Goal: Answer question/provide support: Share knowledge or assist other users

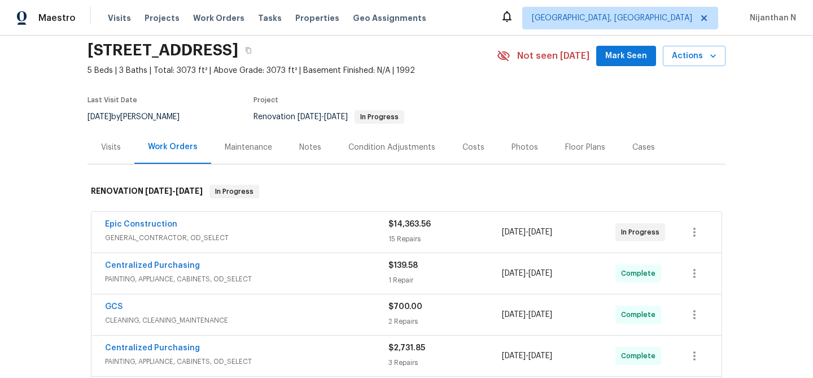
scroll to position [37, 0]
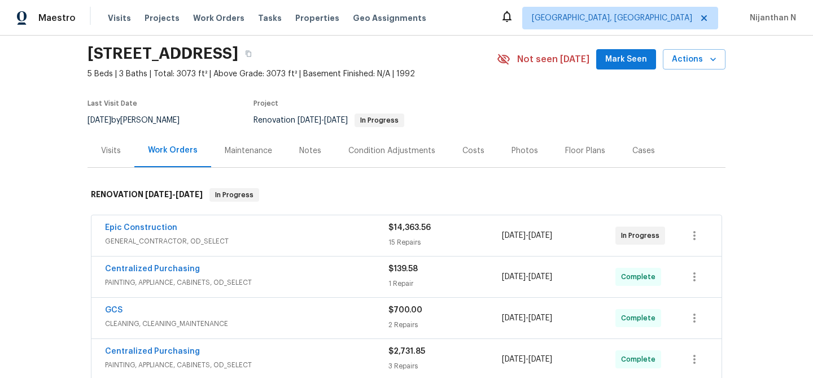
click at [249, 152] on div "Maintenance" at bounding box center [248, 150] width 47 height 11
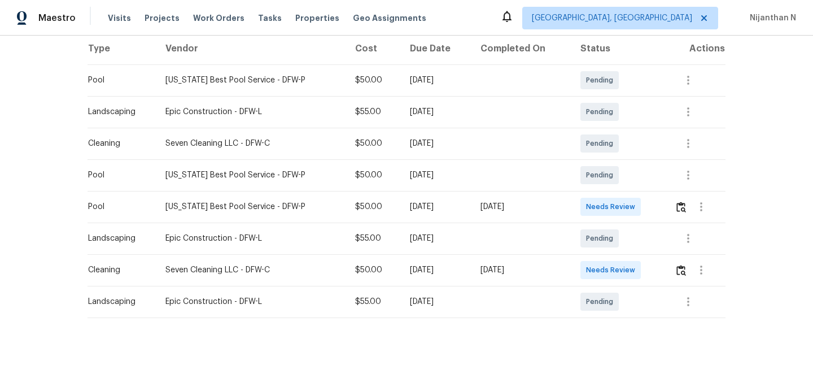
scroll to position [187, 0]
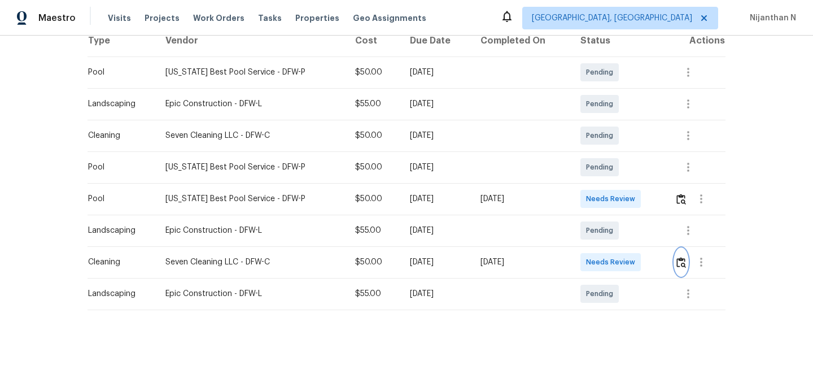
click at [680, 264] on img "button" at bounding box center [681, 262] width 10 height 11
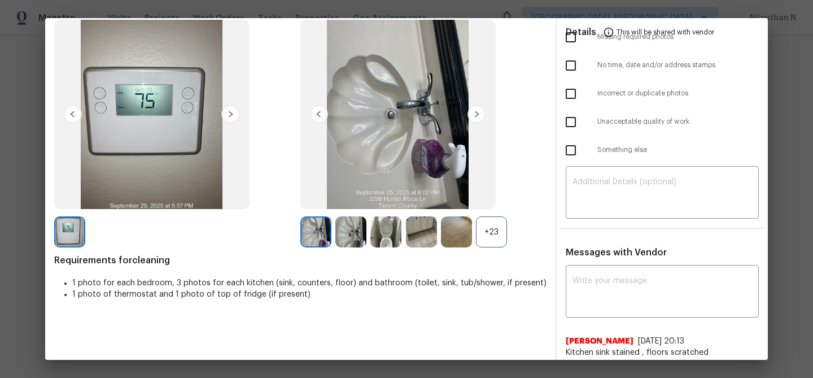
scroll to position [104, 0]
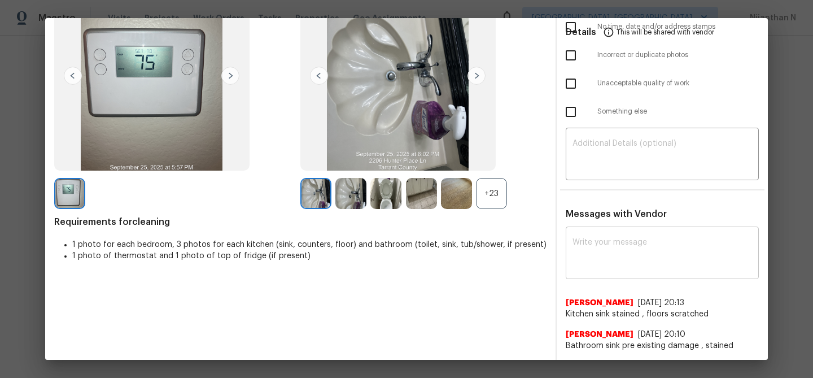
click at [628, 251] on textarea at bounding box center [661, 254] width 179 height 32
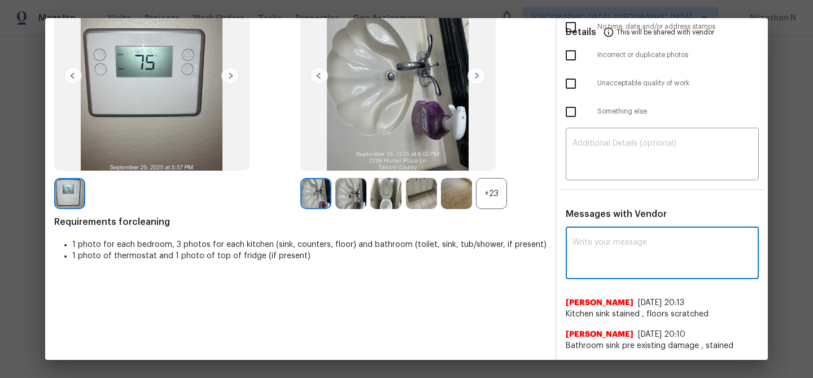
paste textarea "Maintenance Audit Team: Hello! Thank you for the feedback after further review …"
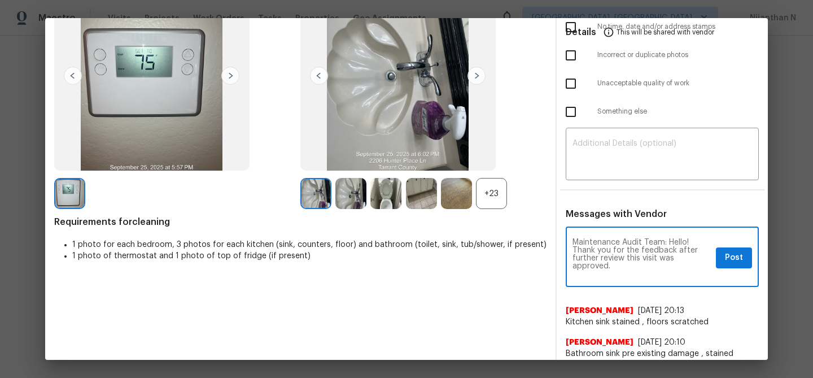
scroll to position [0, 0]
type textarea "Maintenance Audit Team: Hello! Thank you for the feedback after further review …"
click at [740, 257] on span "Post" at bounding box center [734, 258] width 18 height 14
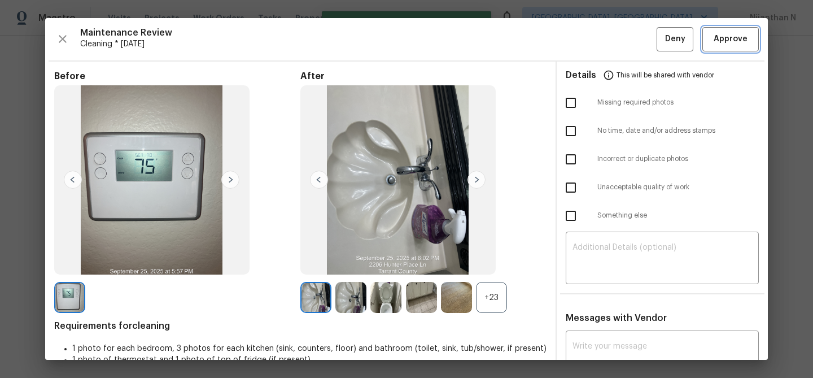
click at [730, 41] on span "Approve" at bounding box center [730, 39] width 34 height 14
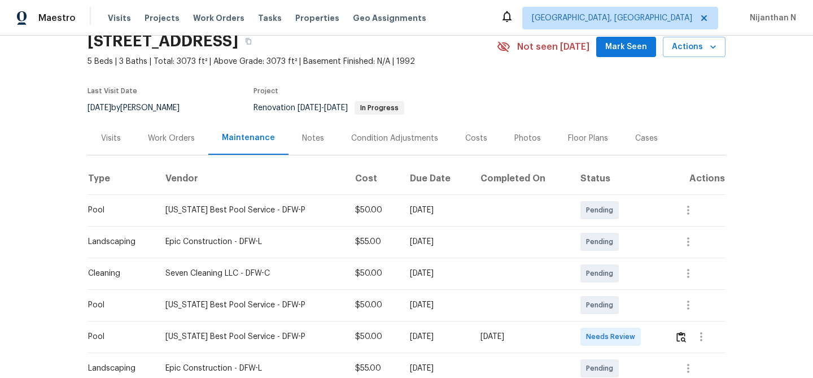
scroll to position [24, 0]
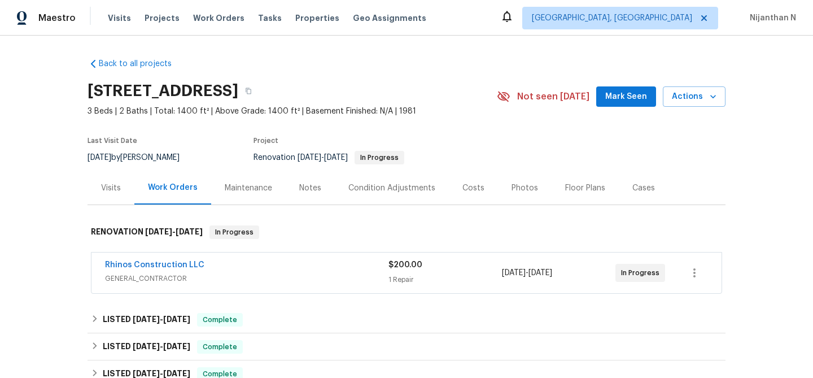
click at [257, 190] on div "Maintenance" at bounding box center [248, 187] width 47 height 11
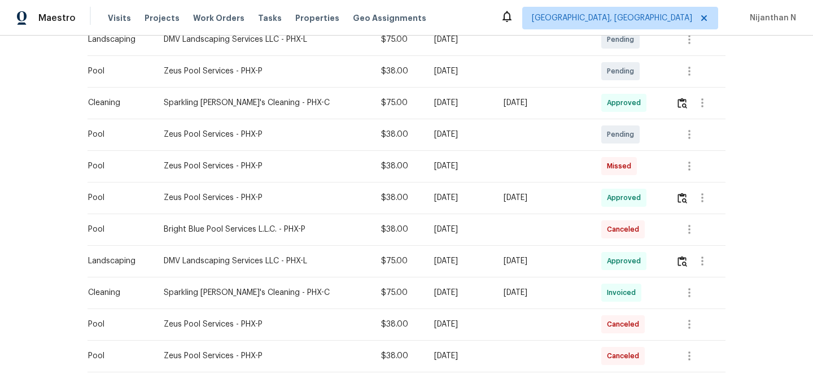
scroll to position [278, 0]
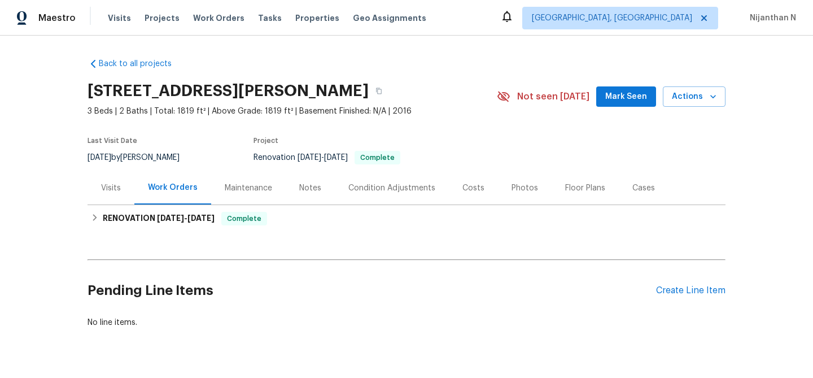
click at [246, 187] on div "Maintenance" at bounding box center [248, 187] width 47 height 11
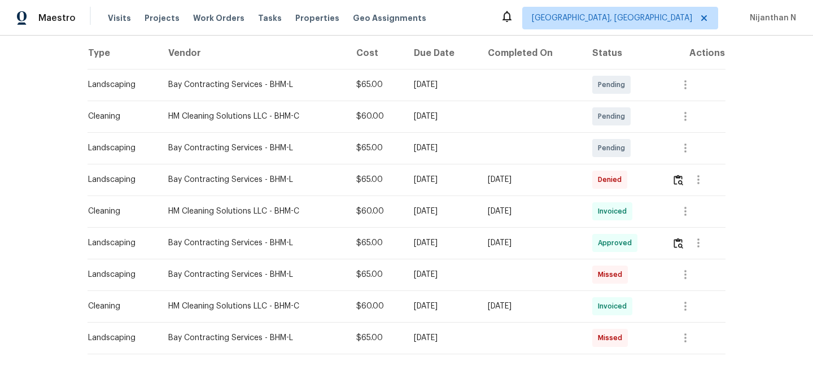
scroll to position [219, 0]
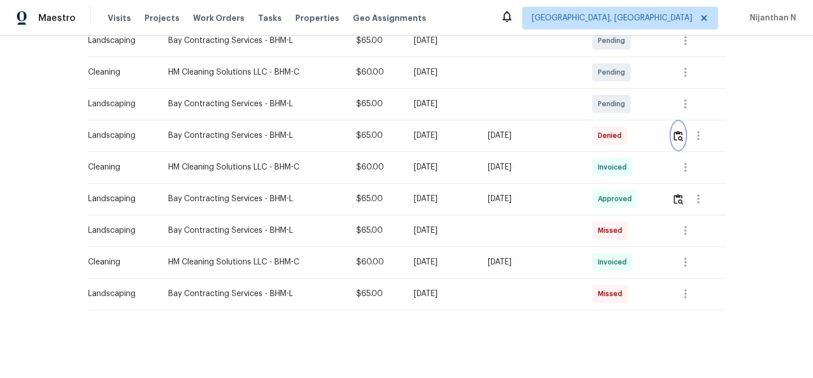
click at [685, 141] on button "button" at bounding box center [678, 135] width 13 height 27
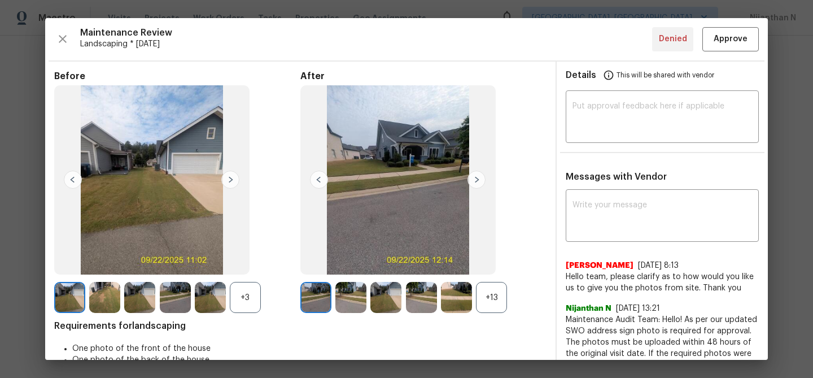
click at [486, 304] on div "+13" at bounding box center [491, 297] width 31 height 31
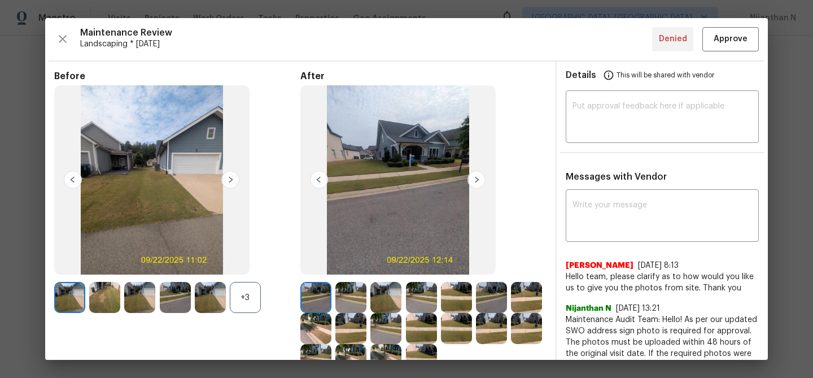
click at [245, 300] on div "+3" at bounding box center [245, 297] width 31 height 31
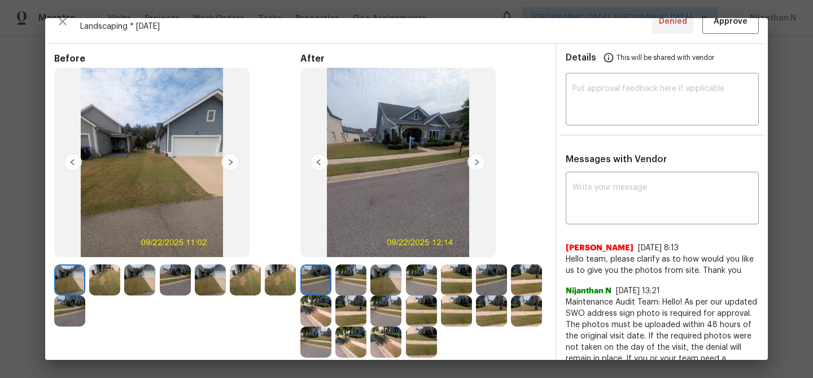
scroll to position [91, 0]
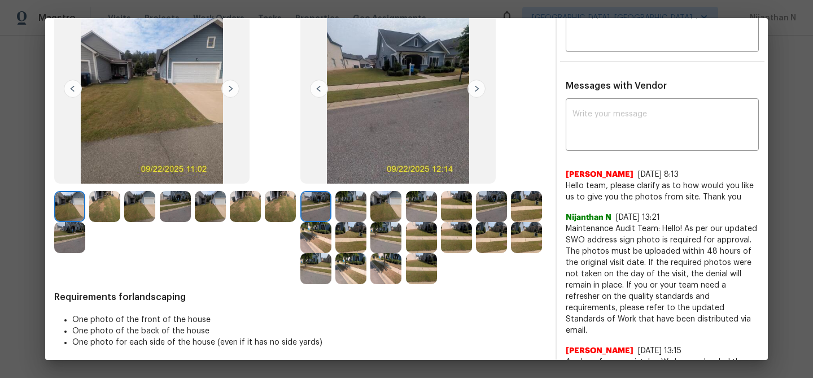
click at [220, 202] on img at bounding box center [210, 206] width 31 height 31
click at [222, 198] on img at bounding box center [210, 206] width 31 height 31
click at [393, 208] on img at bounding box center [385, 206] width 31 height 31
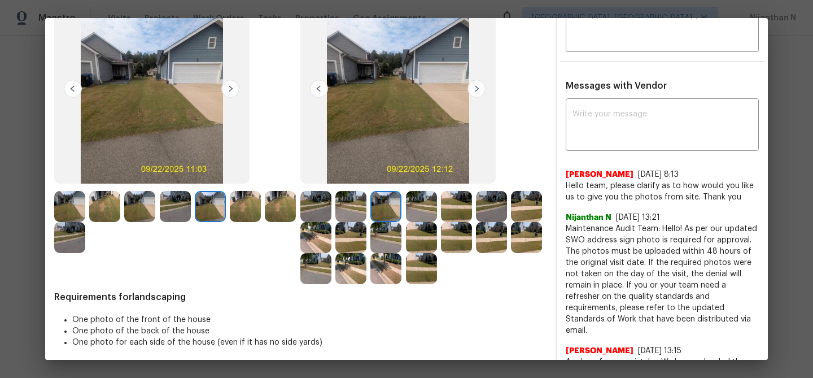
click at [500, 206] on img at bounding box center [491, 206] width 31 height 31
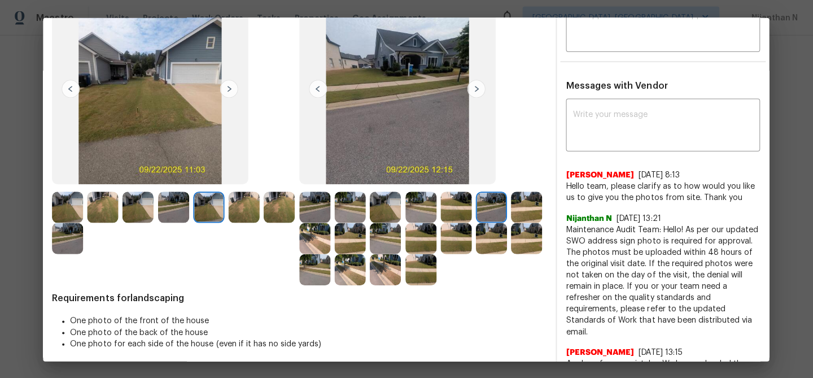
scroll to position [0, 0]
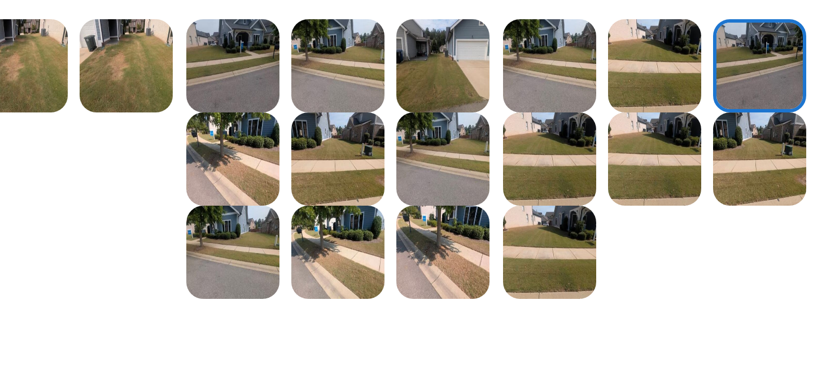
click at [345, 266] on img at bounding box center [350, 268] width 31 height 31
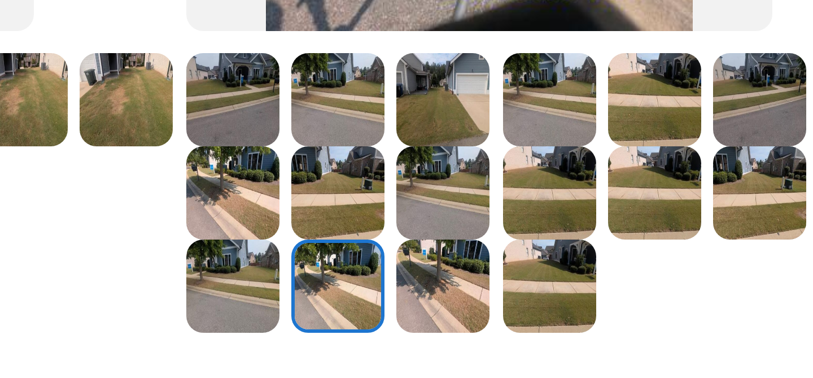
scroll to position [169, 0]
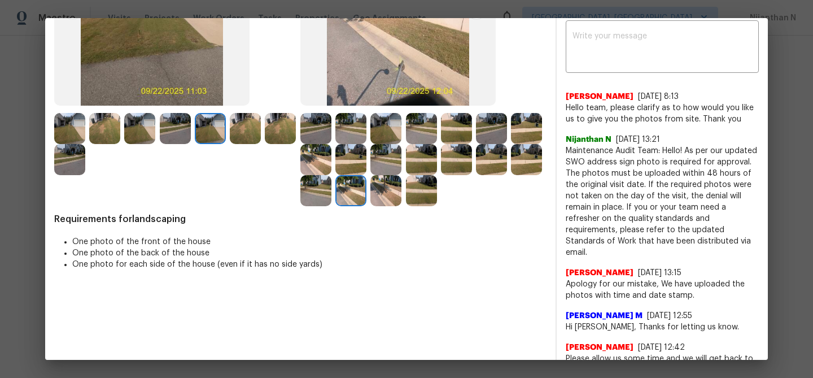
click at [596, 150] on span "Maintenance Audit Team: Hello! As per our updated SWO address sign photo is req…" at bounding box center [662, 201] width 193 height 113
drag, startPoint x: 596, startPoint y: 150, endPoint x: 681, endPoint y: 147, distance: 84.7
click at [681, 147] on span "Maintenance Audit Team: Hello! As per our updated SWO address sign photo is req…" at bounding box center [662, 201] width 193 height 113
copy span "Maintenance Audit Team: Hello!"
click at [682, 56] on textarea at bounding box center [661, 48] width 179 height 32
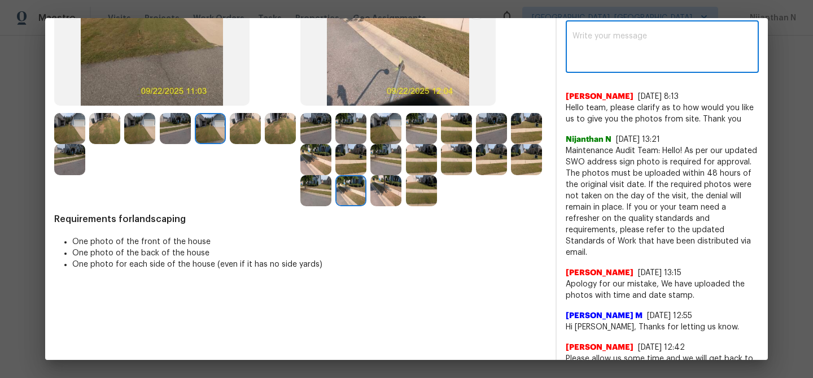
paste textarea "Maintenance Audit Team: Hello!"
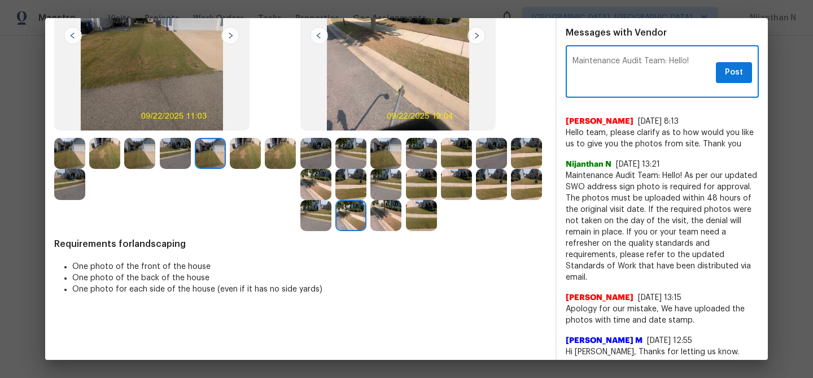
scroll to position [140, 0]
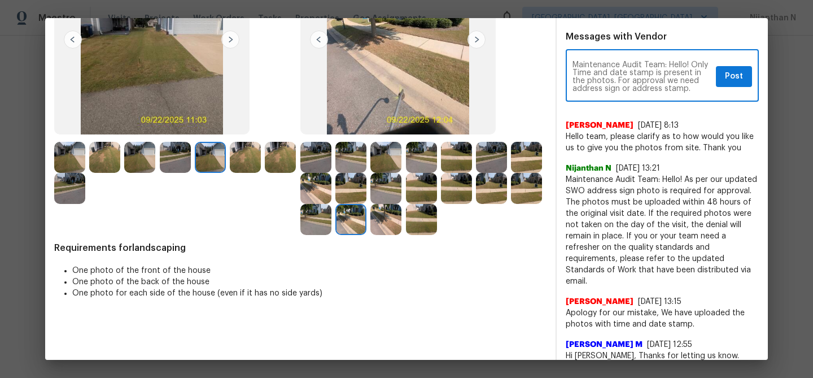
paste textarea "Hello! As per our updated SWO the photos must be uploaded within 48 hours of th…"
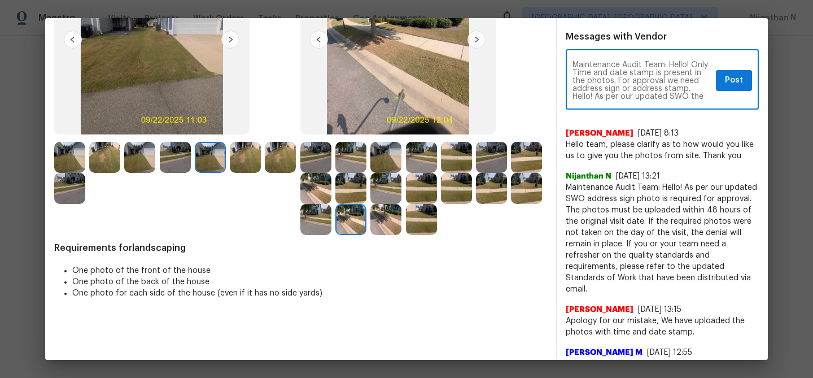
scroll to position [71, 0]
type textarea "Maintenance Audit Team: Hello! Only Time and date stamp is present in the photo…"
click at [742, 83] on span "Post" at bounding box center [734, 80] width 18 height 14
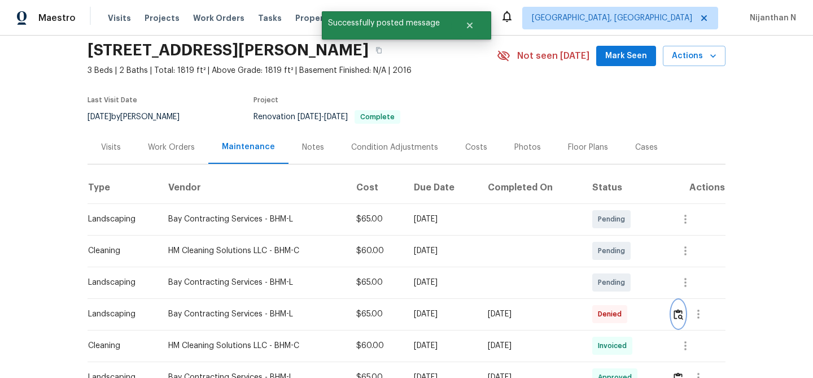
scroll to position [0, 0]
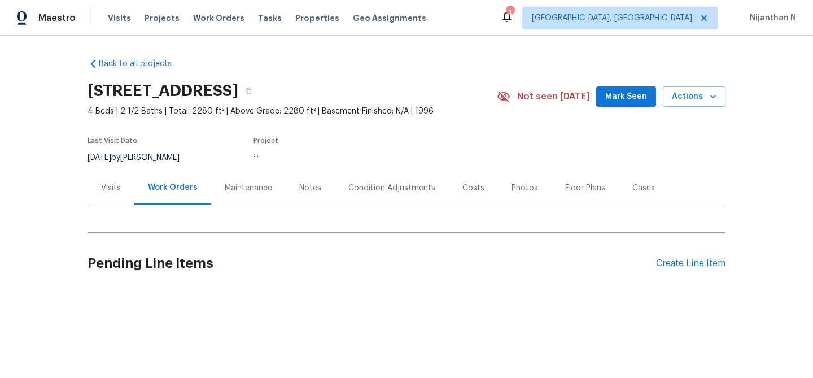
click at [238, 190] on div "Maintenance" at bounding box center [248, 187] width 47 height 11
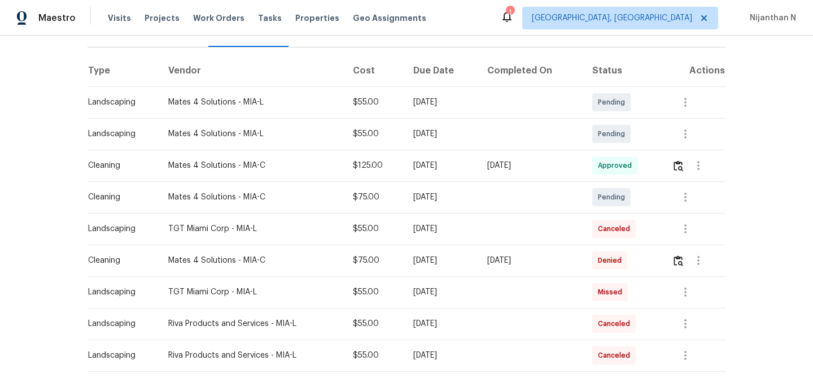
scroll to position [163, 0]
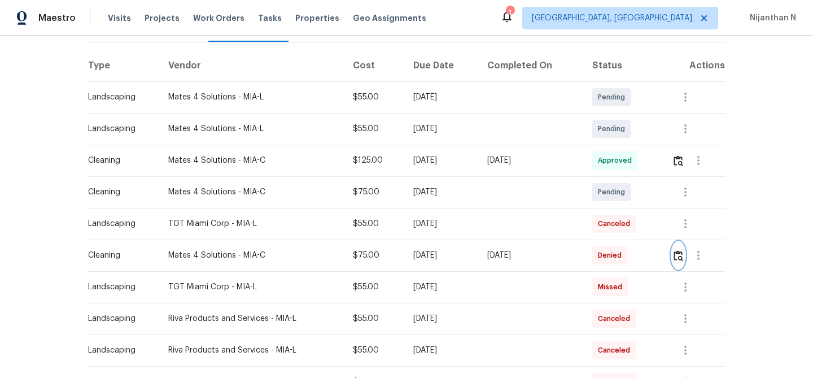
click at [682, 259] on img "button" at bounding box center [678, 255] width 10 height 11
click at [678, 161] on img "button" at bounding box center [678, 160] width 10 height 11
click at [677, 261] on button "button" at bounding box center [678, 255] width 13 height 27
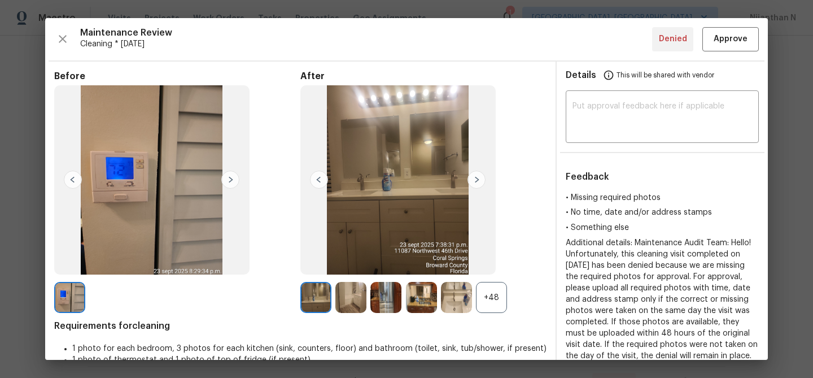
click at [497, 300] on div "+48" at bounding box center [491, 297] width 31 height 31
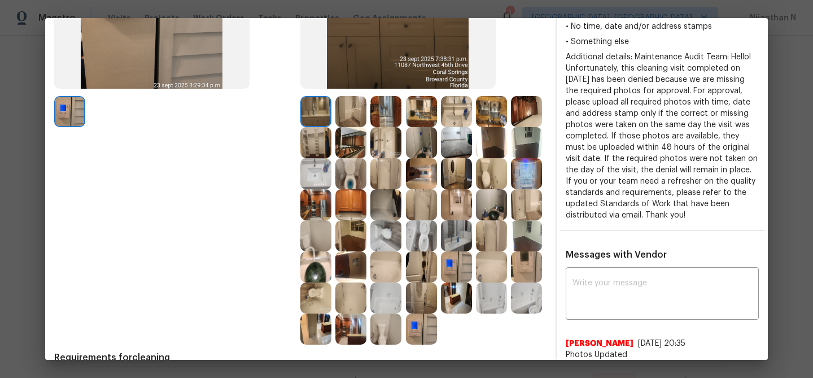
scroll to position [169, 0]
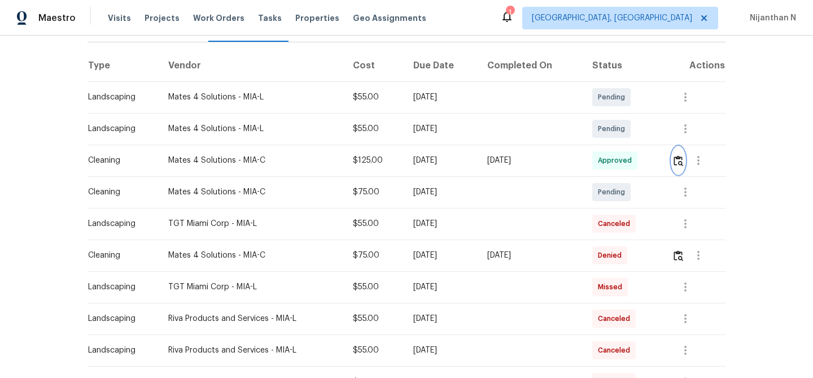
click at [677, 160] on img "button" at bounding box center [678, 160] width 10 height 11
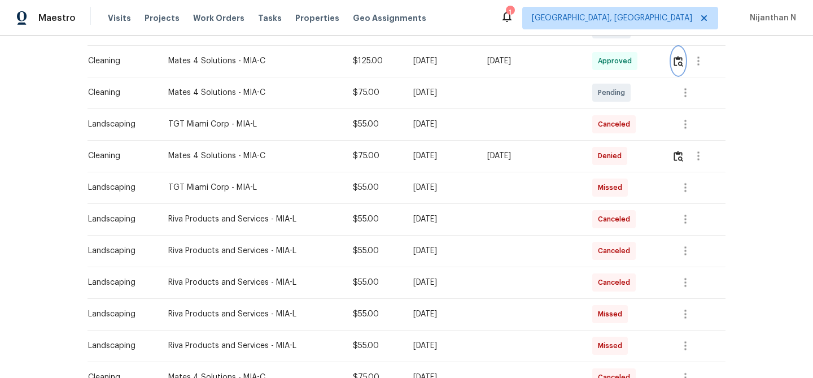
scroll to position [274, 0]
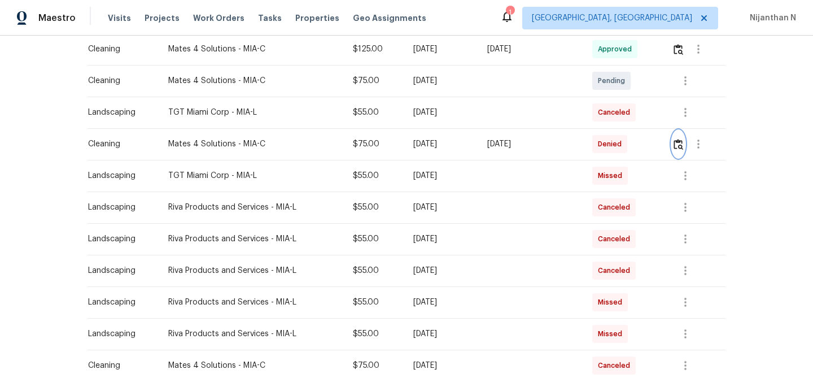
click at [680, 147] on img "button" at bounding box center [678, 144] width 10 height 11
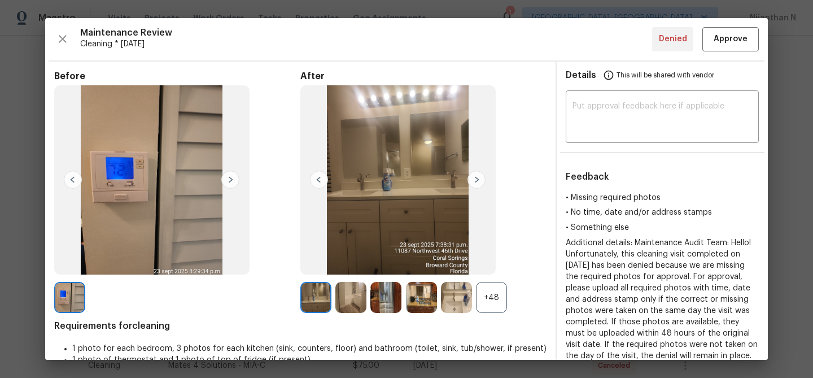
scroll to position [64, 0]
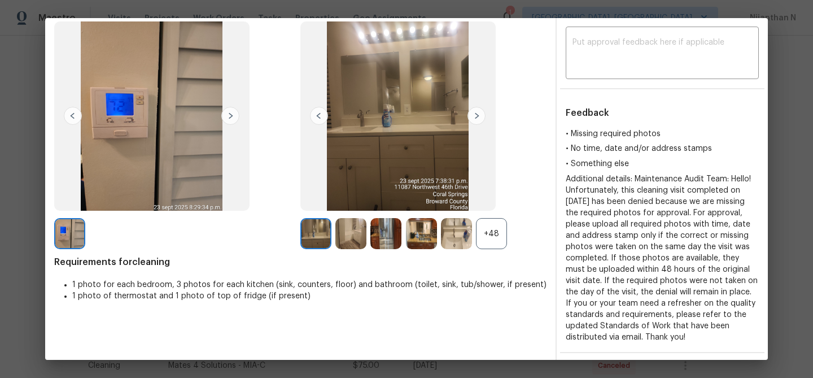
click at [490, 236] on div "+48" at bounding box center [491, 233] width 31 height 31
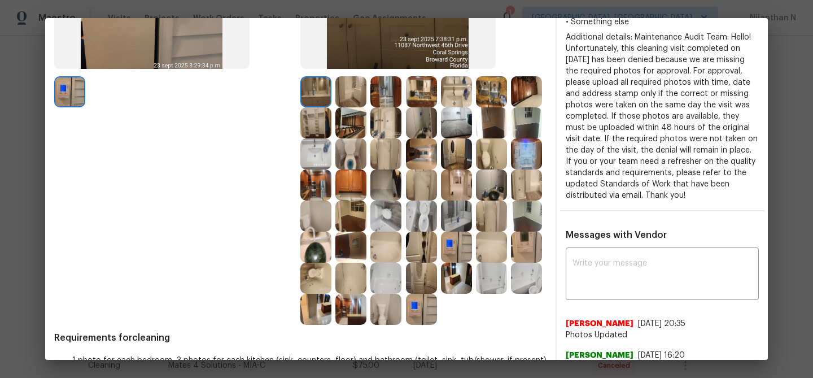
scroll to position [243, 0]
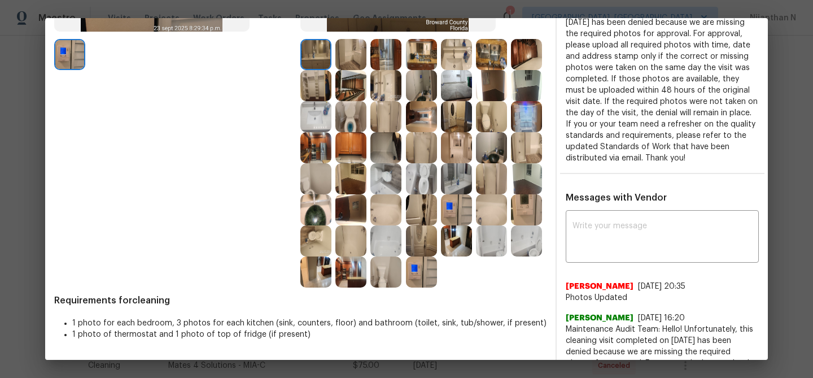
click at [363, 184] on img at bounding box center [350, 178] width 31 height 31
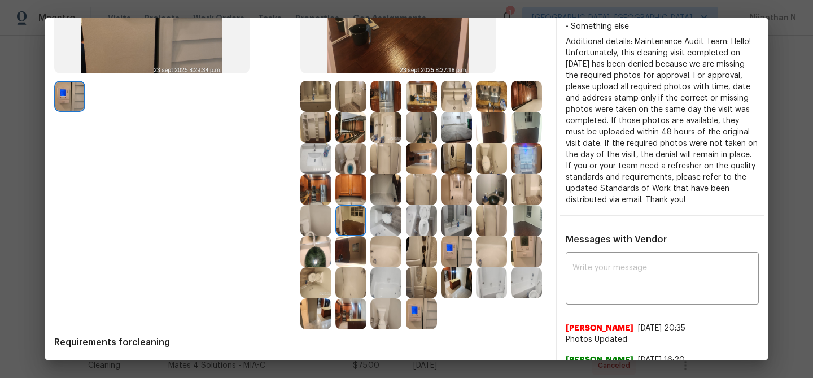
scroll to position [137, 0]
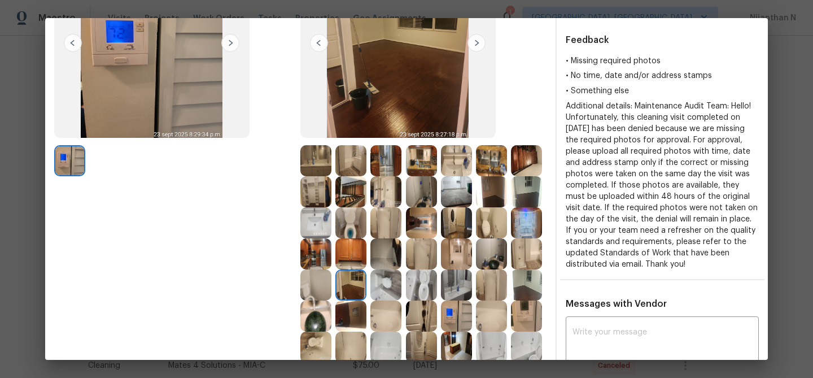
click at [310, 167] on img at bounding box center [315, 160] width 31 height 31
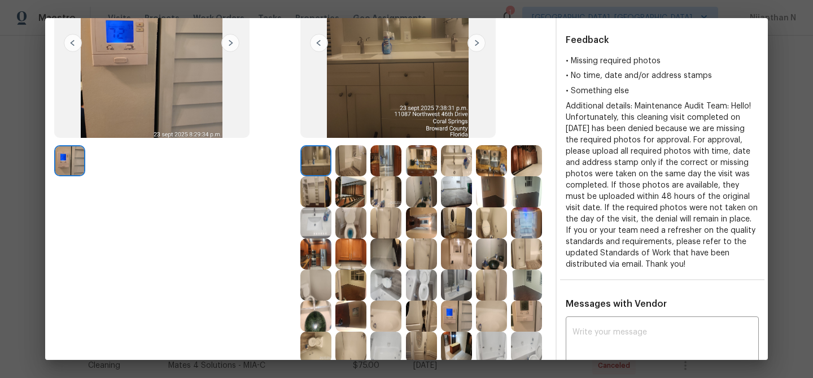
click at [353, 162] on img at bounding box center [350, 160] width 31 height 31
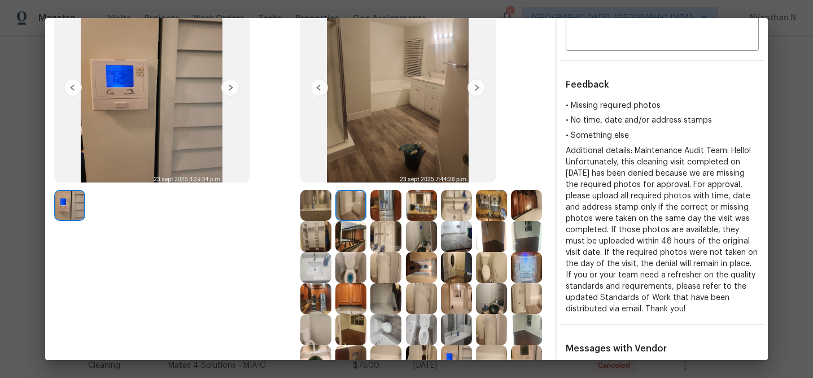
scroll to position [64, 0]
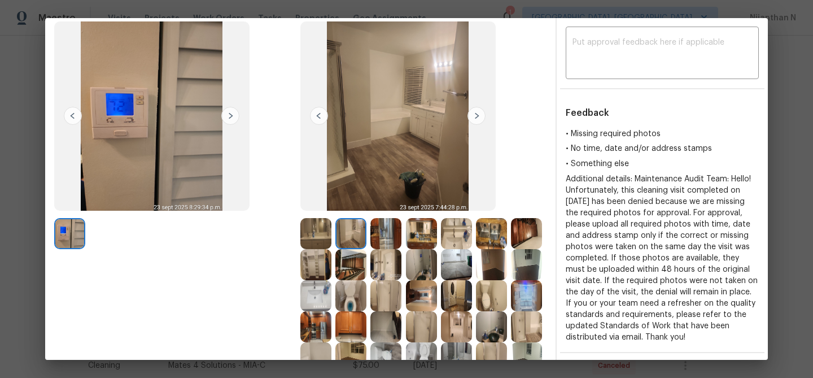
click at [395, 232] on img at bounding box center [385, 233] width 31 height 31
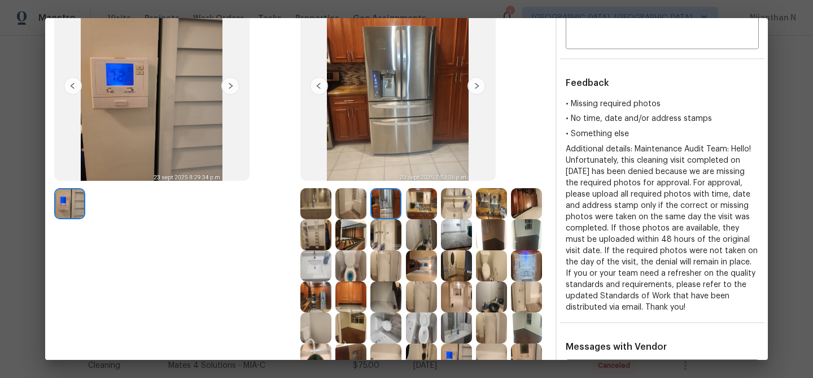
scroll to position [117, 0]
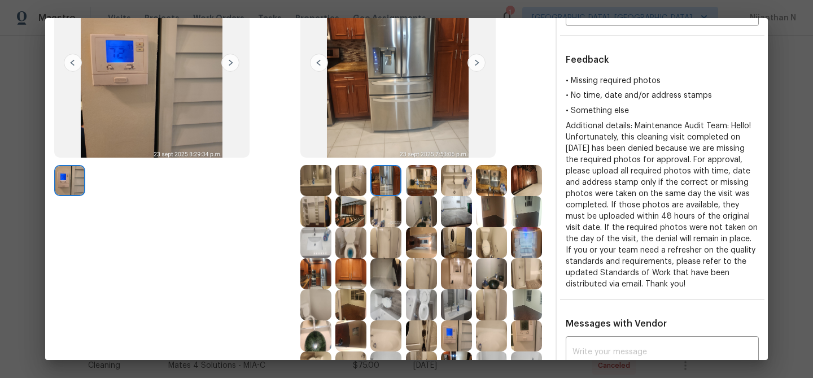
click at [420, 260] on img at bounding box center [421, 273] width 31 height 31
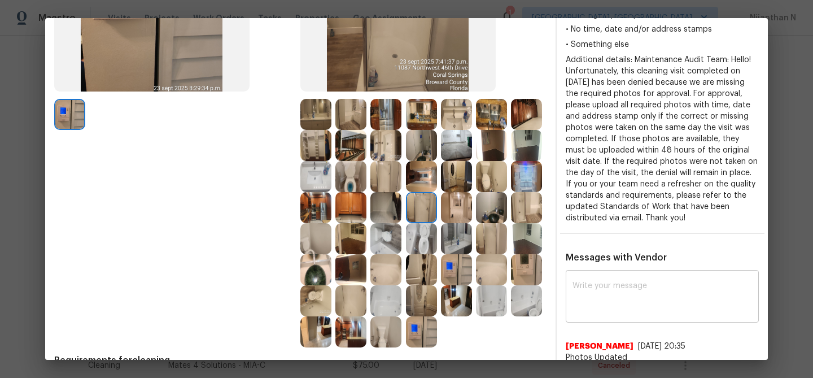
scroll to position [192, 0]
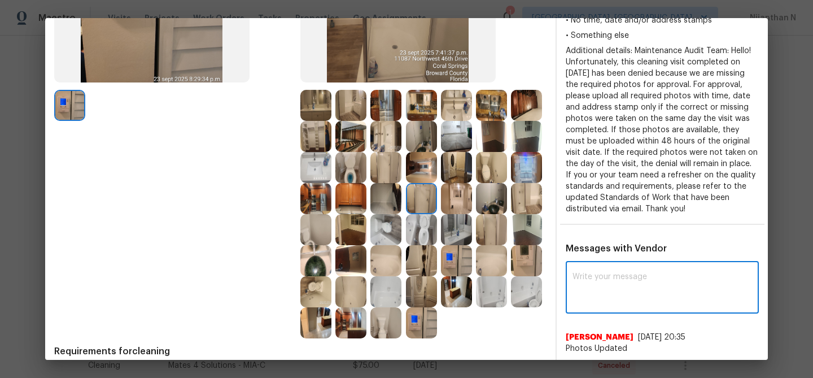
click at [597, 300] on textarea at bounding box center [661, 289] width 179 height 32
paste textarea "Maintenance Audit Team: Hello! Thank you for uploading the photo, after further…"
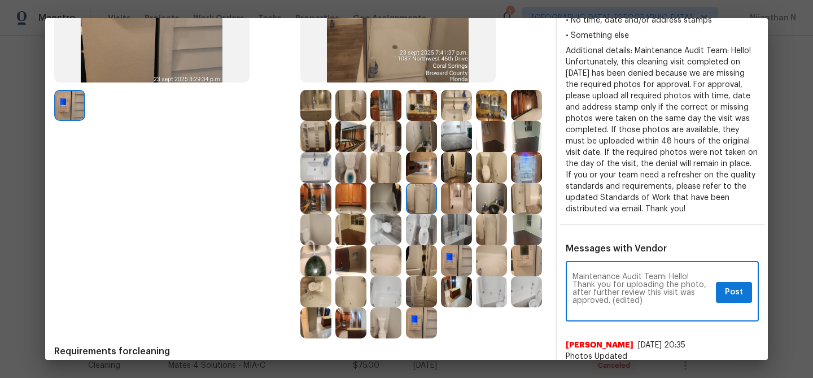
scroll to position [0, 0]
drag, startPoint x: 612, startPoint y: 299, endPoint x: 669, endPoint y: 299, distance: 57.6
click at [669, 299] on textarea "Maintenance Audit Team: Hello! Thank you for uploading the photo, after further…" at bounding box center [641, 293] width 139 height 40
type textarea "Maintenance Audit Team: Hello! Thank you for uploading the photo, after further…"
click at [720, 292] on button "Post" at bounding box center [734, 292] width 36 height 21
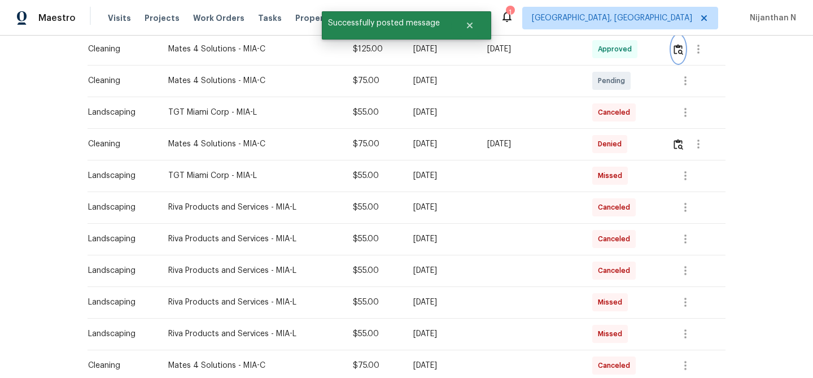
click at [682, 50] on img "button" at bounding box center [678, 49] width 10 height 11
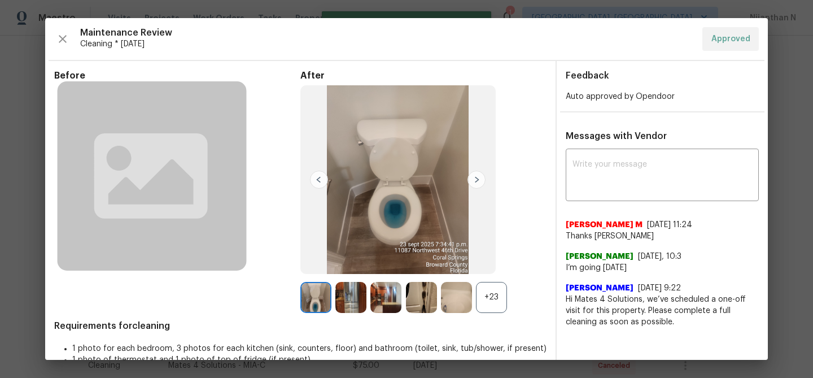
click at [490, 303] on div "+23" at bounding box center [491, 297] width 31 height 31
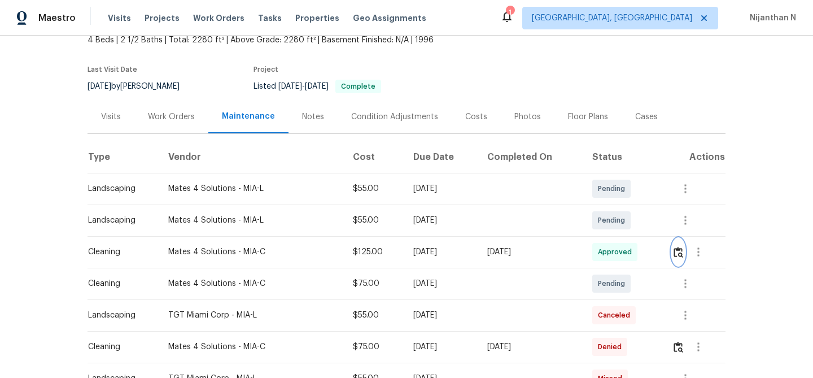
scroll to position [89, 0]
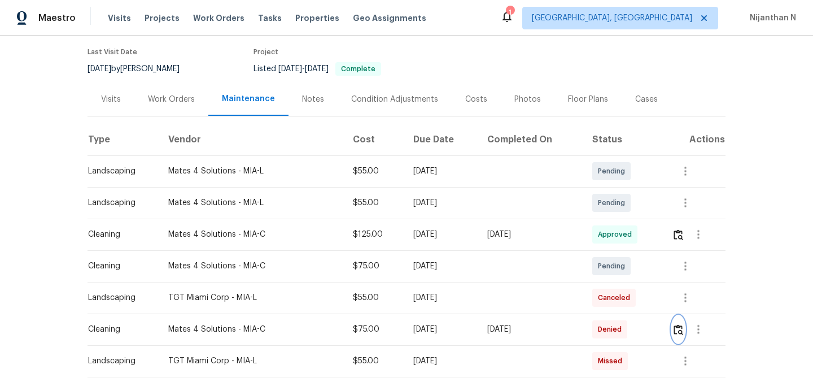
click at [682, 332] on img "button" at bounding box center [678, 329] width 10 height 11
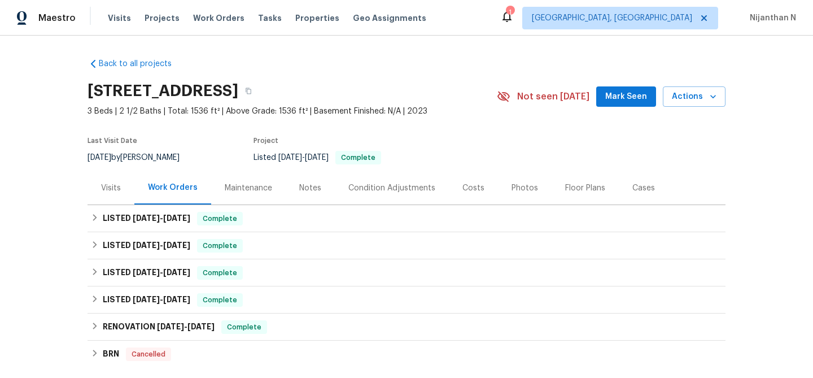
click at [253, 196] on div "Maintenance" at bounding box center [248, 187] width 75 height 33
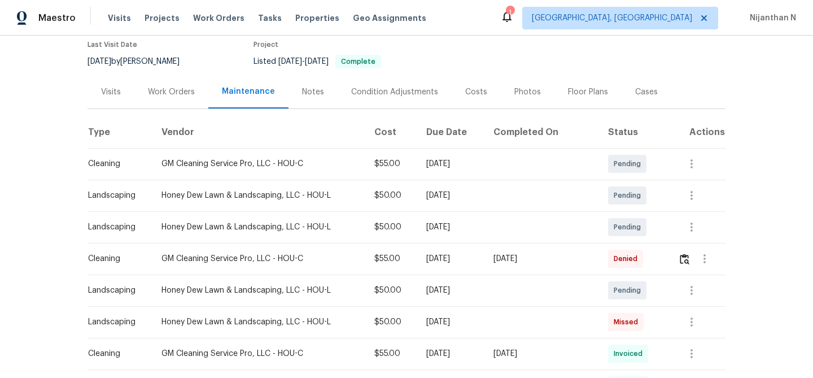
scroll to position [106, 0]
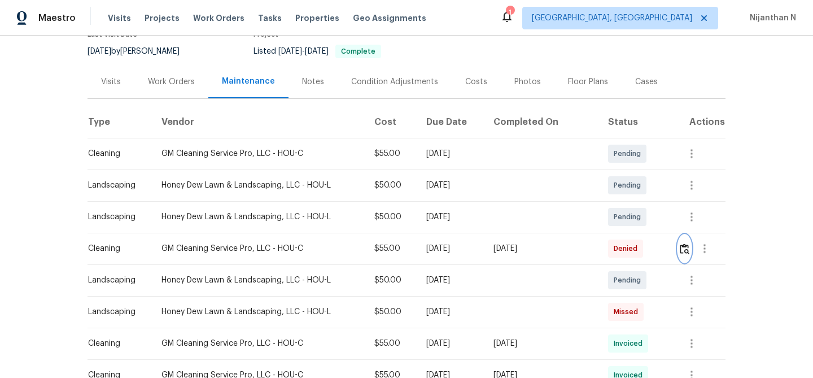
click at [686, 249] on img "button" at bounding box center [685, 248] width 10 height 11
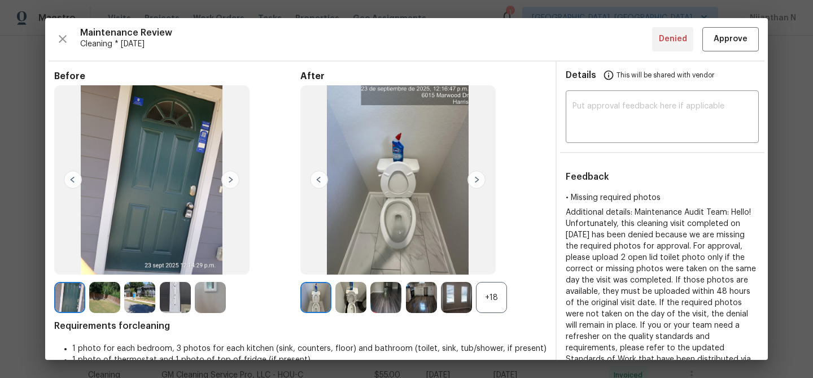
click at [497, 304] on div "+18" at bounding box center [491, 297] width 31 height 31
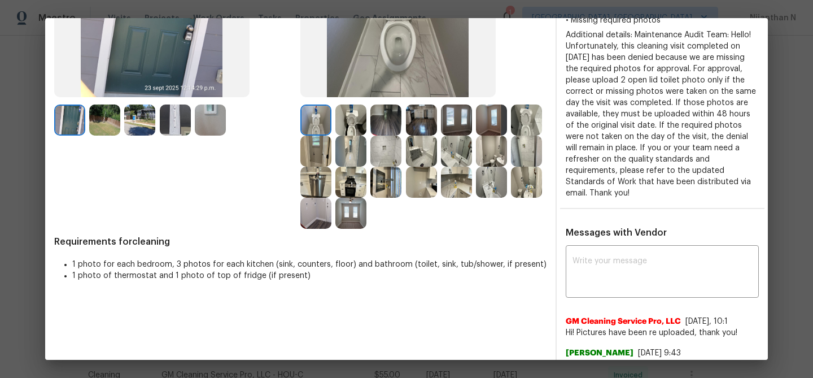
scroll to position [225, 0]
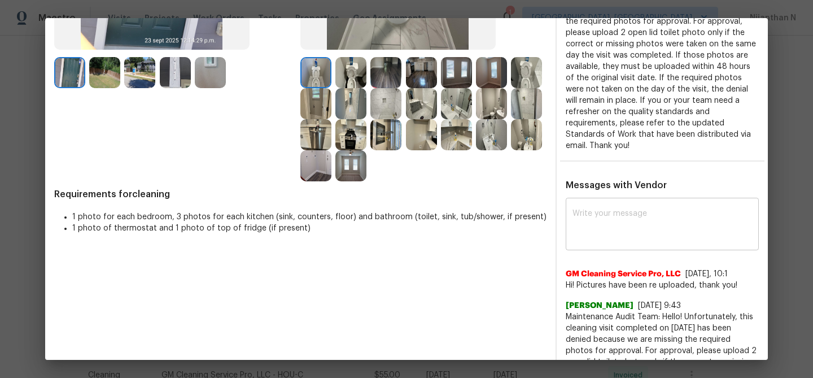
click at [624, 223] on textarea at bounding box center [661, 225] width 179 height 32
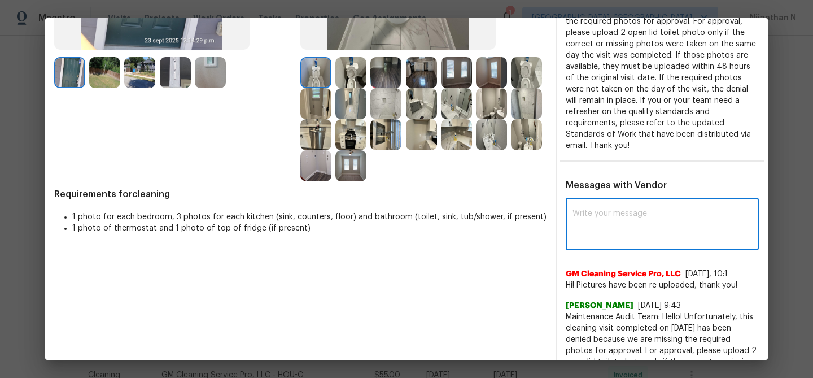
paste textarea "Maintenance Audit Team: Hello! Thank you for uploading the photo, after further…"
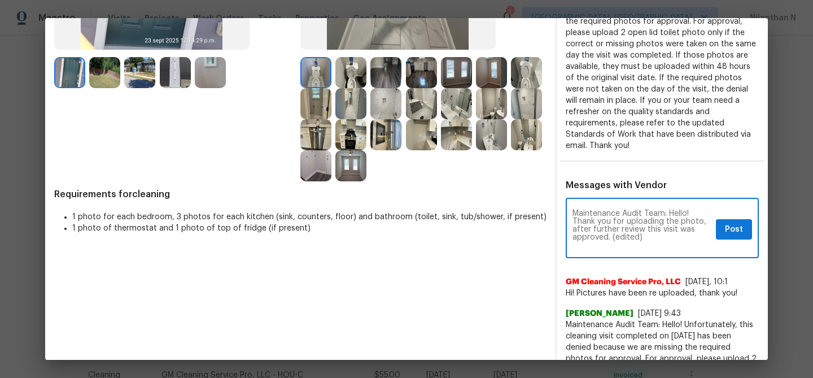
scroll to position [3, 0]
drag, startPoint x: 612, startPoint y: 236, endPoint x: 654, endPoint y: 236, distance: 41.8
click at [654, 236] on textarea "Maintenance Audit Team: Hello! Thank you for uploading the photo, after further…" at bounding box center [641, 229] width 139 height 40
type textarea "Maintenance Audit Team: Hello! Thank you for uploading the photo, after further…"
click at [731, 226] on span "Post" at bounding box center [734, 229] width 18 height 14
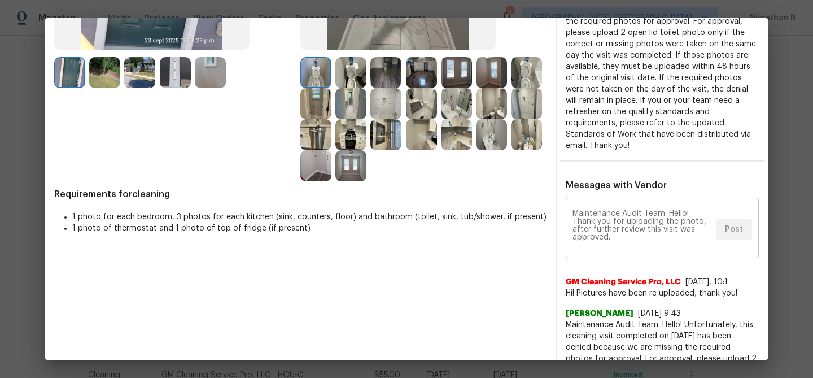
scroll to position [0, 0]
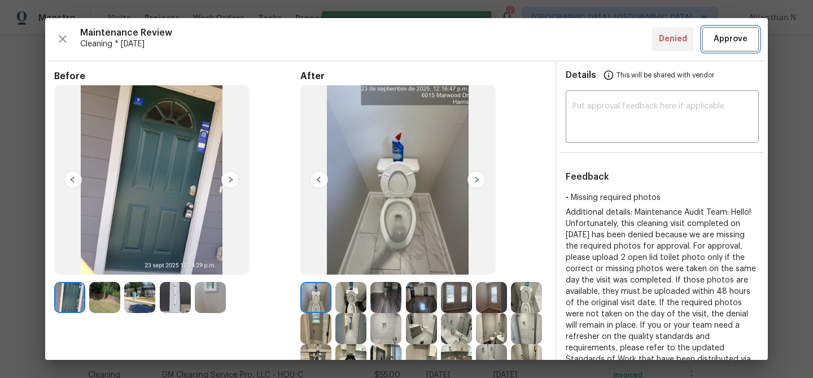
click at [735, 47] on button "Approve" at bounding box center [730, 39] width 56 height 24
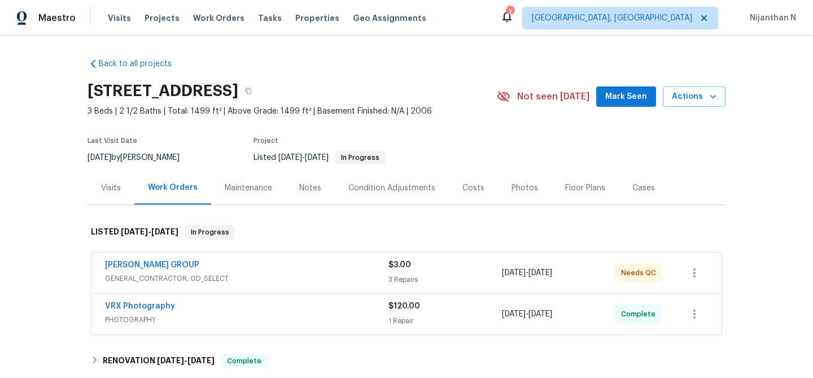
click at [222, 196] on div "Maintenance" at bounding box center [248, 187] width 75 height 33
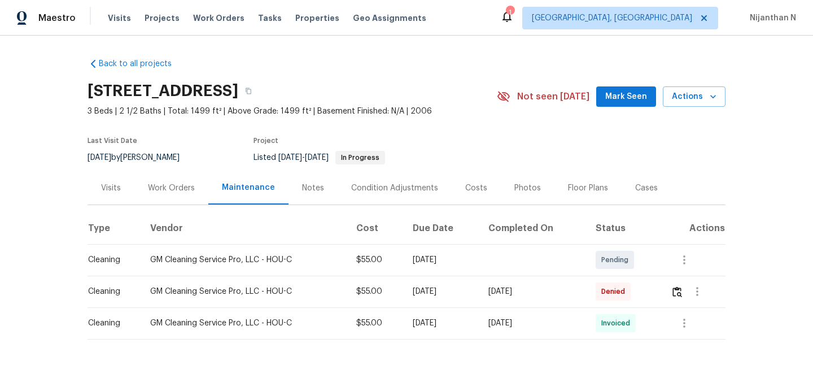
scroll to position [29, 0]
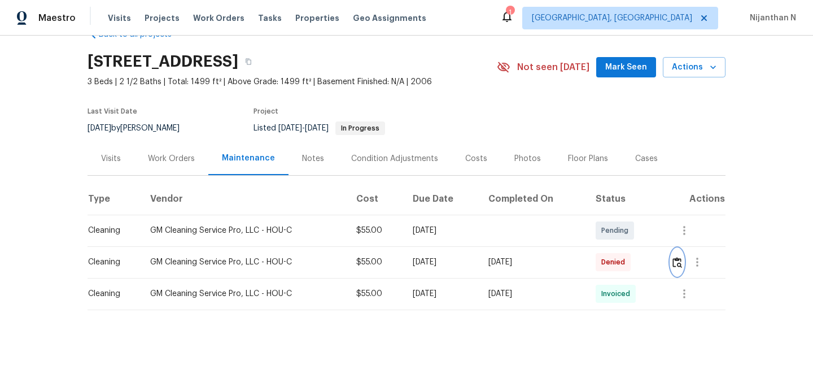
click at [678, 263] on img "button" at bounding box center [677, 262] width 10 height 11
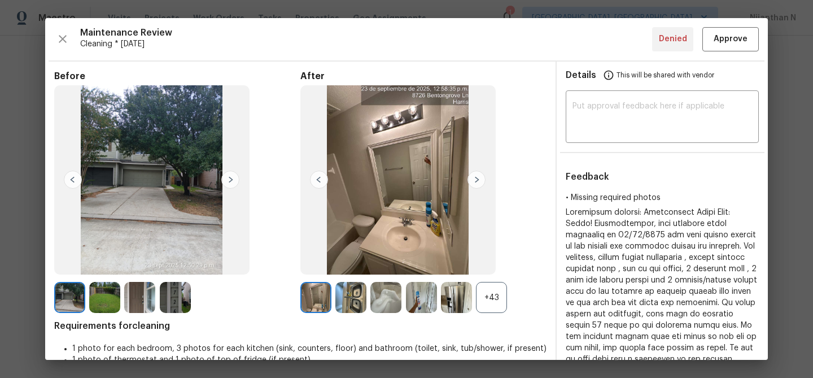
click at [480, 292] on div "+43" at bounding box center [491, 297] width 31 height 31
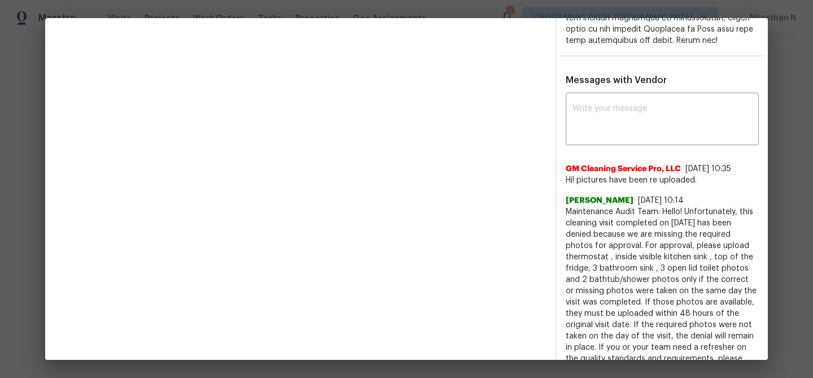
scroll to position [568, 0]
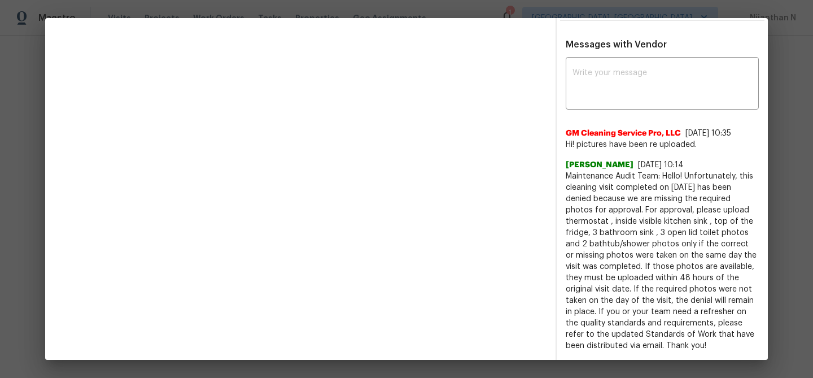
click at [582, 175] on span "Maintenance Audit Team: Hello! Unfortunately, this cleaning visit completed on …" at bounding box center [662, 260] width 193 height 181
drag, startPoint x: 582, startPoint y: 175, endPoint x: 682, endPoint y: 174, distance: 99.3
click at [682, 174] on span "Maintenance Audit Team: Hello! Unfortunately, this cleaning visit completed on …" at bounding box center [662, 260] width 193 height 181
copy span "Maintenance Audit Team: Hello!"
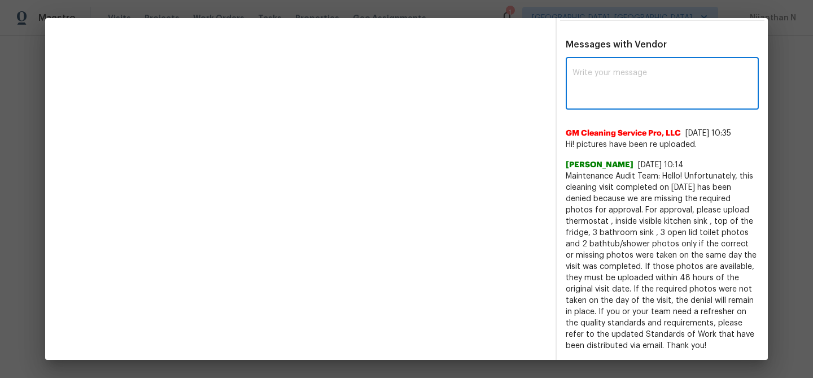
click at [617, 71] on textarea at bounding box center [661, 85] width 179 height 32
paste textarea "Maintenance Audit Team: Hello!"
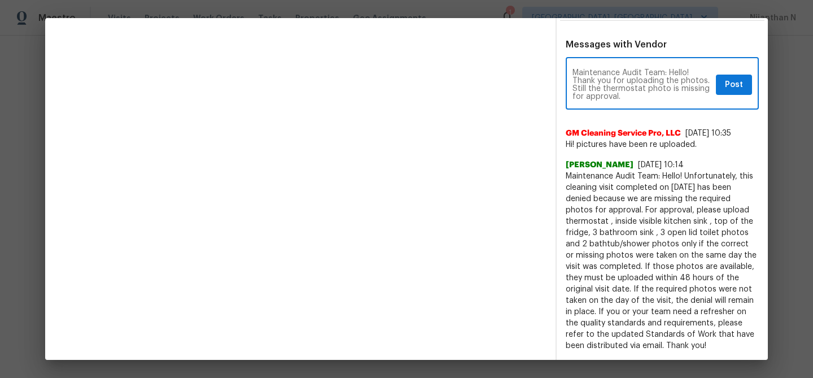
paste textarea "As per our updated SWO the photos must be uploaded within 48 hours of the origi…"
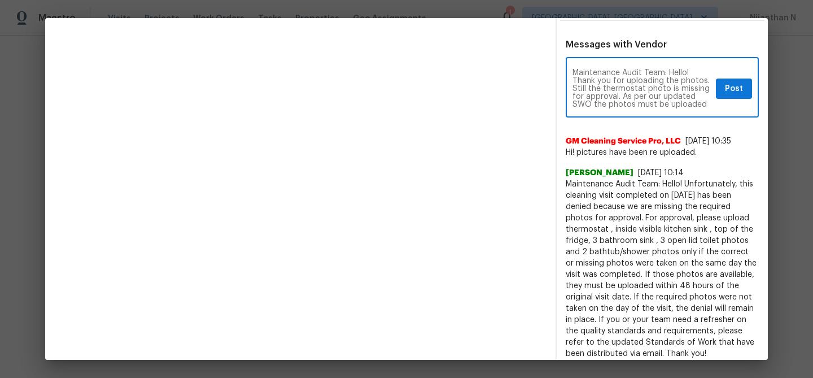
scroll to position [71, 0]
type textarea "Maintenance Audit Team: Hello! Thank you for uploading the photos. Still the th…"
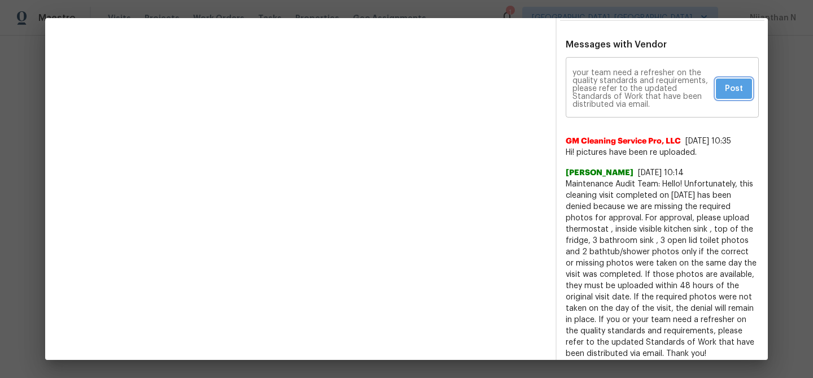
click at [735, 95] on button "Post" at bounding box center [734, 88] width 36 height 21
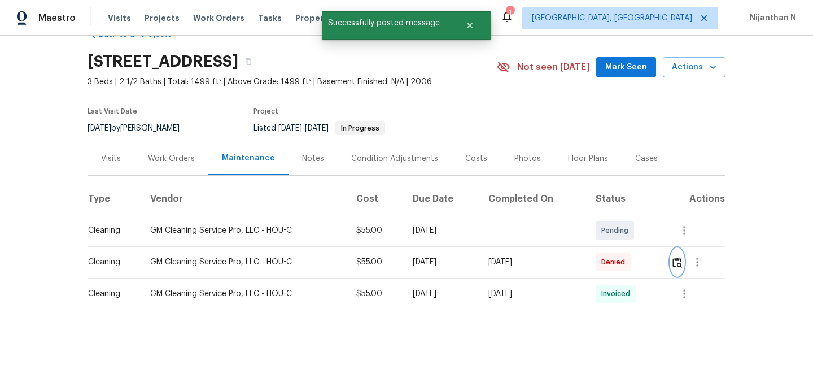
scroll to position [0, 0]
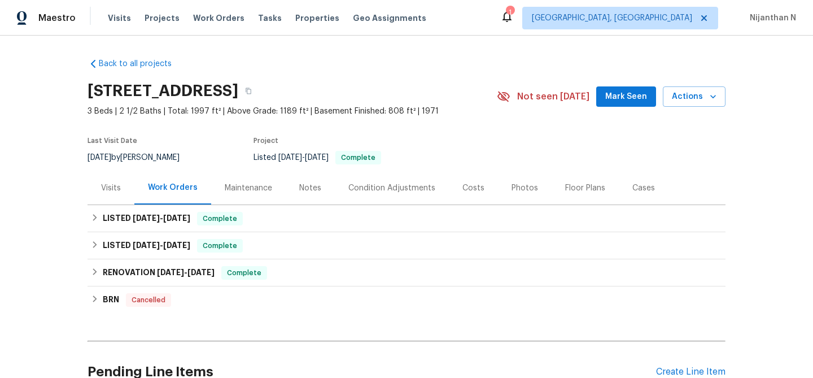
click at [252, 184] on div "Maintenance" at bounding box center [248, 187] width 47 height 11
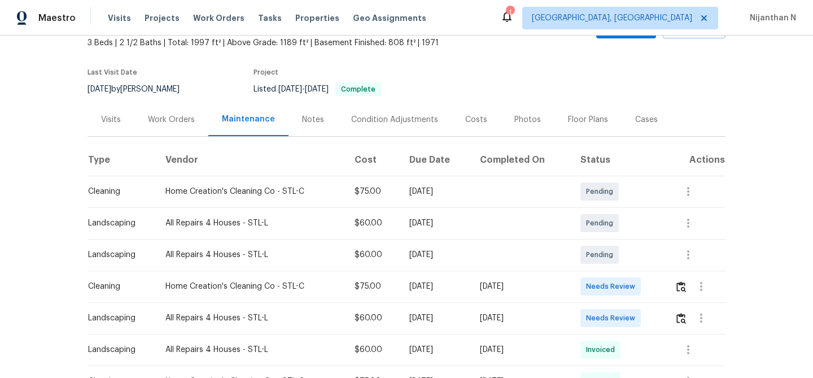
scroll to position [90, 0]
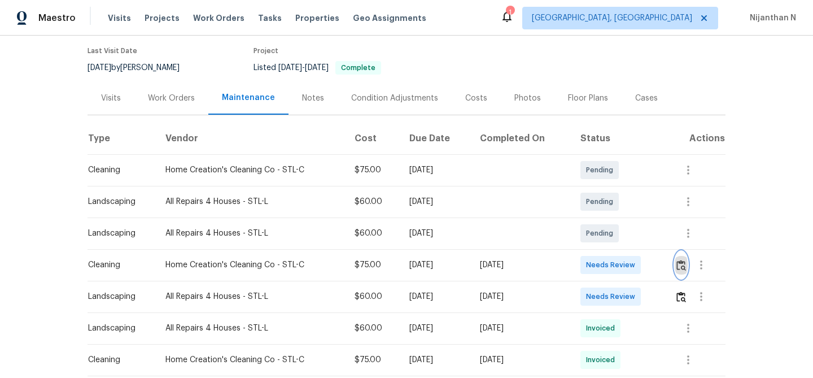
click at [686, 269] on img "button" at bounding box center [681, 265] width 10 height 11
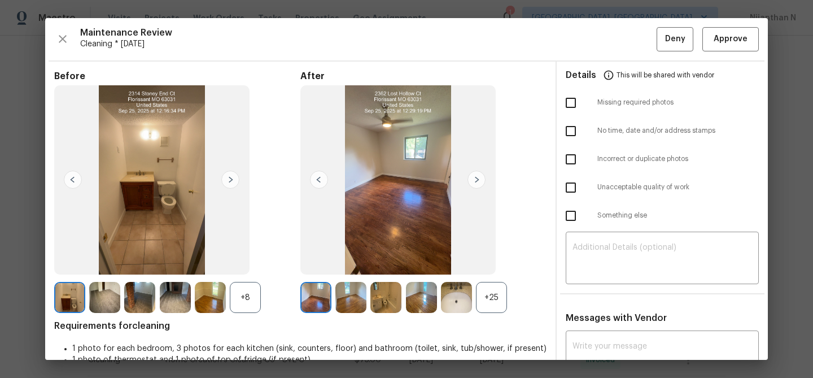
click at [493, 301] on div "+25" at bounding box center [491, 297] width 31 height 31
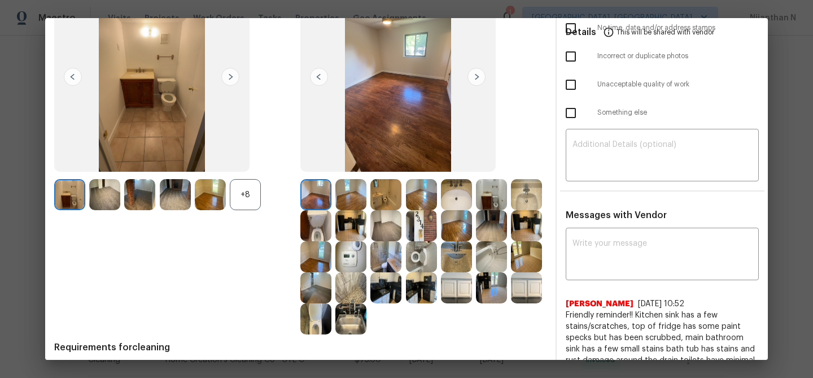
scroll to position [116, 0]
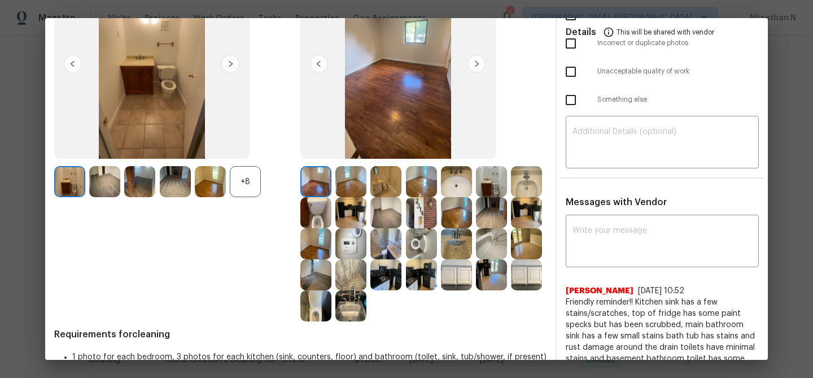
click at [227, 187] on div at bounding box center [212, 181] width 35 height 31
click at [254, 189] on div "+8" at bounding box center [245, 181] width 31 height 31
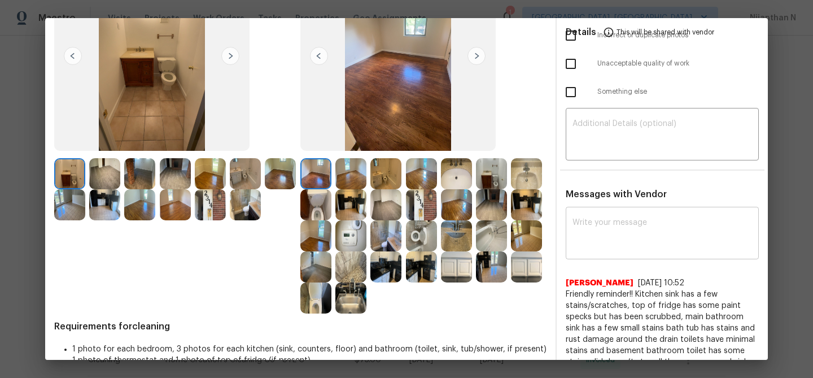
scroll to position [143, 0]
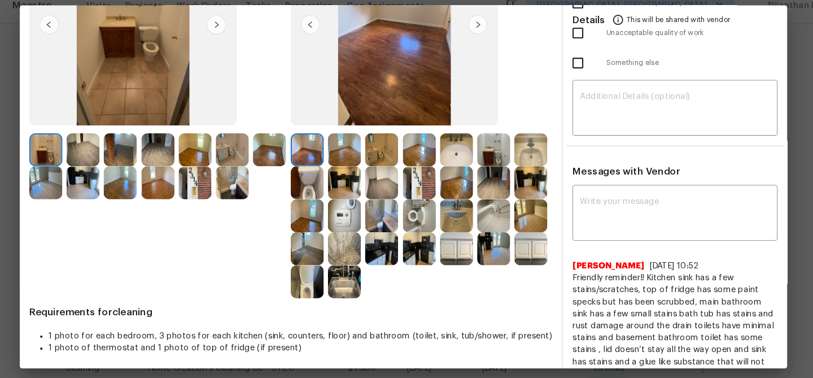
click at [450, 252] on img at bounding box center [456, 246] width 31 height 31
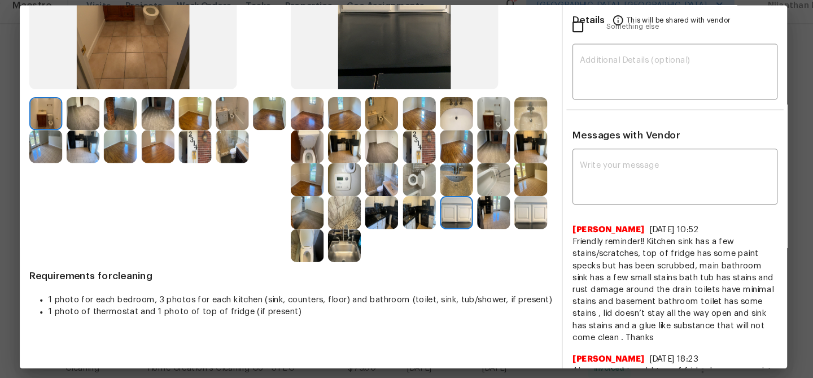
scroll to position [159, 0]
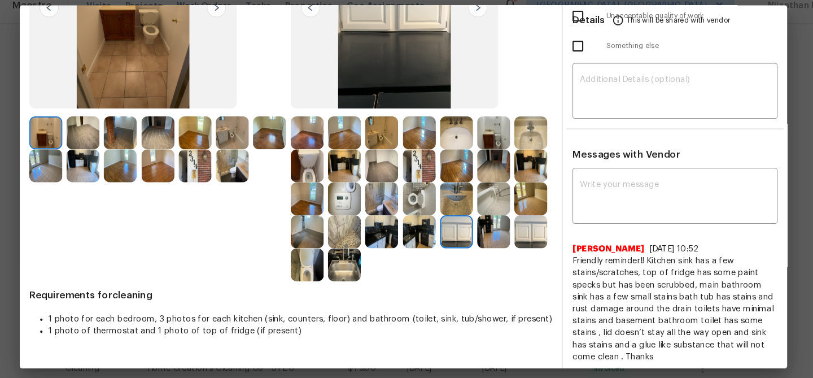
click at [452, 199] on img at bounding box center [456, 200] width 31 height 31
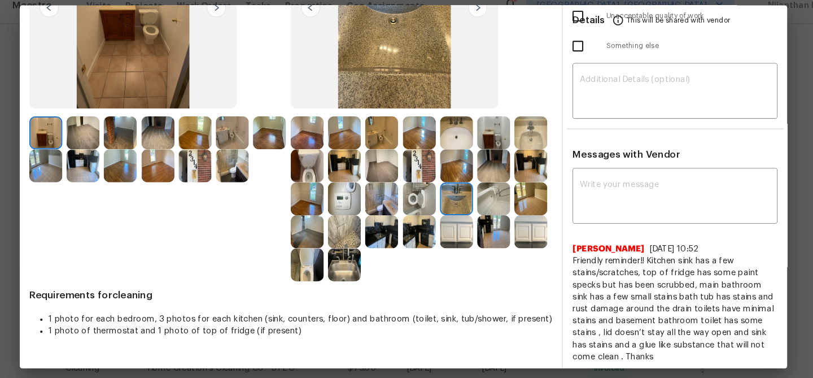
click at [366, 260] on img at bounding box center [350, 262] width 31 height 31
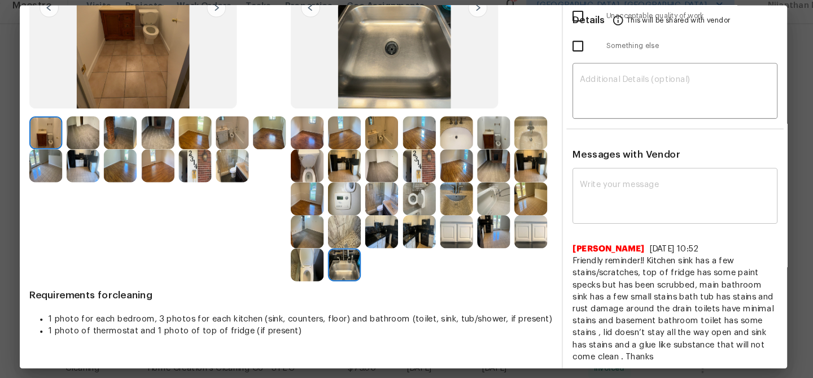
click at [582, 201] on textarea at bounding box center [661, 199] width 179 height 32
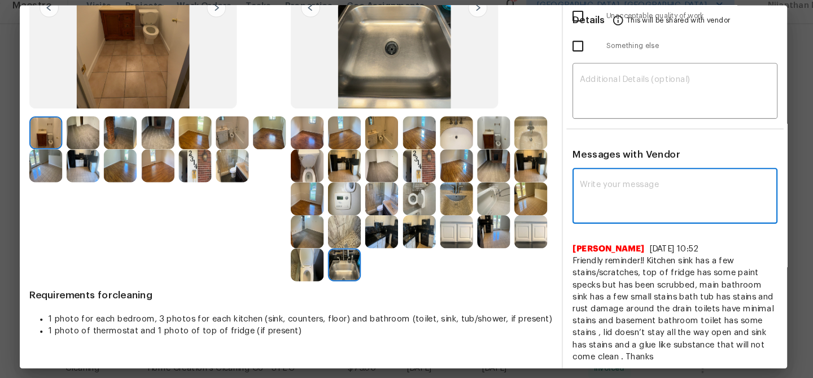
paste textarea "Maintenance Audit Team: Hello! Thank you for the feedback after further review …"
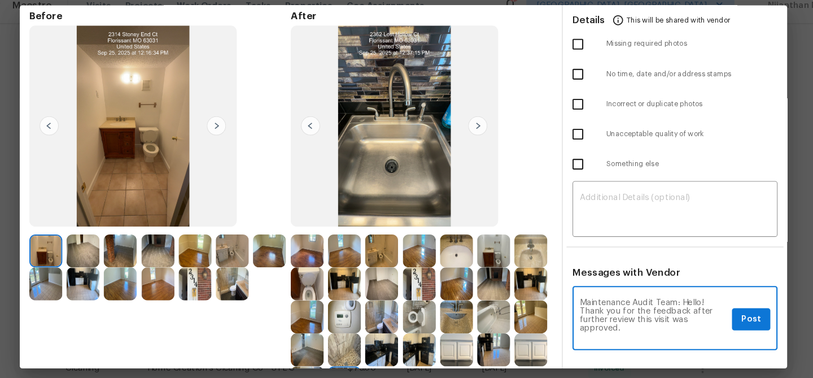
scroll to position [33, 0]
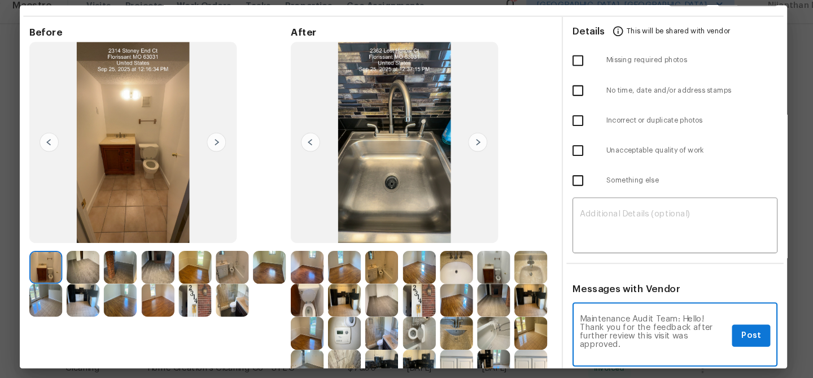
type textarea "Maintenance Audit Team: Hello! Thank you for the feedback after further review …"
click at [744, 336] on button "Post" at bounding box center [734, 328] width 36 height 21
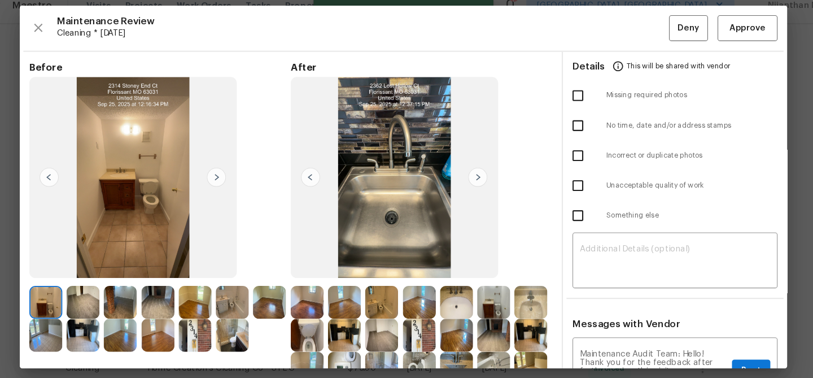
scroll to position [1, 0]
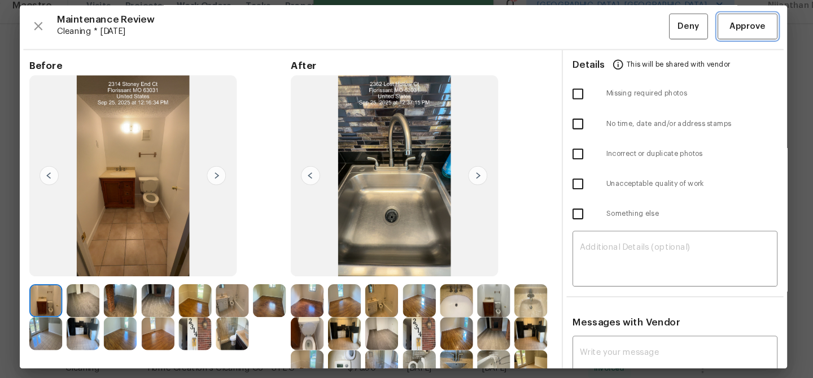
click at [746, 43] on span "Approve" at bounding box center [730, 38] width 38 height 14
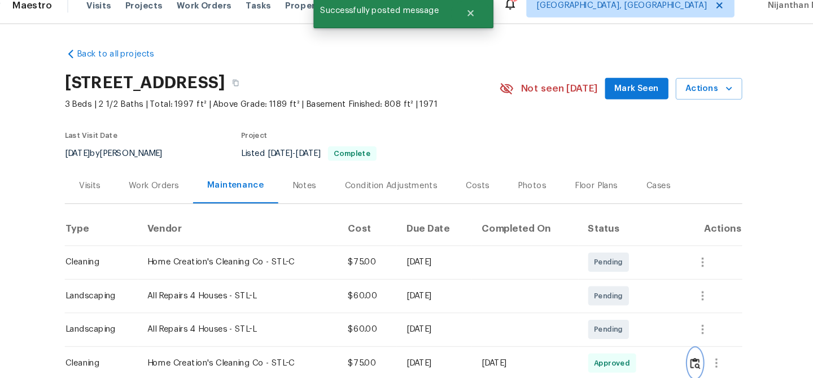
scroll to position [0, 0]
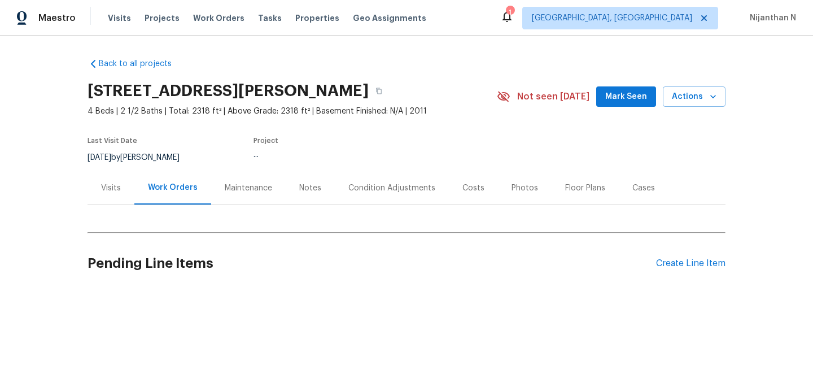
click at [250, 203] on div "Maintenance" at bounding box center [248, 187] width 75 height 33
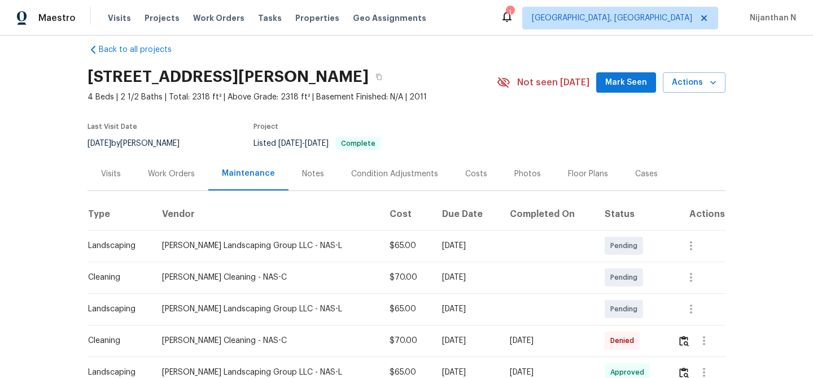
scroll to position [27, 0]
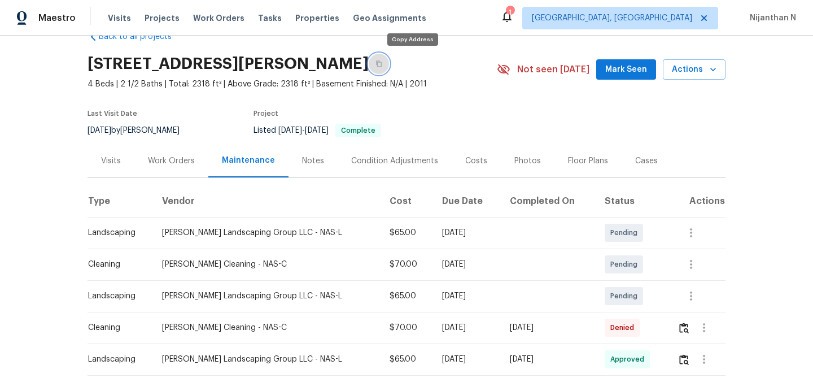
click at [389, 64] on button "button" at bounding box center [379, 64] width 20 height 20
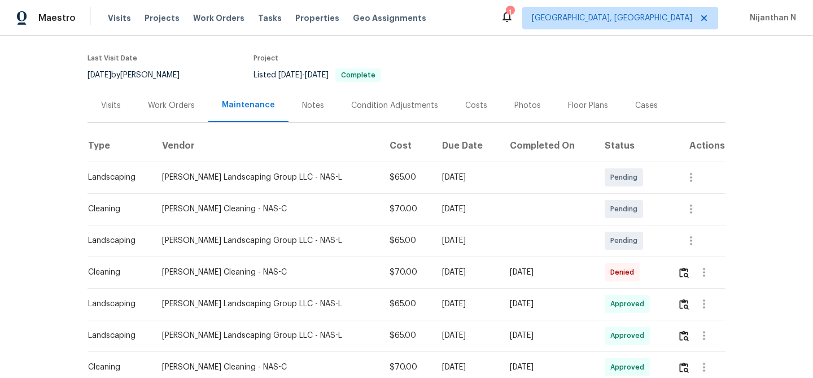
scroll to position [143, 0]
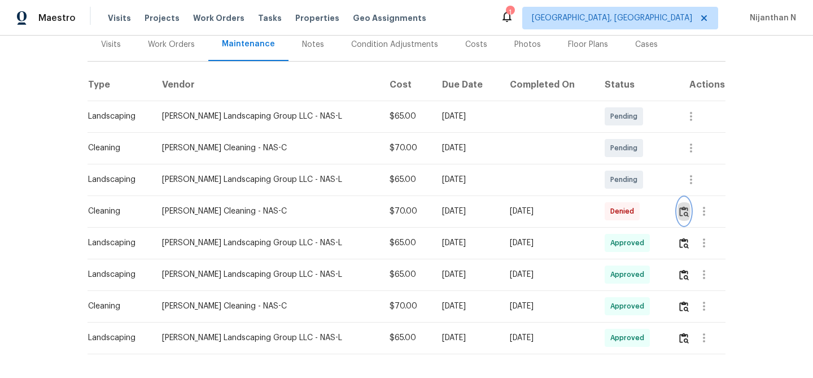
click at [689, 215] on button "button" at bounding box center [683, 211] width 13 height 27
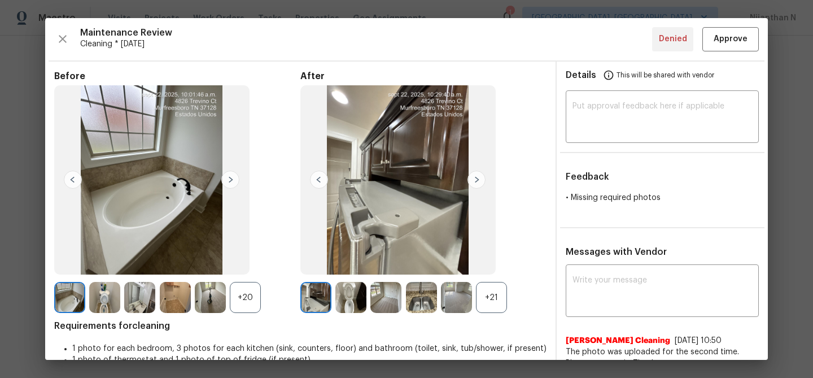
click at [478, 301] on div "+21" at bounding box center [491, 297] width 31 height 31
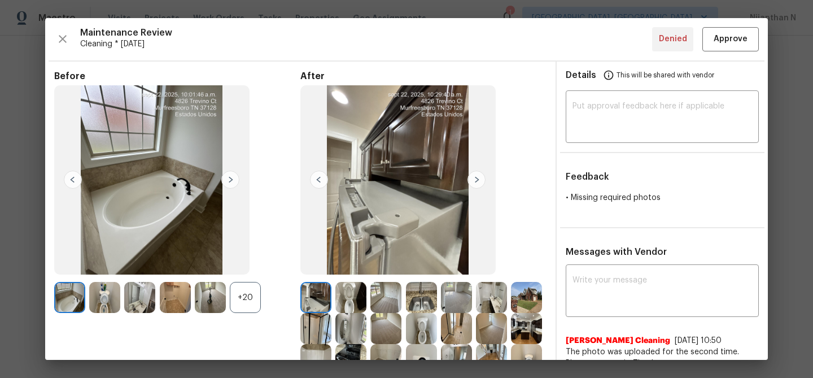
click at [244, 290] on div "+20" at bounding box center [245, 297] width 31 height 31
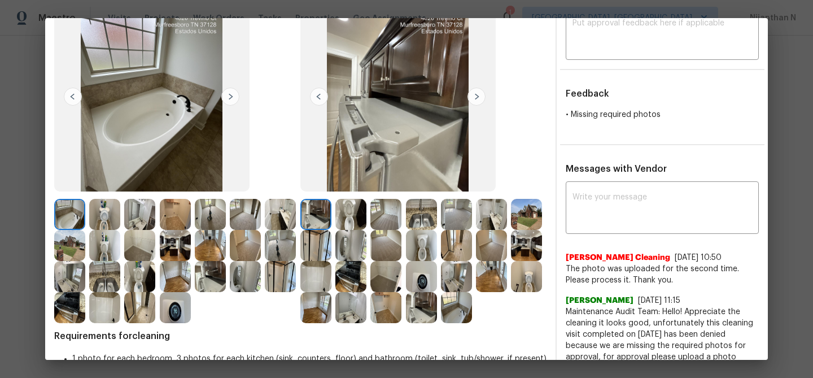
scroll to position [62, 0]
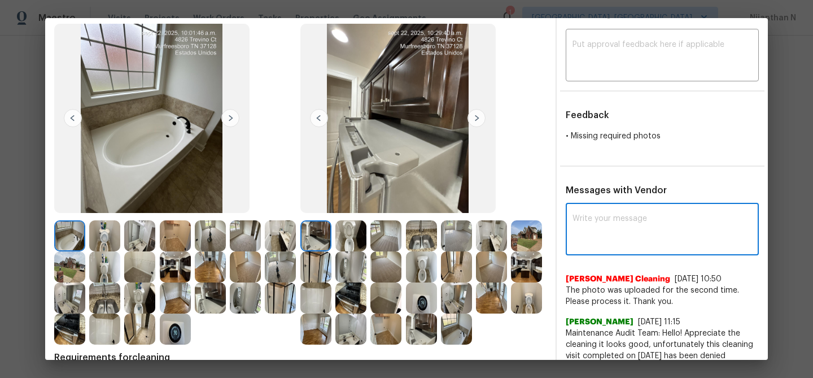
click at [596, 225] on textarea at bounding box center [661, 230] width 179 height 32
paste textarea "Maintenance Audit Team: Hello! Thank you for uploading the photo, after further…"
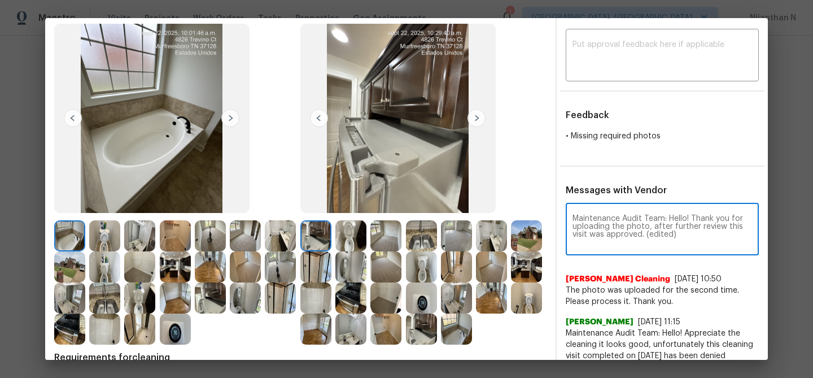
scroll to position [0, 0]
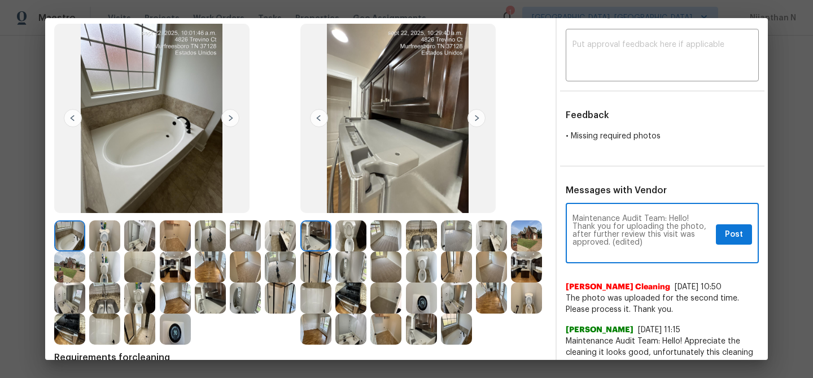
drag, startPoint x: 610, startPoint y: 244, endPoint x: 673, endPoint y: 244, distance: 63.2
click at [673, 244] on textarea "Maintenance Audit Team: Hello! Thank you for uploading the photo, after further…" at bounding box center [641, 234] width 139 height 40
type textarea "Maintenance Audit Team: Hello! Thank you for uploading the photo, after further…"
click at [730, 240] on span "Post" at bounding box center [734, 234] width 18 height 14
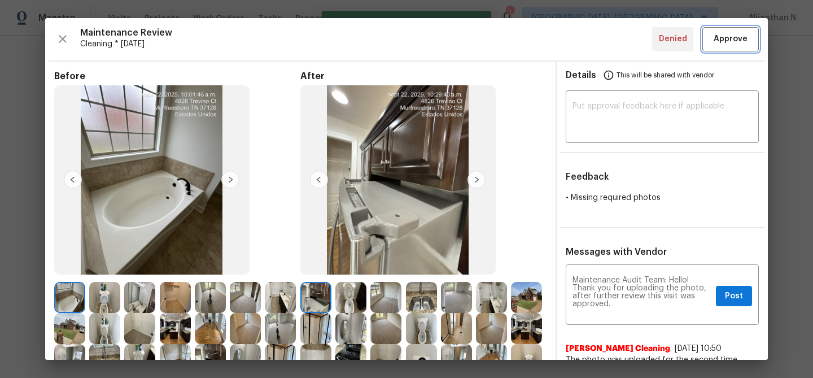
click at [720, 45] on span "Approve" at bounding box center [730, 39] width 34 height 14
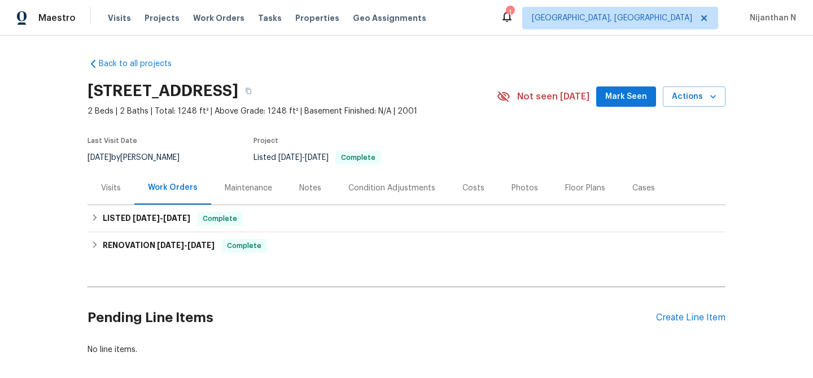
click at [230, 185] on div "Maintenance" at bounding box center [248, 187] width 47 height 11
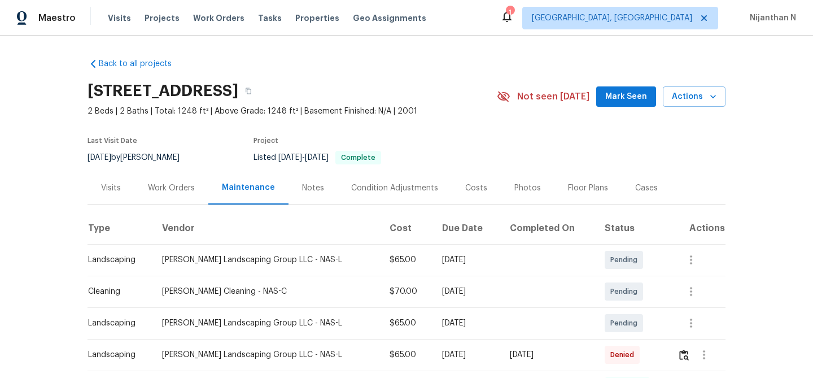
scroll to position [104, 0]
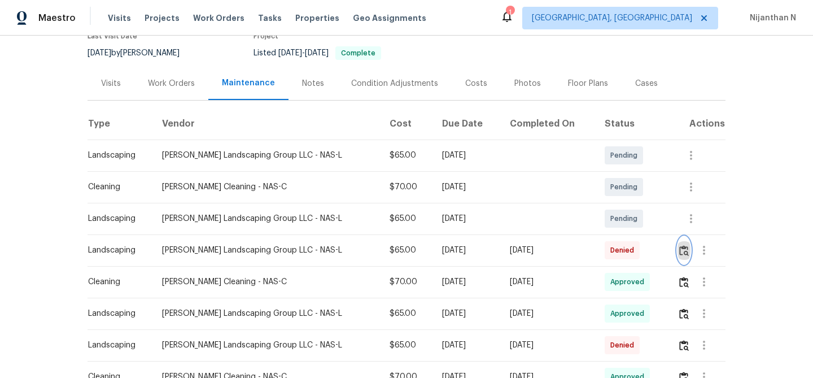
click at [684, 261] on button "button" at bounding box center [683, 249] width 13 height 27
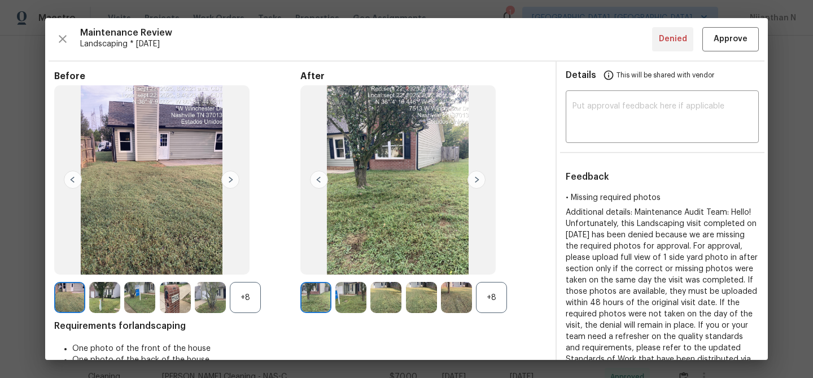
click at [489, 312] on div "+8" at bounding box center [491, 297] width 31 height 31
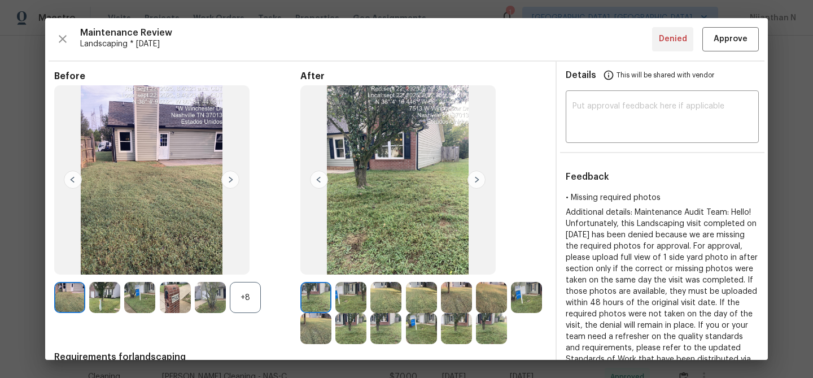
click at [253, 300] on div "+8" at bounding box center [245, 297] width 31 height 31
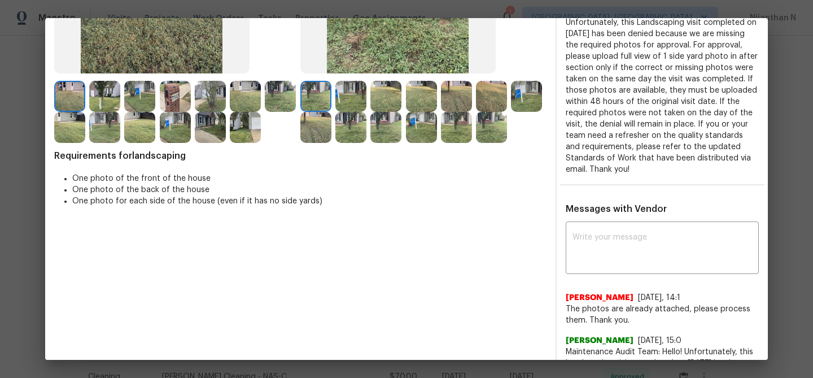
scroll to position [247, 0]
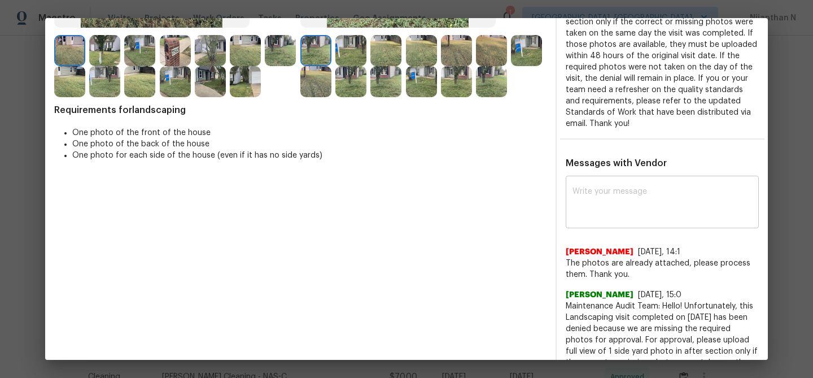
click at [648, 211] on textarea at bounding box center [661, 203] width 179 height 32
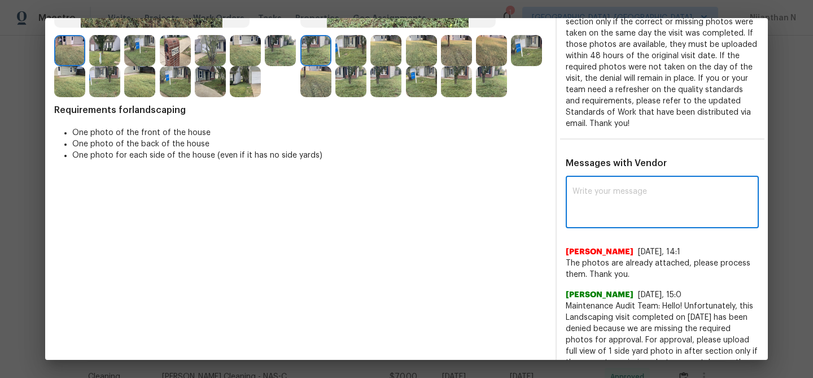
paste textarea "Maintenance Audit Team: Hello! Thank you for uploading the photo, after further…"
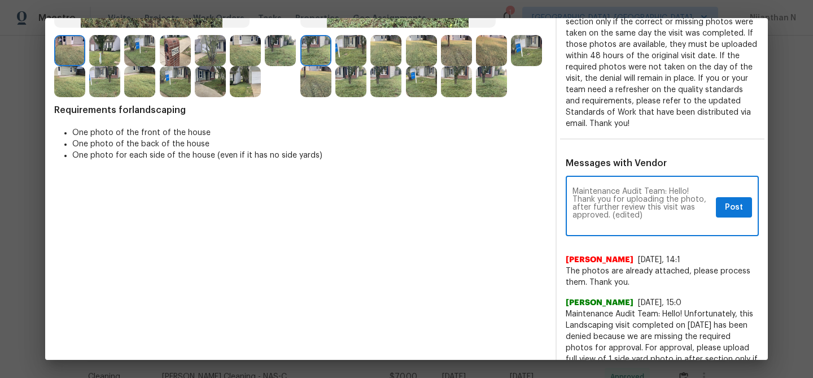
scroll to position [0, 0]
drag, startPoint x: 614, startPoint y: 214, endPoint x: 656, endPoint y: 214, distance: 42.9
click at [656, 214] on textarea "Maintenance Audit Team: Hello! Thank you for uploading the photo, after further…" at bounding box center [641, 207] width 139 height 40
type textarea "Maintenance Audit Team: Hello! Thank you for uploading the photo, after further…"
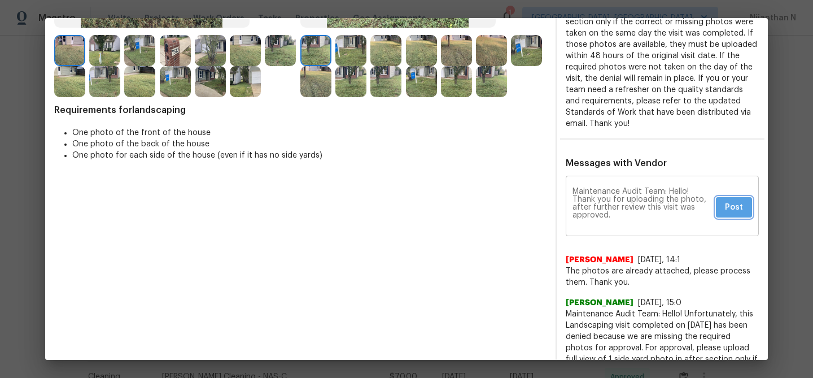
click at [727, 206] on span "Post" at bounding box center [734, 207] width 18 height 14
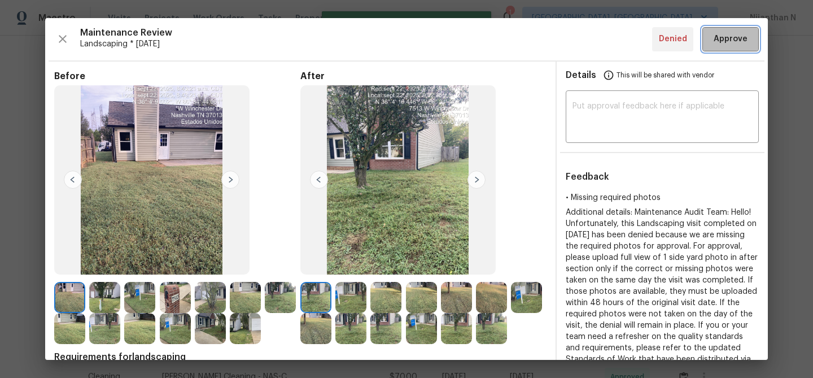
click at [732, 45] on span "Approve" at bounding box center [730, 39] width 34 height 14
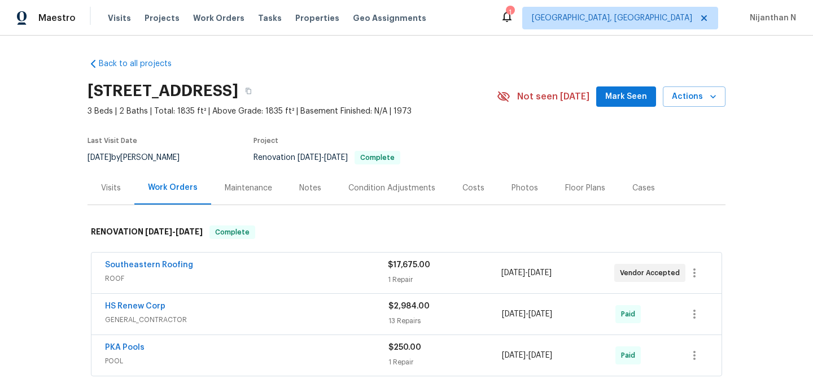
click at [242, 185] on div "Maintenance" at bounding box center [248, 187] width 47 height 11
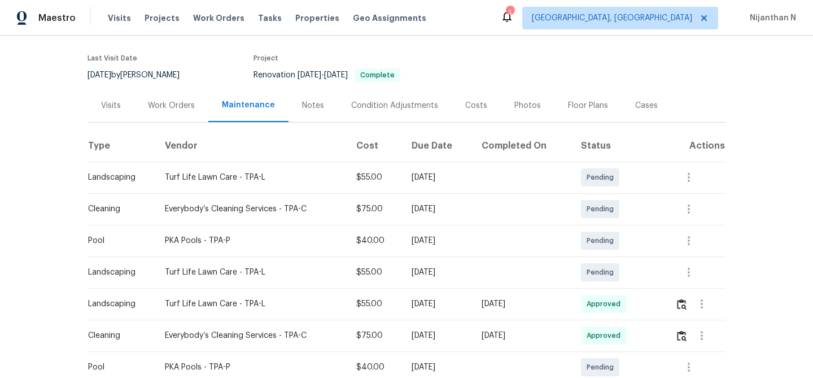
scroll to position [69, 0]
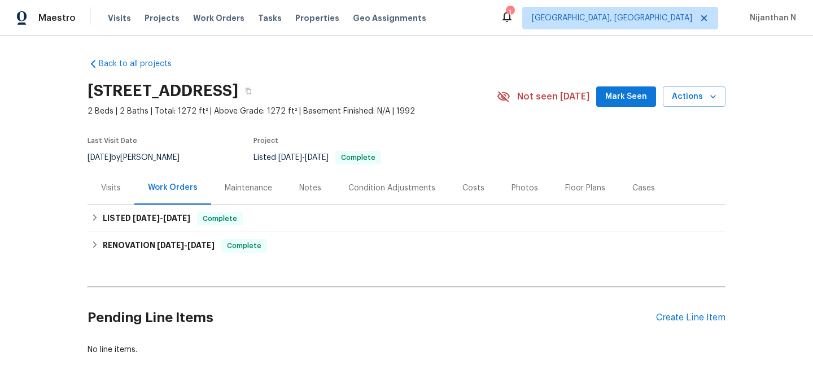
click at [247, 193] on div "Maintenance" at bounding box center [248, 187] width 75 height 33
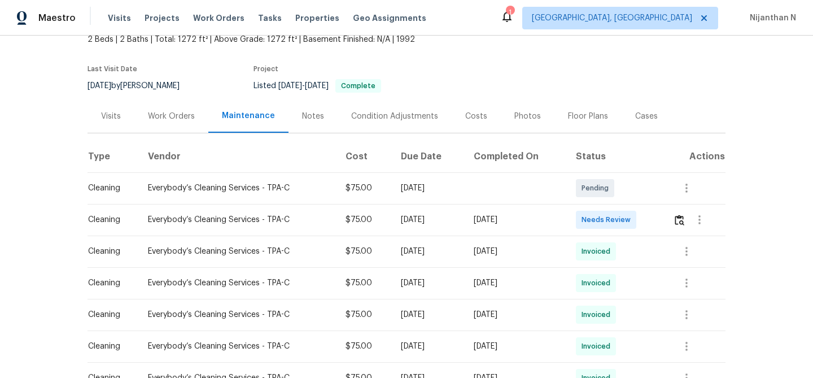
scroll to position [98, 0]
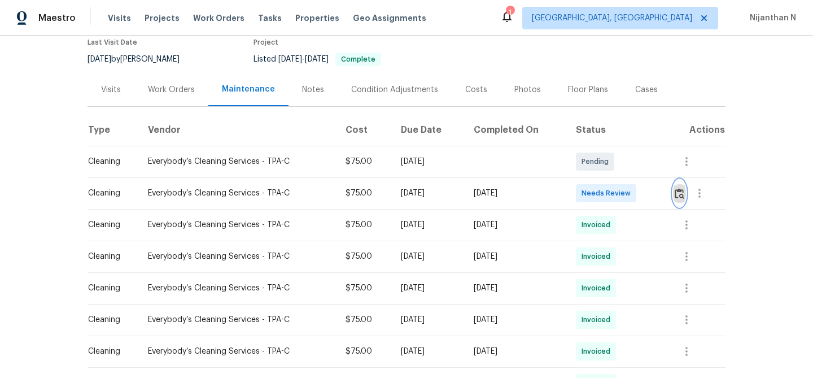
click at [682, 197] on img "button" at bounding box center [679, 193] width 10 height 11
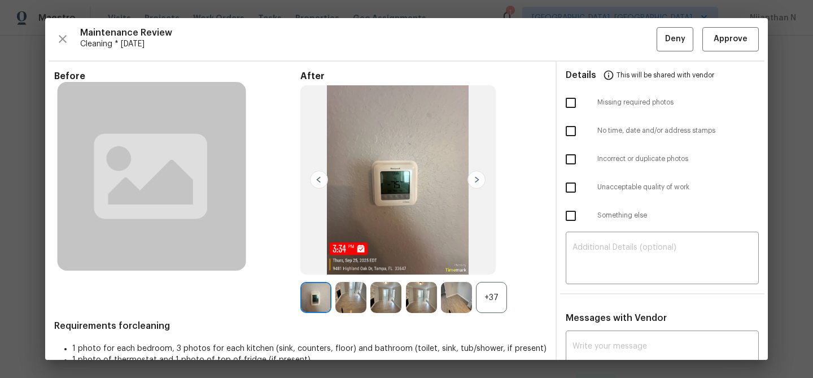
click at [482, 289] on div "+37" at bounding box center [491, 297] width 31 height 31
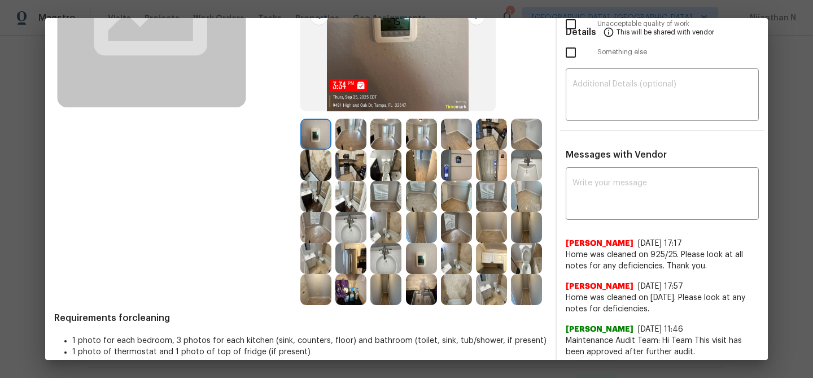
scroll to position [214, 0]
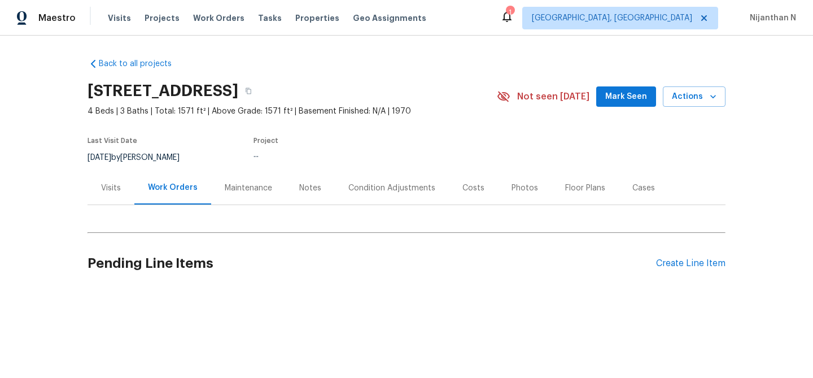
click at [234, 187] on div "Maintenance" at bounding box center [248, 187] width 47 height 11
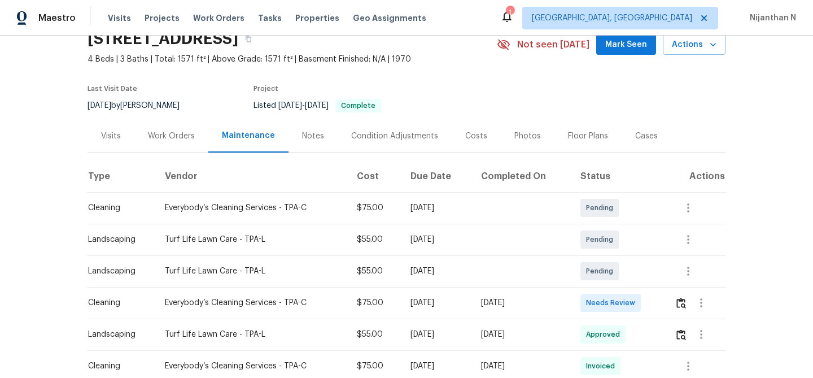
scroll to position [126, 0]
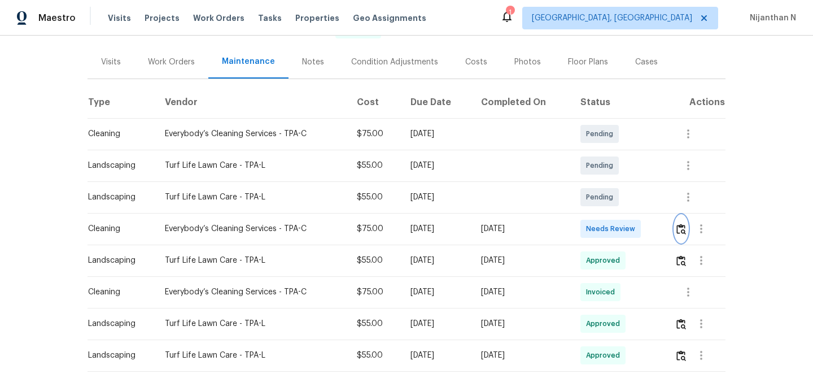
click at [682, 233] on img "button" at bounding box center [681, 229] width 10 height 11
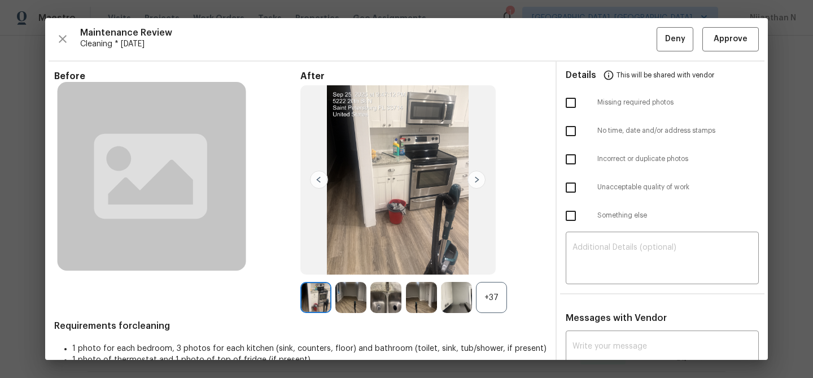
click at [500, 311] on div "+37" at bounding box center [491, 297] width 31 height 31
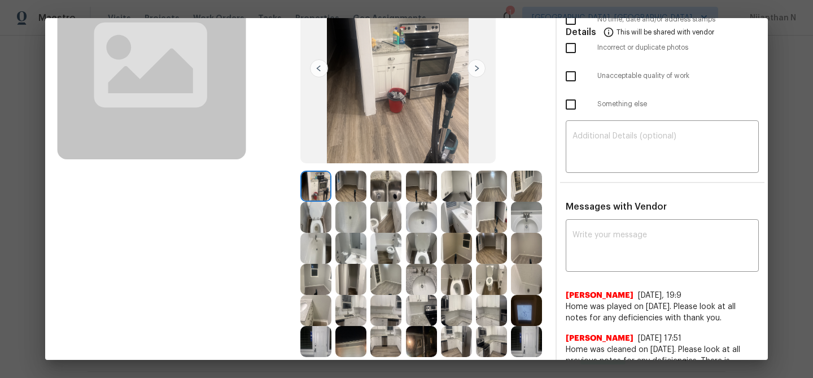
scroll to position [177, 0]
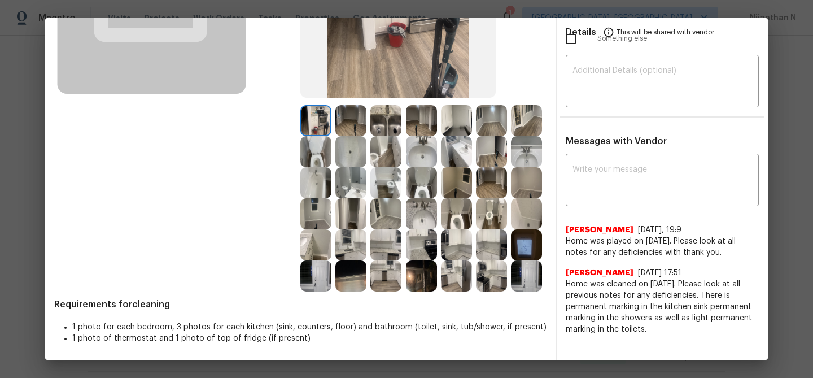
click at [764, 293] on div "x ​ Angelina Tompkins 9/25/25, 19:9 Home was played on 9/25/25. Please look at …" at bounding box center [662, 245] width 211 height 178
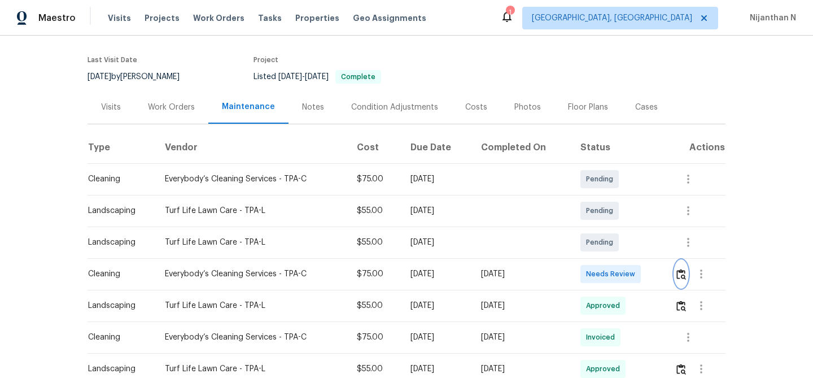
scroll to position [100, 0]
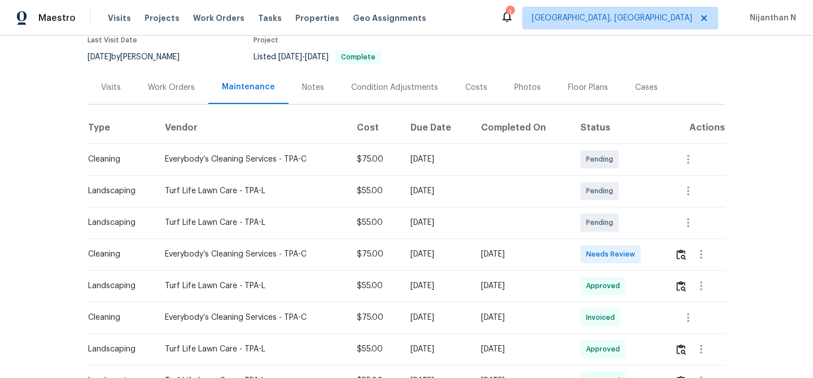
click at [679, 265] on div at bounding box center [699, 253] width 50 height 27
click at [680, 259] on img "button" at bounding box center [681, 254] width 10 height 11
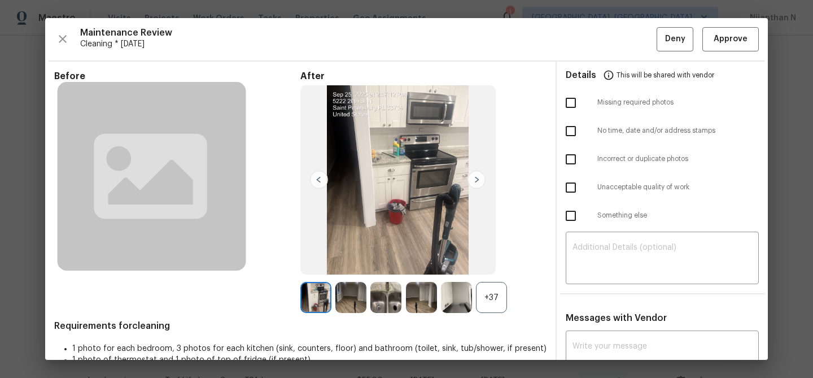
click at [501, 309] on div "+37" at bounding box center [491, 297] width 31 height 31
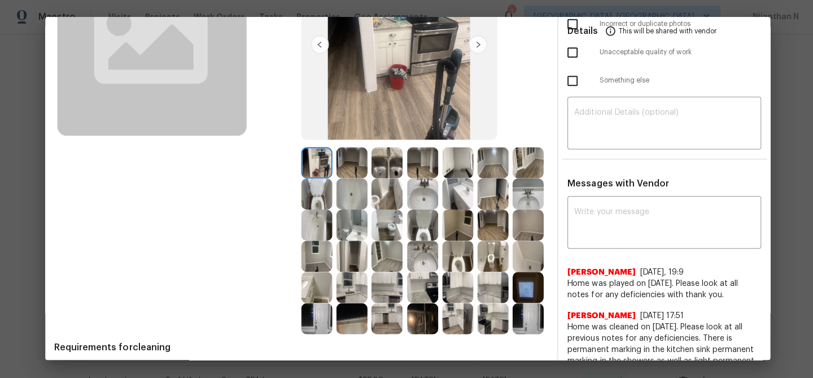
scroll to position [0, 0]
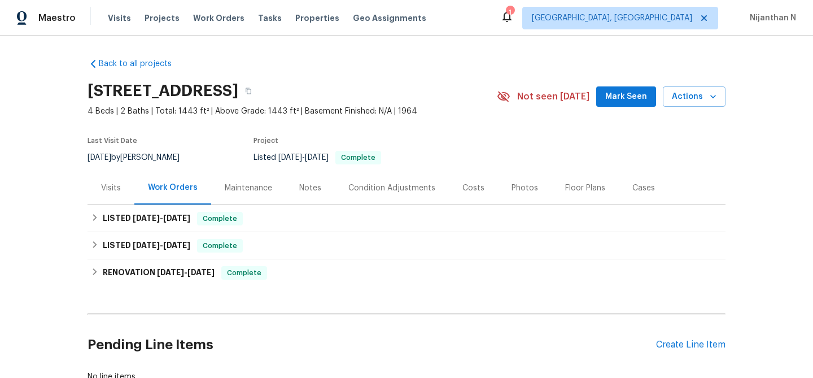
click at [269, 194] on div "Maintenance" at bounding box center [248, 187] width 75 height 33
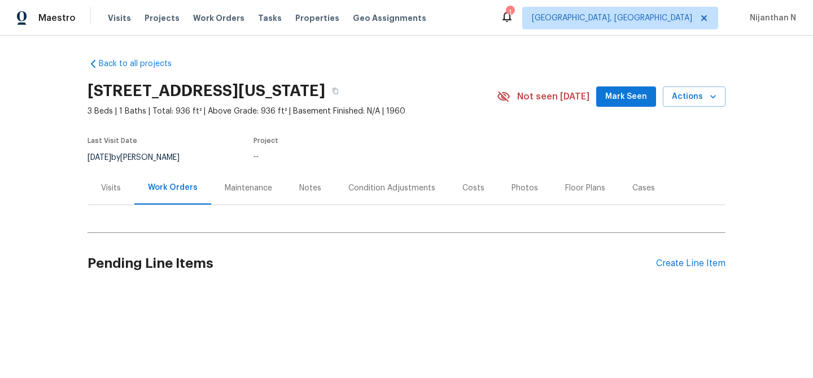
click at [226, 193] on div "Maintenance" at bounding box center [248, 187] width 47 height 11
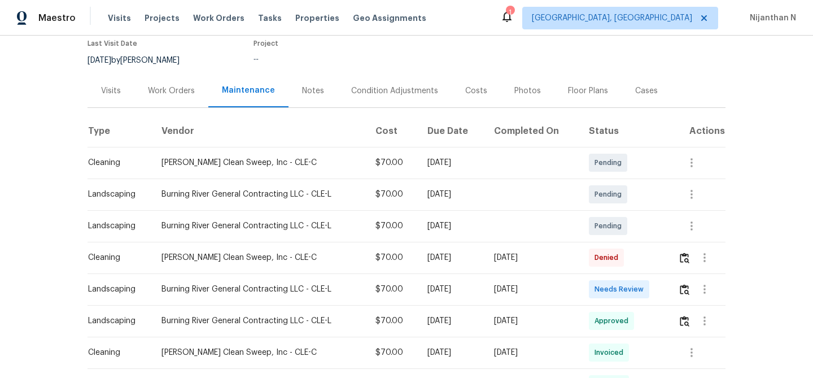
scroll to position [123, 0]
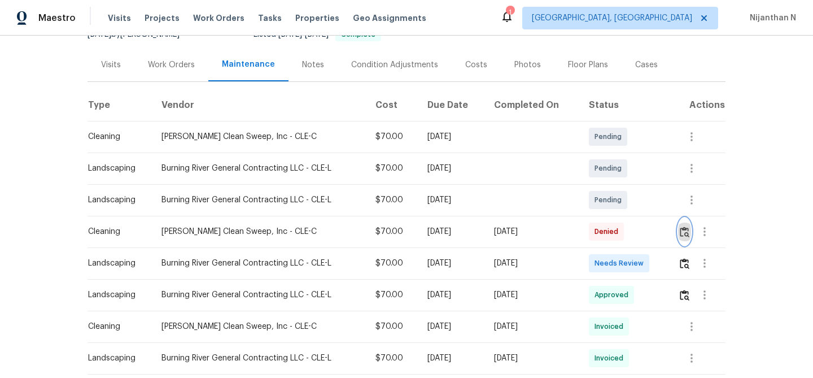
click at [686, 235] on img "button" at bounding box center [685, 231] width 10 height 11
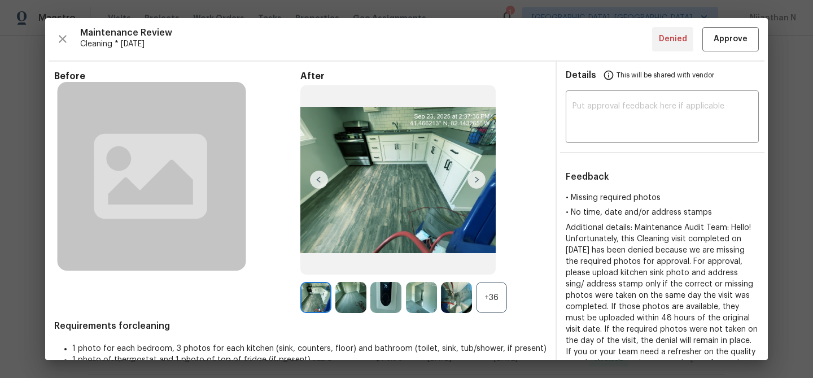
click at [495, 297] on div "+36" at bounding box center [491, 297] width 31 height 31
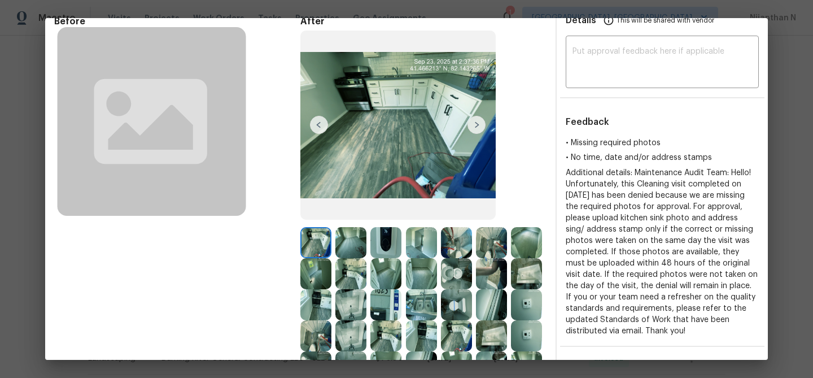
scroll to position [62, 0]
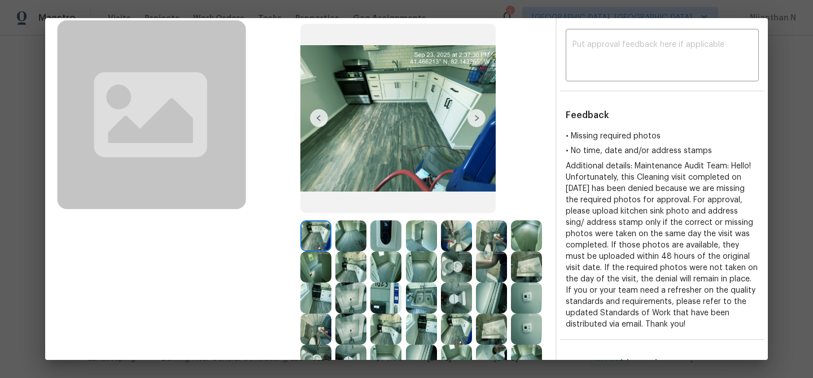
click at [354, 231] on img at bounding box center [350, 235] width 31 height 31
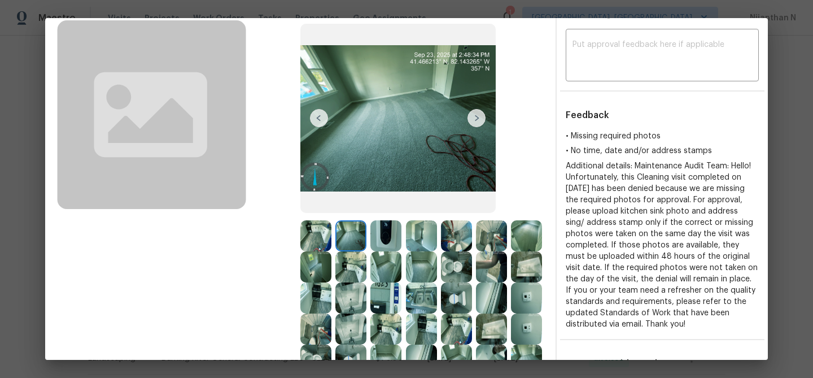
scroll to position [122, 0]
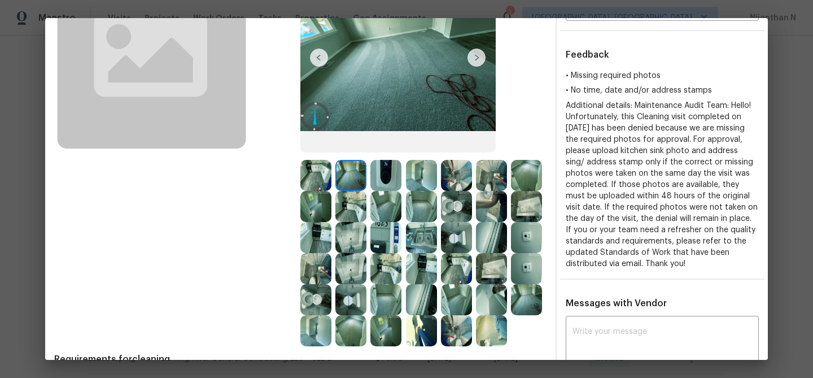
click at [390, 230] on img at bounding box center [385, 237] width 31 height 31
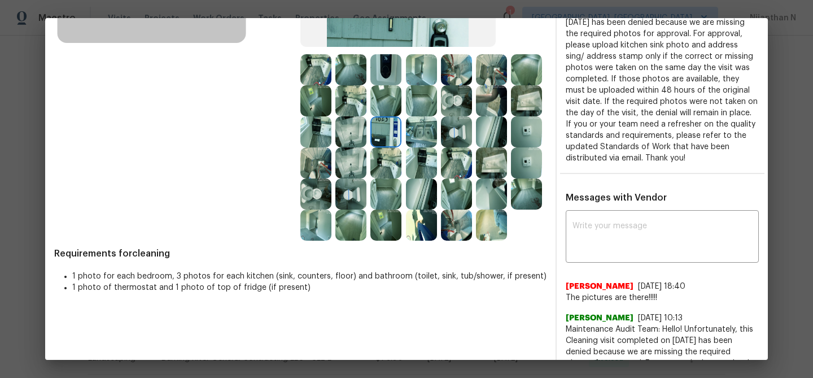
scroll to position [243, 0]
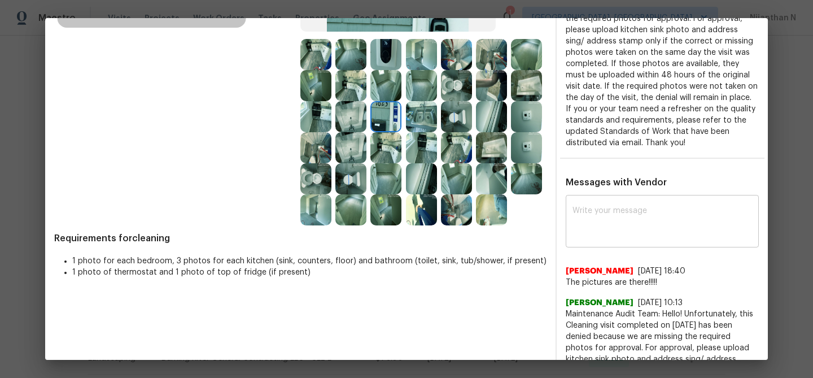
click at [616, 222] on textarea at bounding box center [661, 223] width 179 height 32
paste textarea "Maintenance Audit Team: Hello! Thank you for uploading the photo, after further…"
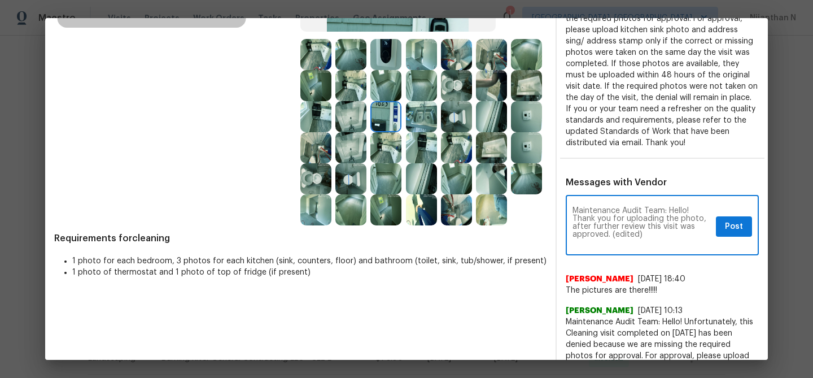
scroll to position [0, 0]
drag, startPoint x: 613, startPoint y: 235, endPoint x: 658, endPoint y: 235, distance: 44.6
click at [658, 235] on textarea "Maintenance Audit Team: Hello! Thank you for uploading the photo, after further…" at bounding box center [641, 227] width 139 height 40
type textarea "Maintenance Audit Team: Hello! Thank you for uploading the photo, after further…"
click at [739, 227] on span "Post" at bounding box center [734, 227] width 18 height 14
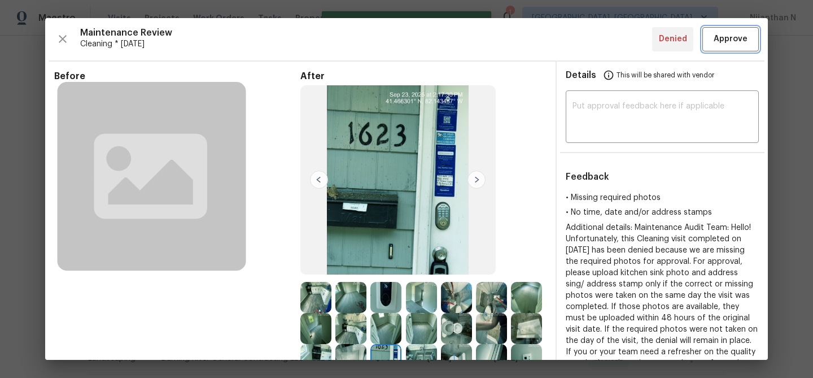
click at [719, 28] on button "Approve" at bounding box center [730, 39] width 56 height 24
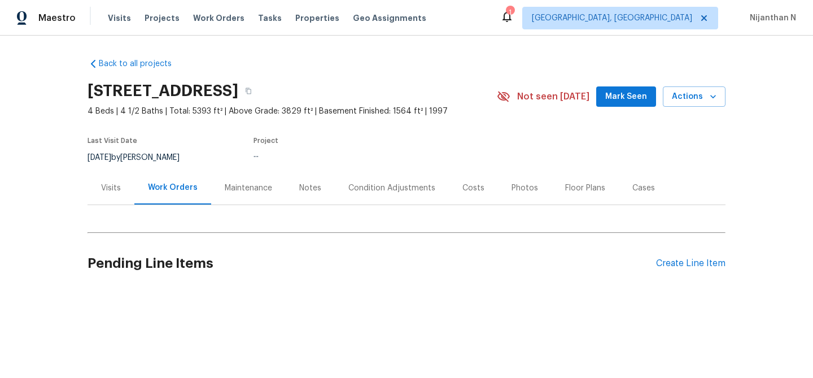
click at [233, 192] on div "Maintenance" at bounding box center [248, 187] width 47 height 11
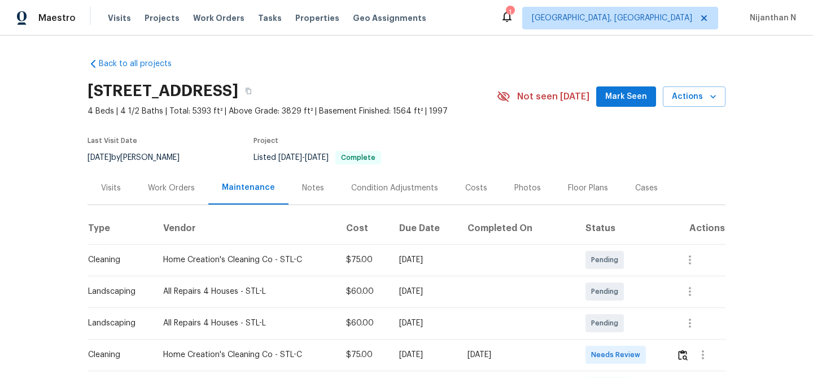
scroll to position [165, 0]
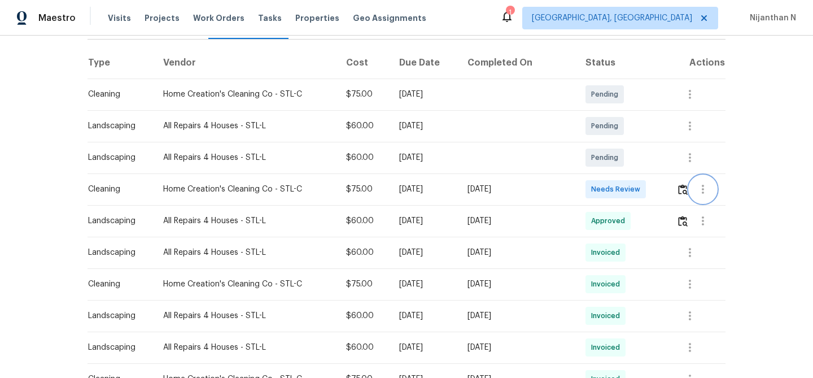
click at [695, 196] on button "button" at bounding box center [702, 189] width 27 height 27
click at [688, 195] on div at bounding box center [406, 189] width 813 height 378
click at [686, 194] on button "button" at bounding box center [682, 189] width 13 height 27
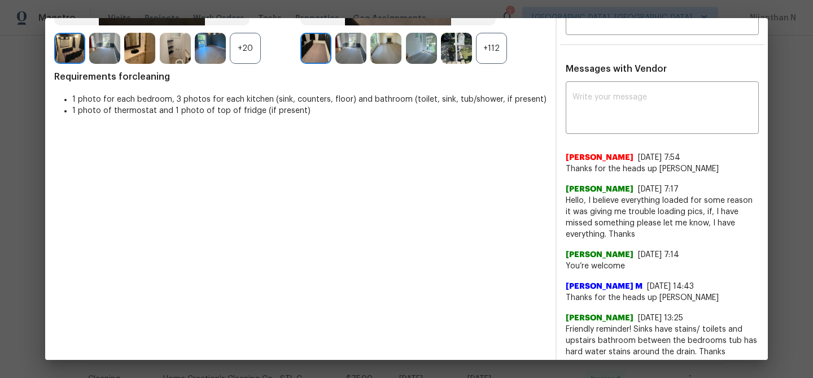
scroll to position [250, 0]
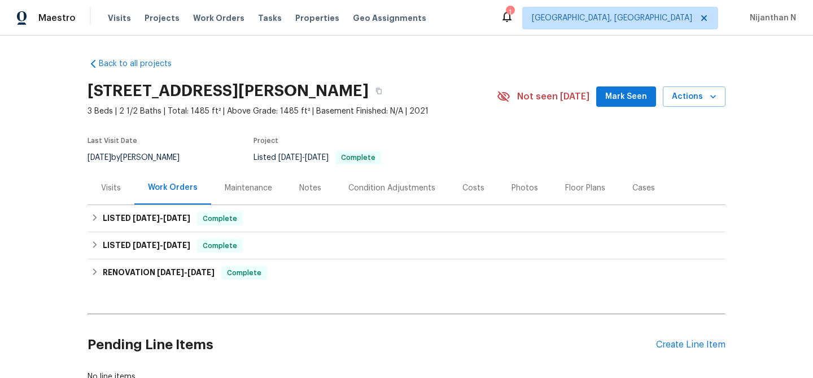
click at [233, 189] on div "Maintenance" at bounding box center [248, 187] width 47 height 11
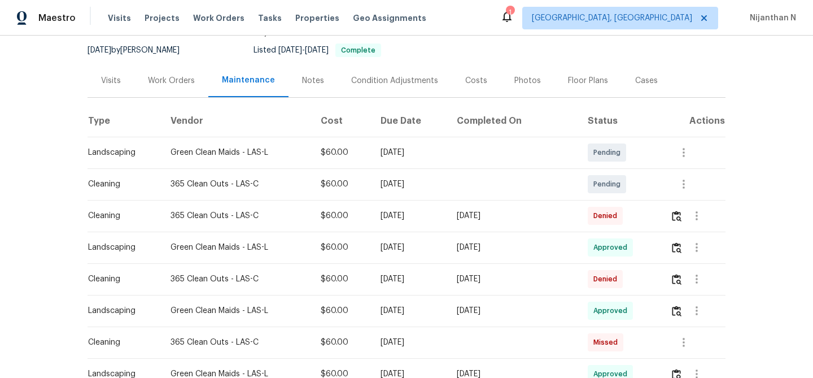
scroll to position [120, 0]
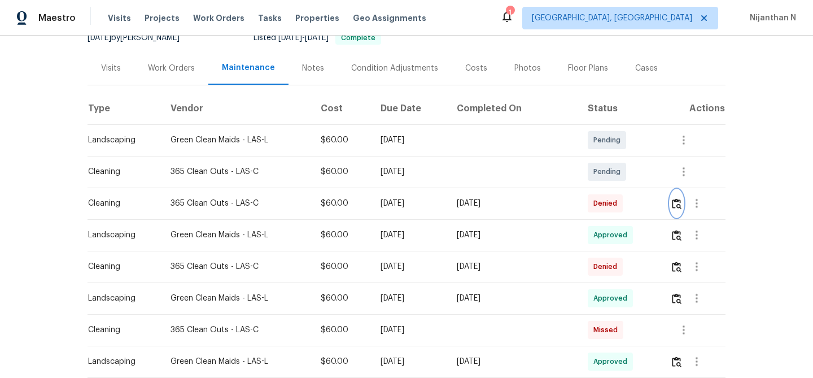
click at [678, 205] on img "button" at bounding box center [677, 203] width 10 height 11
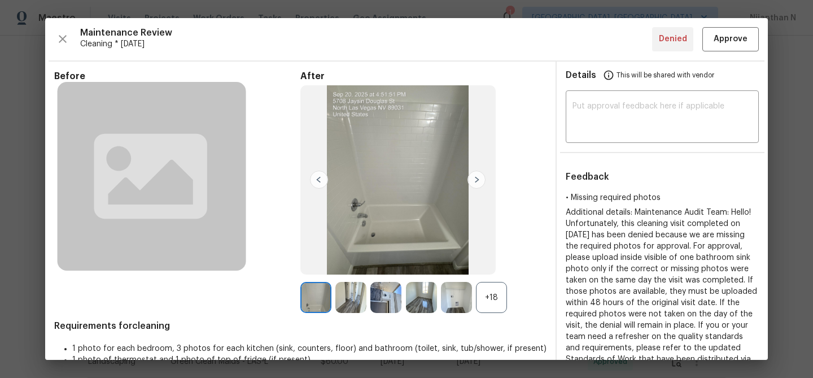
click at [488, 297] on div "+18" at bounding box center [491, 297] width 31 height 31
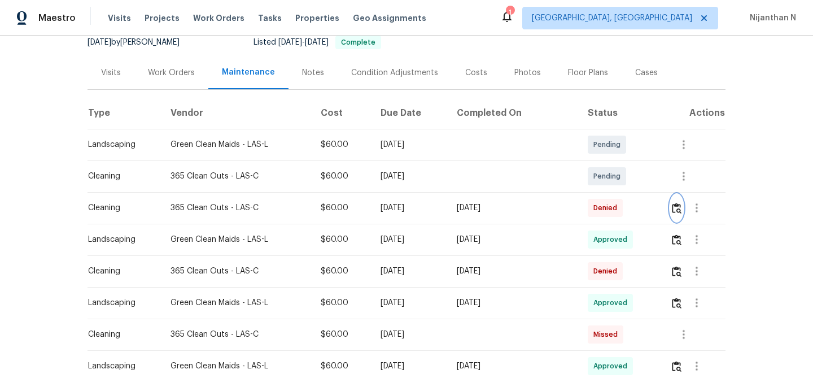
scroll to position [123, 0]
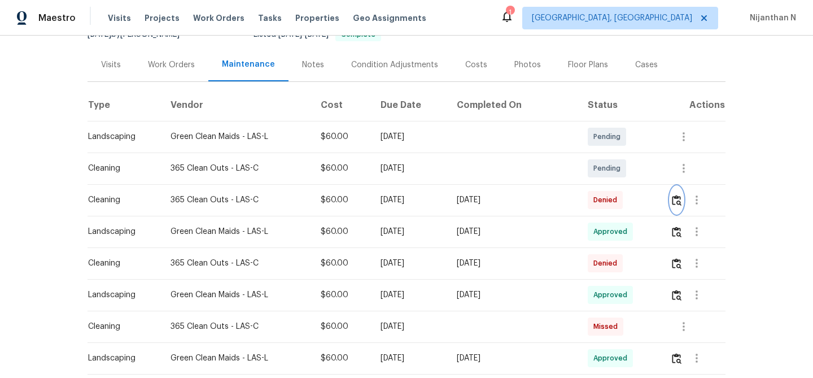
click at [678, 201] on img "button" at bounding box center [677, 200] width 10 height 11
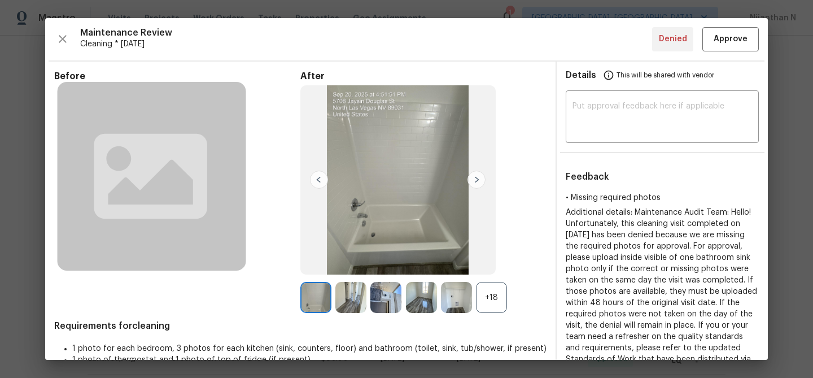
click at [479, 305] on div "+18" at bounding box center [491, 297] width 31 height 31
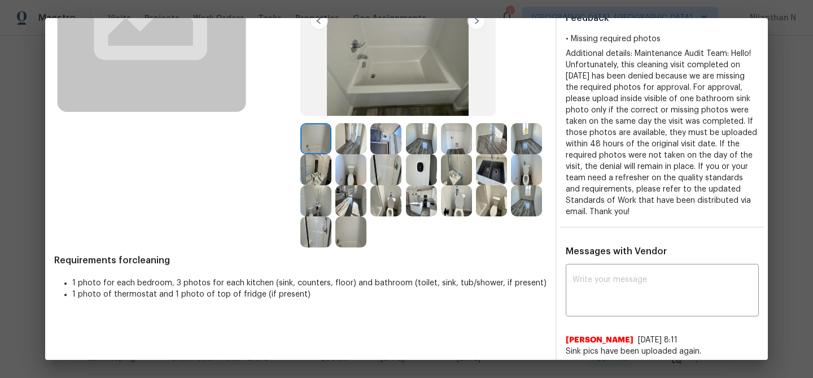
scroll to position [0, 0]
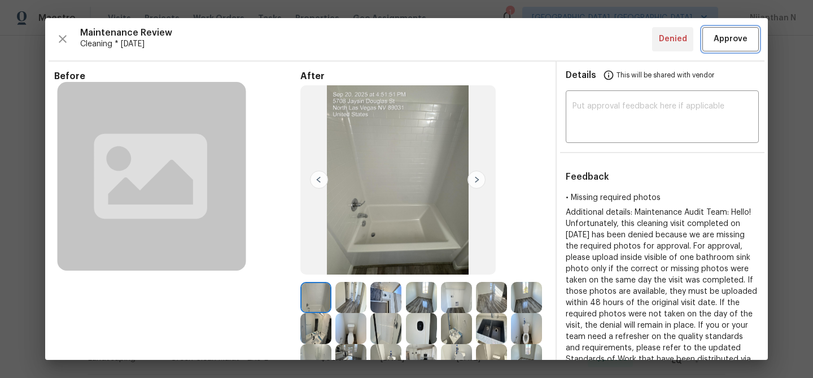
click at [752, 39] on button "Approve" at bounding box center [730, 39] width 56 height 24
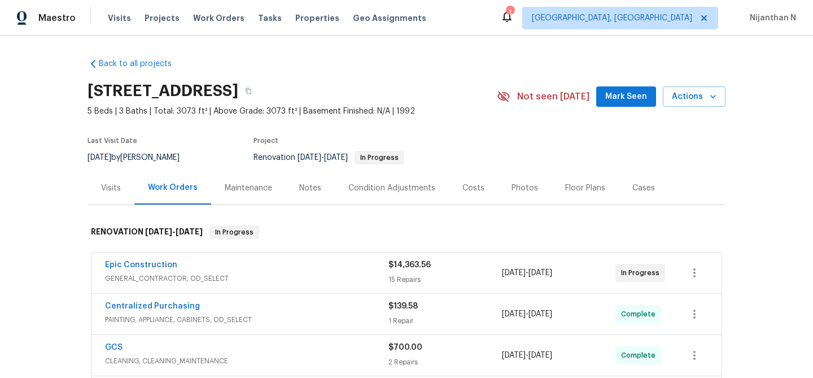
click at [242, 185] on div "Maintenance" at bounding box center [248, 187] width 47 height 11
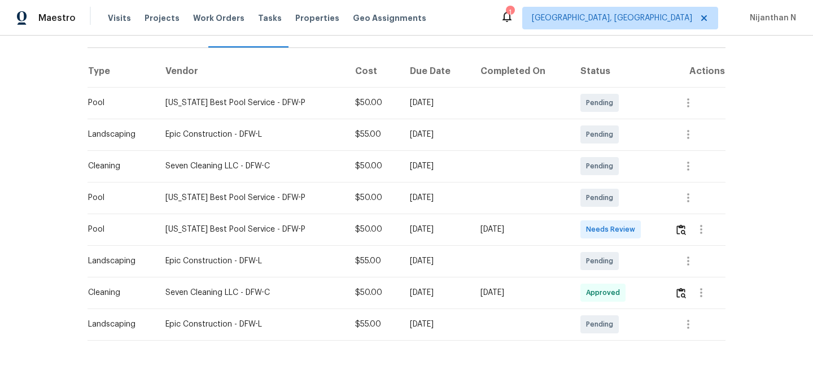
scroll to position [159, 0]
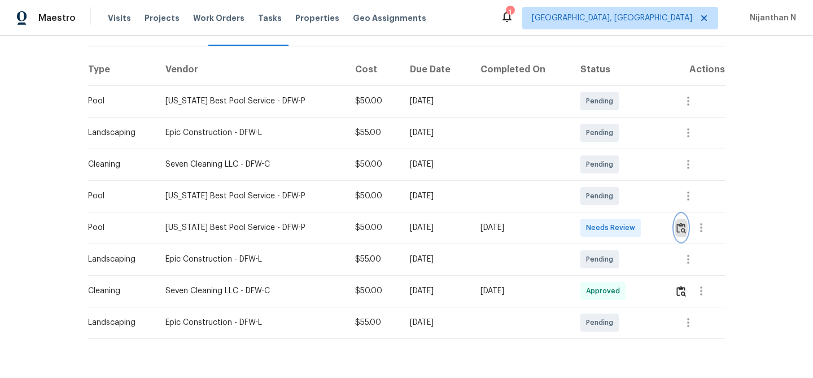
click at [683, 230] on img "button" at bounding box center [681, 227] width 10 height 11
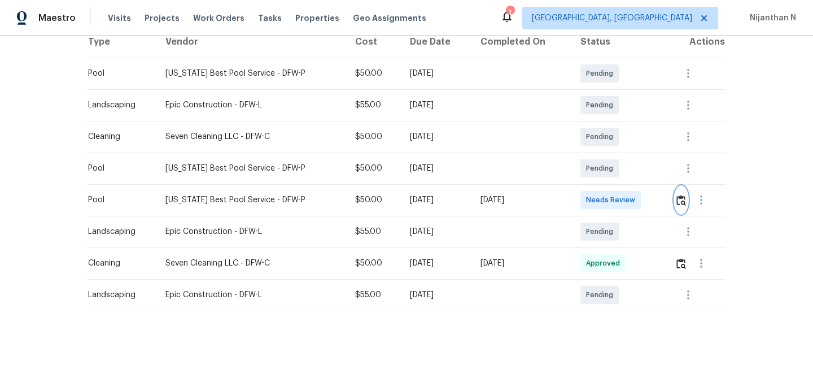
scroll to position [187, 0]
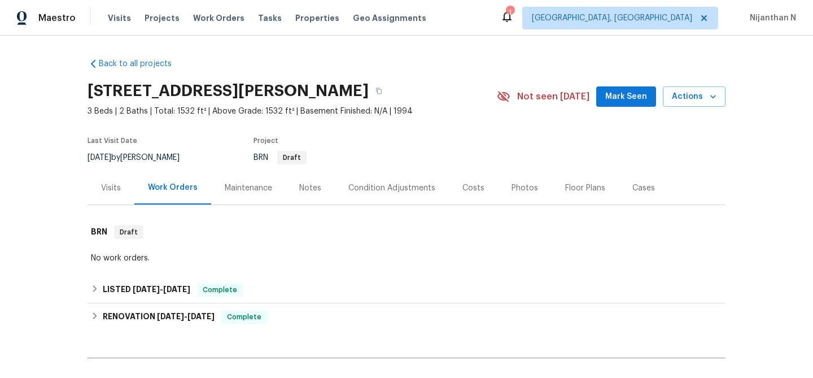
click at [235, 192] on div "Maintenance" at bounding box center [248, 187] width 47 height 11
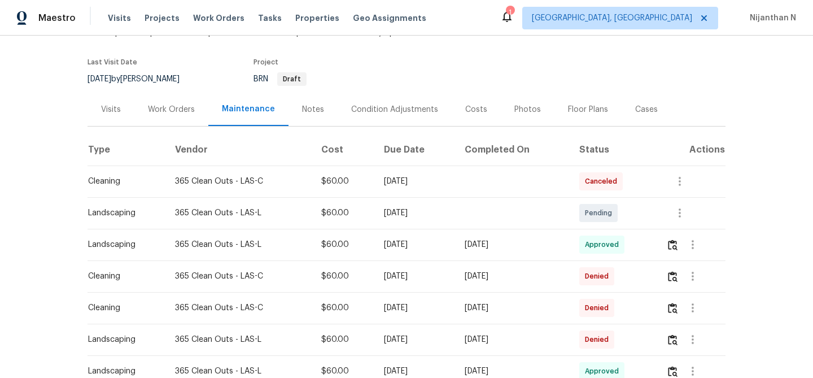
scroll to position [84, 0]
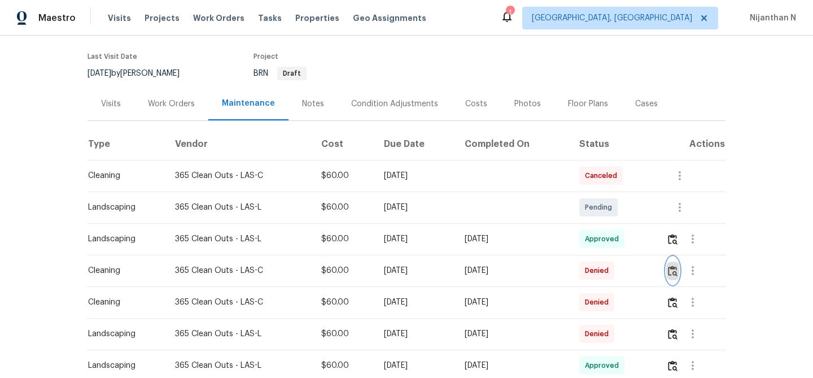
click at [674, 278] on button "button" at bounding box center [672, 270] width 13 height 27
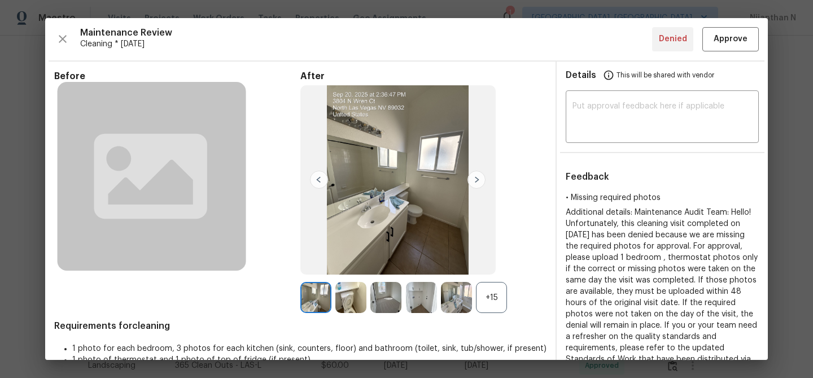
click at [492, 299] on div "+15" at bounding box center [491, 297] width 31 height 31
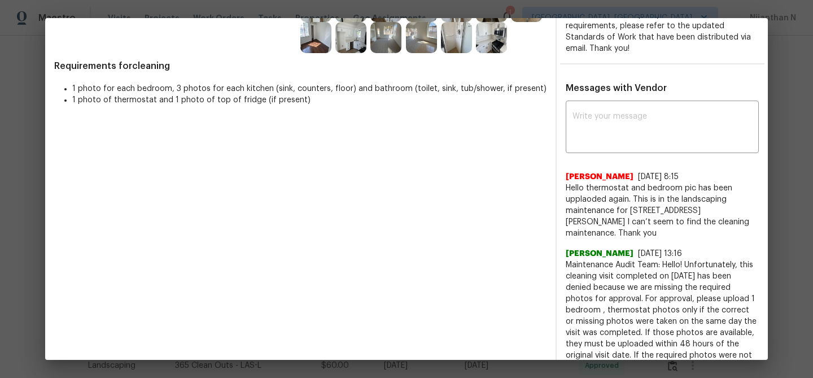
scroll to position [342, 0]
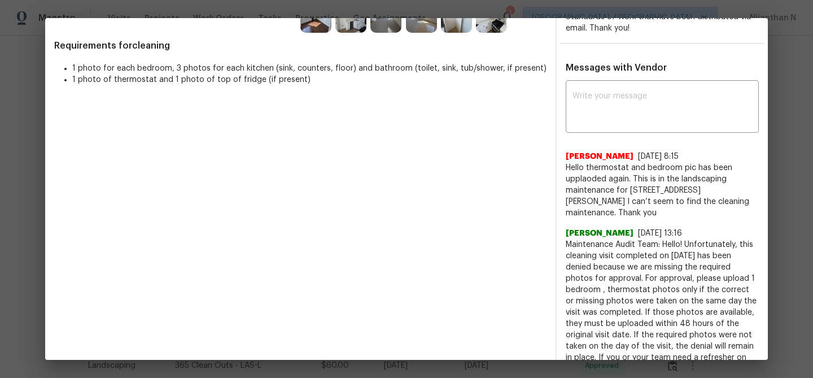
click at [596, 239] on span "Maintenance Audit Team: Hello! Unfortunately, this cleaning visit completed on …" at bounding box center [662, 318] width 193 height 158
drag, startPoint x: 596, startPoint y: 233, endPoint x: 669, endPoint y: 222, distance: 74.1
click at [669, 227] on div "Bhavatharani Muthumani 9/23/25, 13:16 Maintenance Audit Team: Hello! Unfortunat…" at bounding box center [662, 311] width 193 height 169
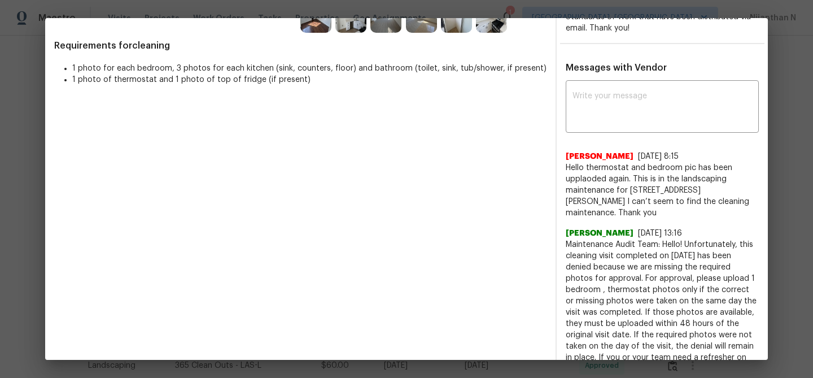
click at [651, 239] on span "Maintenance Audit Team: Hello! Unfortunately, this cleaning visit completed on …" at bounding box center [662, 318] width 193 height 158
click at [591, 239] on span "Maintenance Audit Team: Hello! Unfortunately, this cleaning visit completed on …" at bounding box center [662, 318] width 193 height 158
drag, startPoint x: 591, startPoint y: 233, endPoint x: 671, endPoint y: 229, distance: 80.2
click at [671, 239] on span "Maintenance Audit Team: Hello! Unfortunately, this cleaning visit completed on …" at bounding box center [662, 318] width 193 height 158
copy span "Maintenance Audit Team: Hello!"
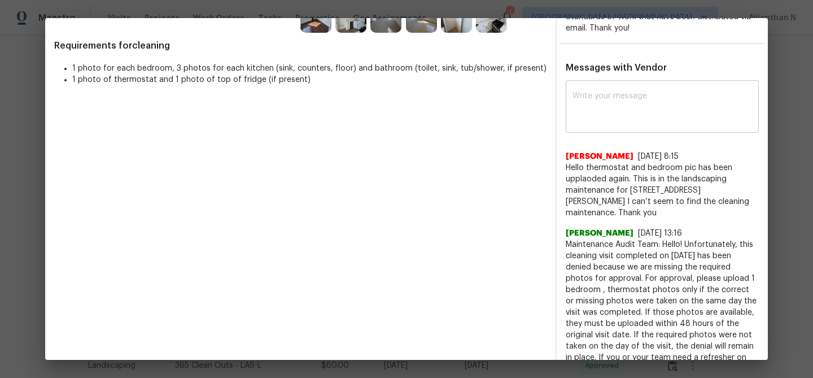
click at [643, 107] on textarea at bounding box center [661, 108] width 179 height 32
paste textarea "Maintenance Audit Team: Hello!"
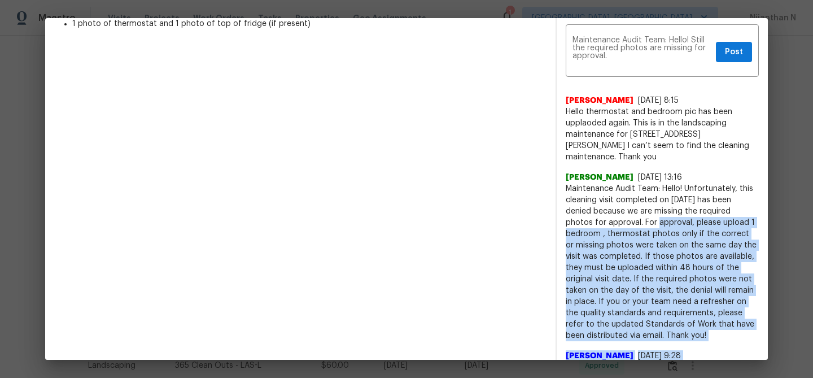
scroll to position [427, 0]
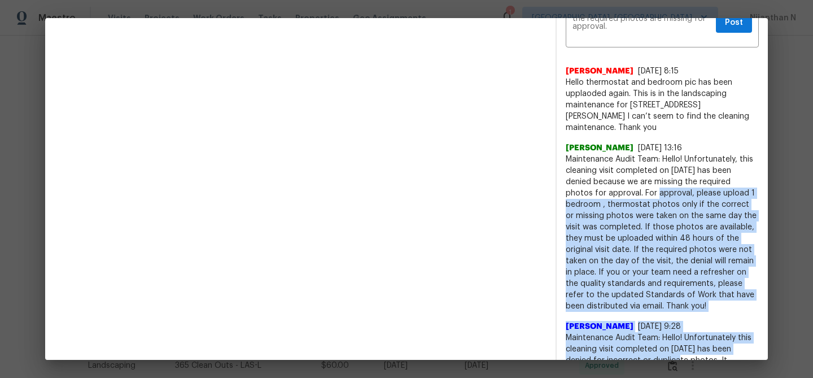
drag, startPoint x: 615, startPoint y: 268, endPoint x: 707, endPoint y: 290, distance: 94.7
click at [707, 290] on span "Maintenance Audit Team: Hello! Unfortunately, this cleaning visit completed on …" at bounding box center [662, 233] width 193 height 158
copy span "For approval, please upload 1 bedroom , thermostat photos only if the correct o…"
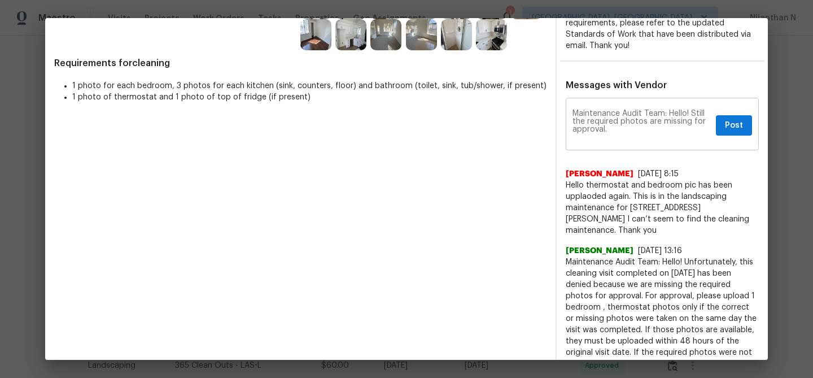
click at [638, 133] on textarea "Maintenance Audit Team: Hello! Still the required photos are missing for approv…" at bounding box center [641, 125] width 139 height 32
paste textarea "For approval, please upload 1 bedroom , thermostat photos only if the correct o…"
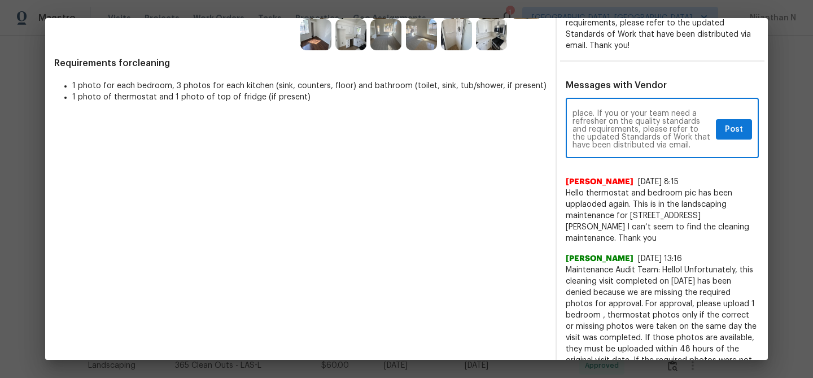
scroll to position [0, 0]
type textarea "Maintenance Audit Team: Hello! Still the required photos are missing for approv…"
click at [741, 129] on span "Post" at bounding box center [734, 129] width 18 height 14
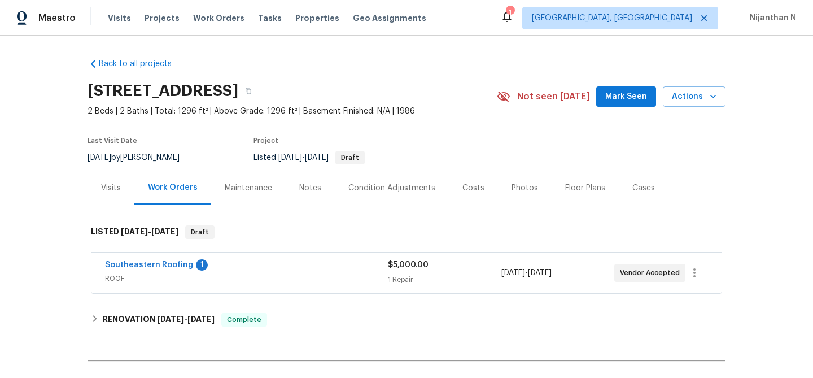
click at [238, 182] on div "Maintenance" at bounding box center [248, 187] width 47 height 11
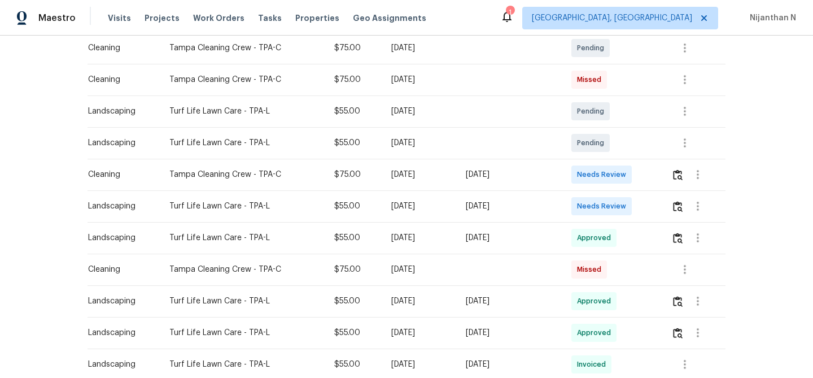
scroll to position [218, 0]
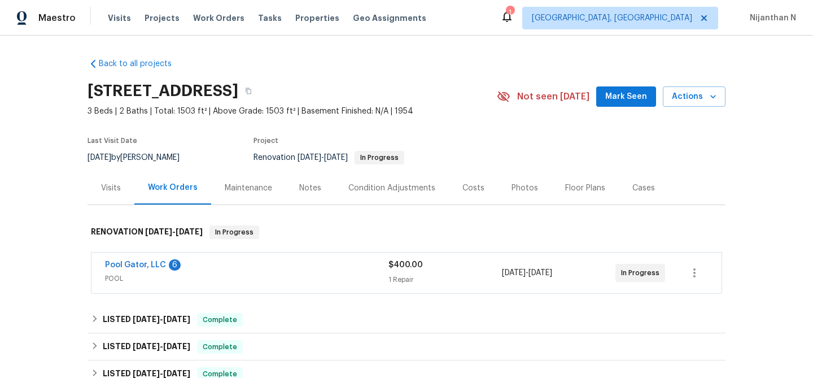
click at [216, 190] on div "Maintenance" at bounding box center [248, 187] width 75 height 33
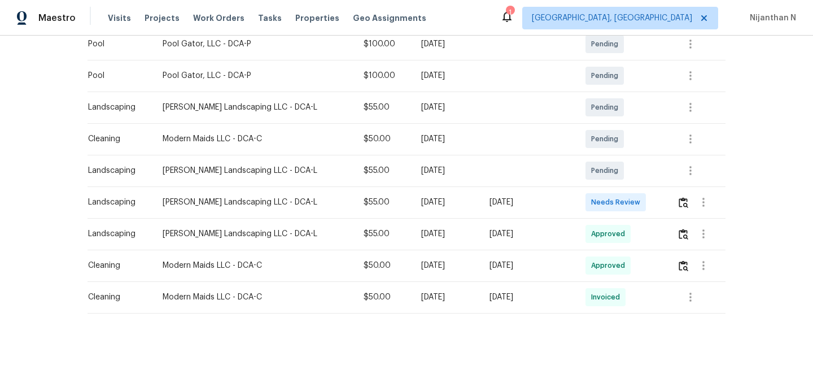
scroll to position [281, 0]
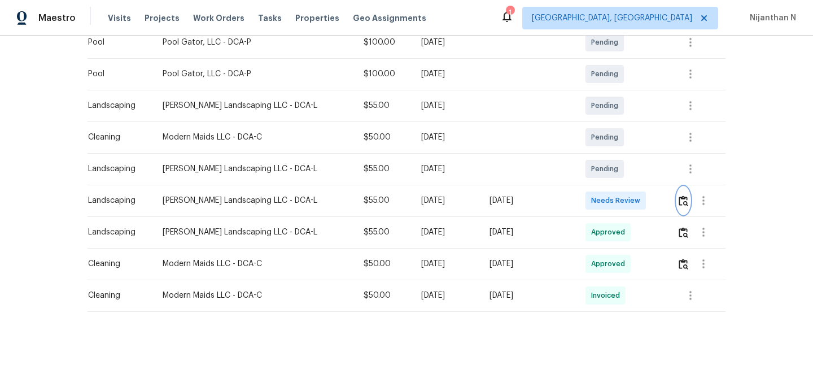
click at [679, 204] on img "button" at bounding box center [683, 200] width 10 height 11
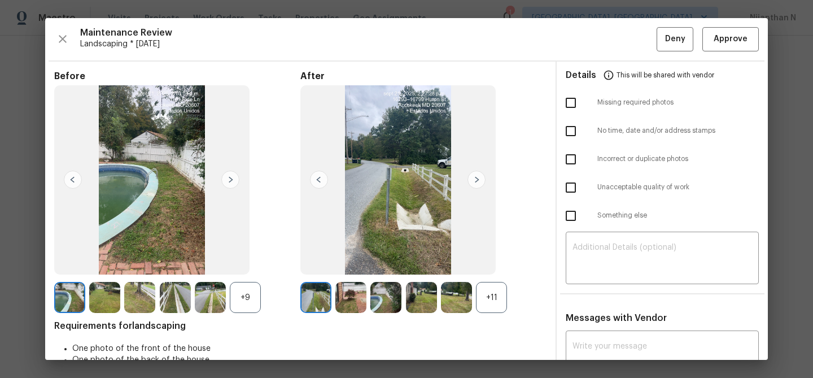
click at [488, 303] on div "+11" at bounding box center [491, 297] width 31 height 31
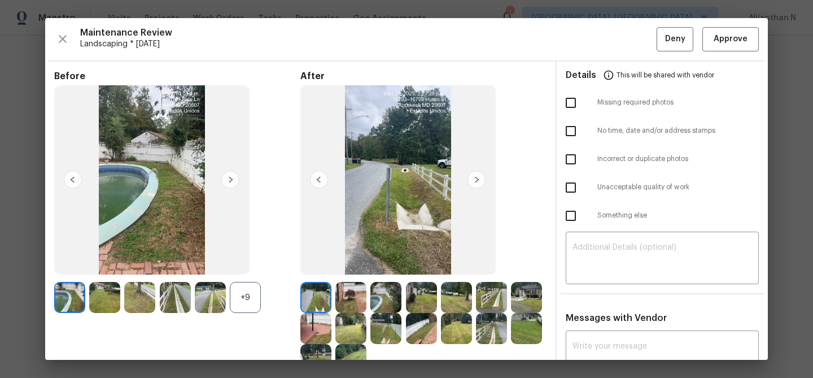
click at [238, 301] on div "+9" at bounding box center [245, 297] width 31 height 31
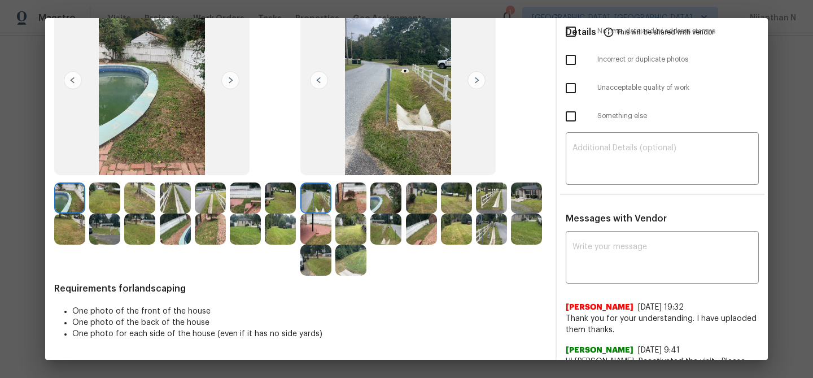
scroll to position [0, 0]
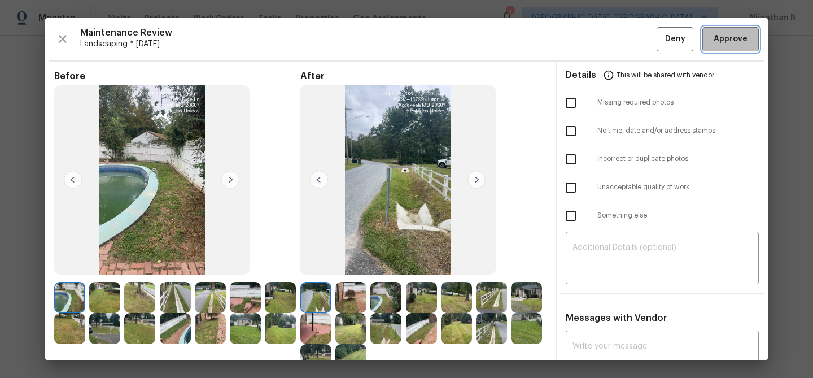
click at [714, 40] on span "Approve" at bounding box center [730, 39] width 38 height 14
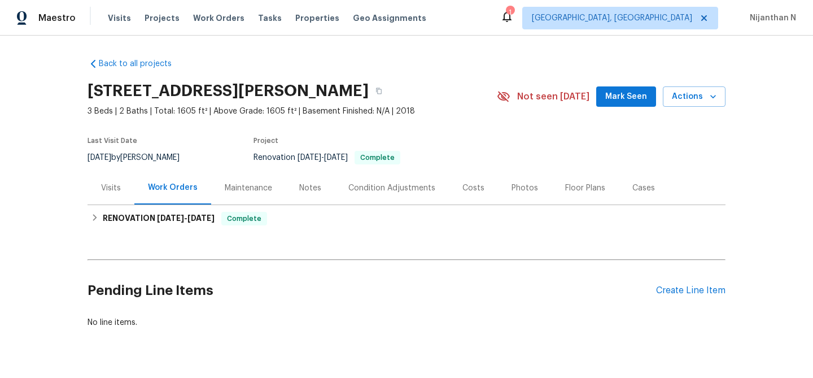
click at [242, 191] on div "Maintenance" at bounding box center [248, 187] width 47 height 11
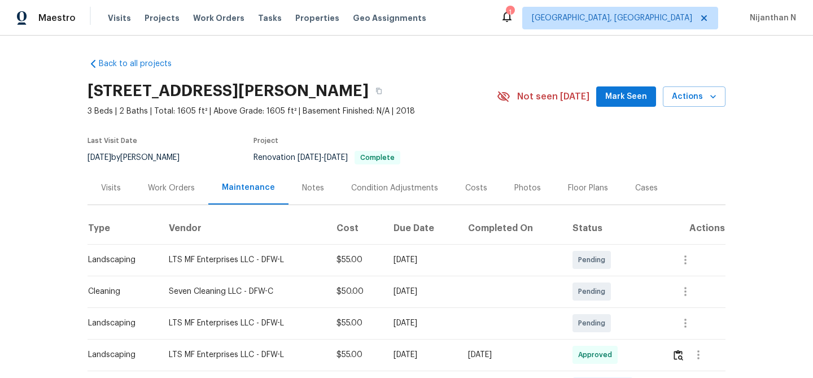
scroll to position [93, 0]
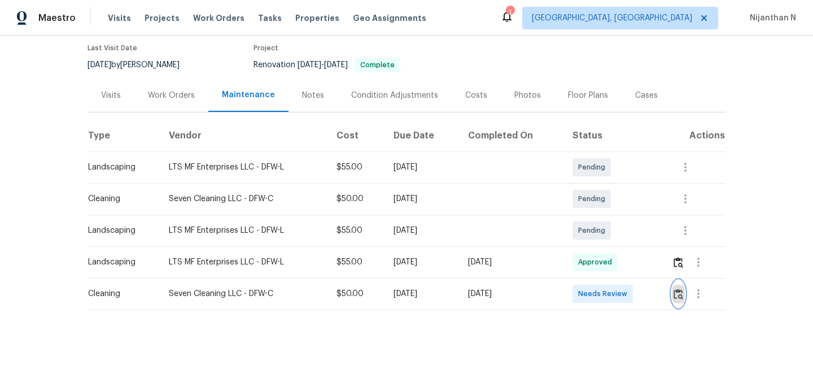
click at [680, 292] on img "button" at bounding box center [678, 293] width 10 height 11
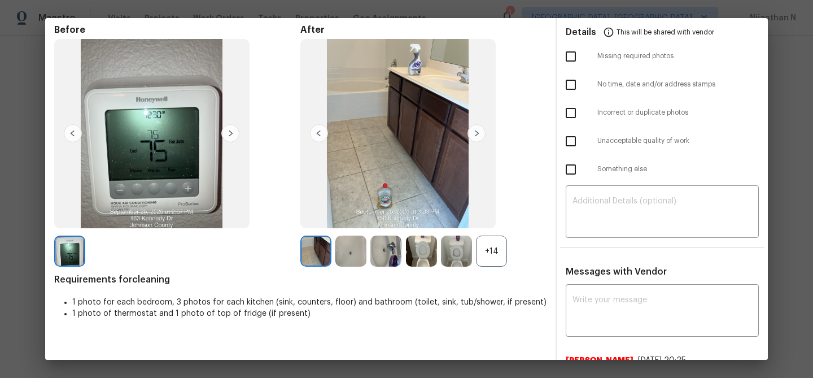
scroll to position [72, 0]
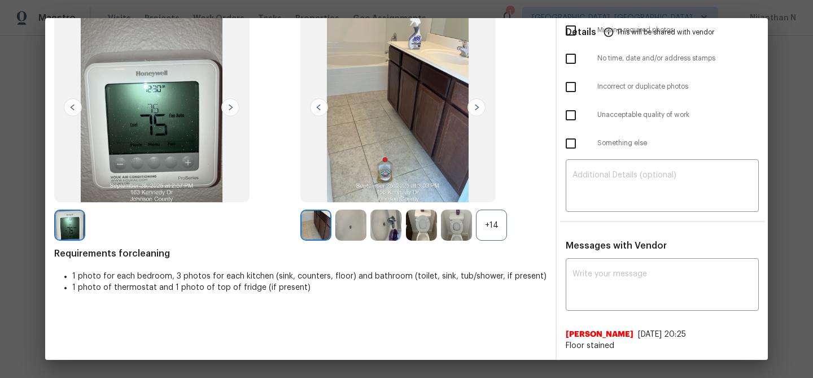
click at [494, 211] on div "+14" at bounding box center [491, 224] width 31 height 31
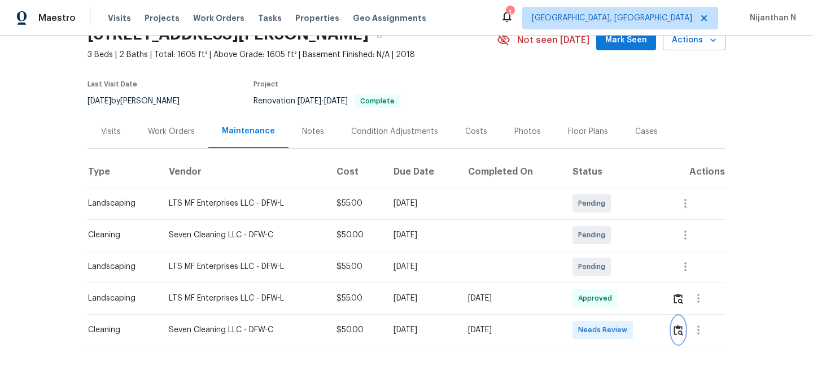
scroll to position [93, 0]
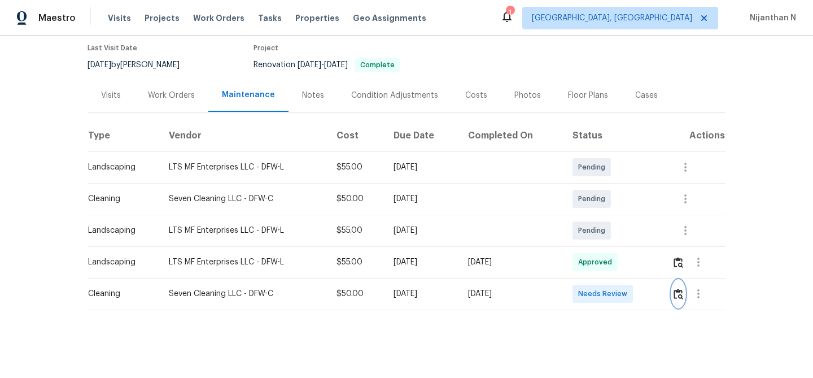
click at [678, 290] on img "button" at bounding box center [678, 293] width 10 height 11
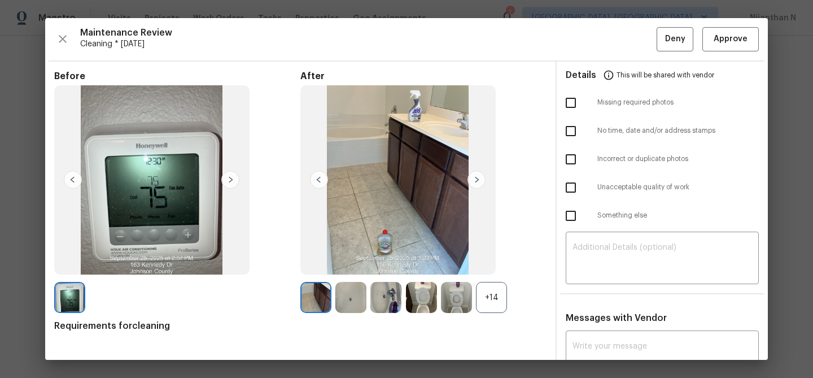
click at [502, 288] on div "+14" at bounding box center [491, 297] width 31 height 31
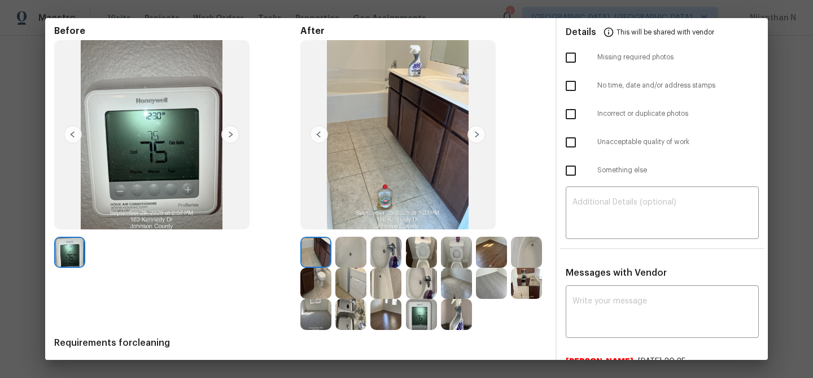
scroll to position [84, 0]
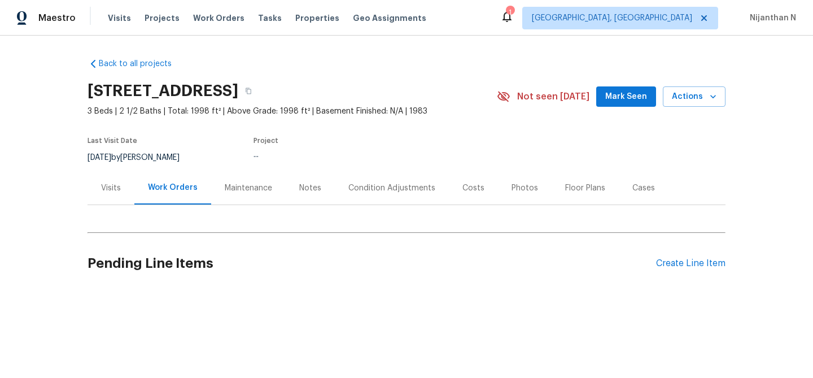
click at [243, 187] on div "Maintenance" at bounding box center [248, 187] width 47 height 11
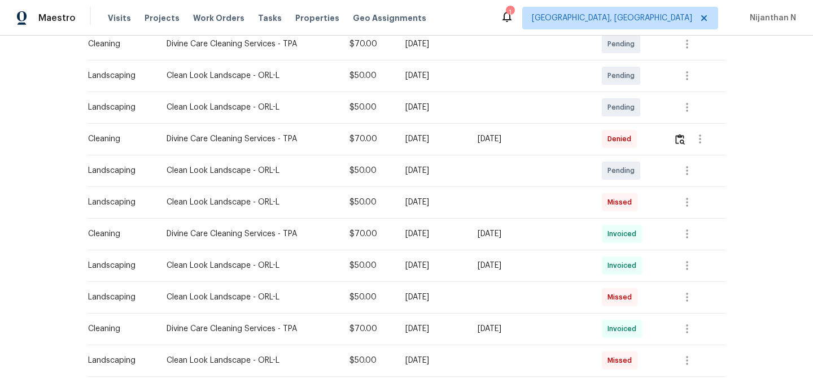
scroll to position [268, 0]
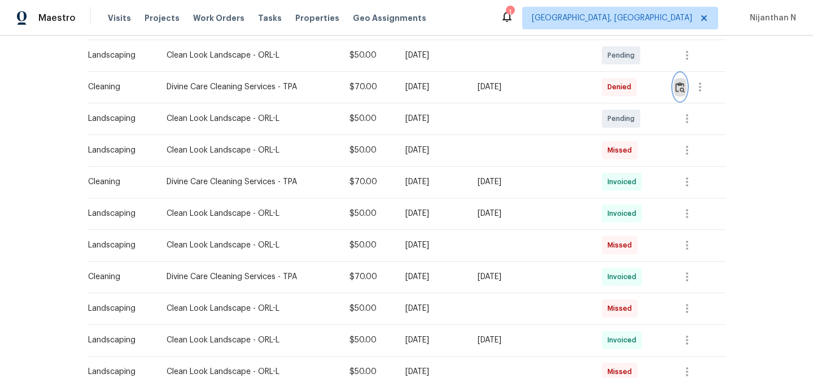
click at [676, 89] on button "button" at bounding box center [679, 86] width 13 height 27
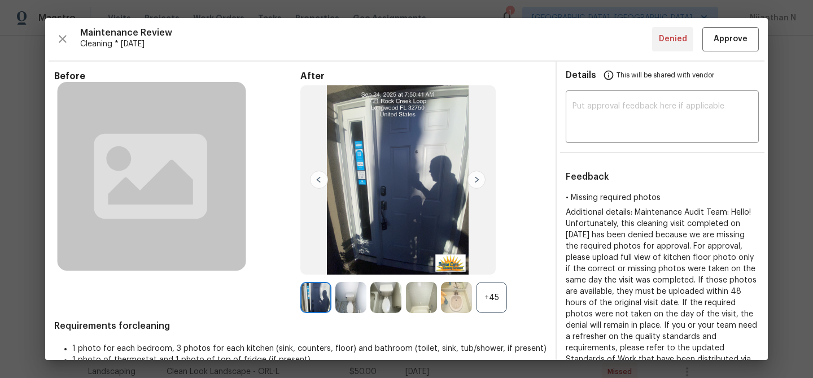
click at [485, 301] on div "+45" at bounding box center [491, 297] width 31 height 31
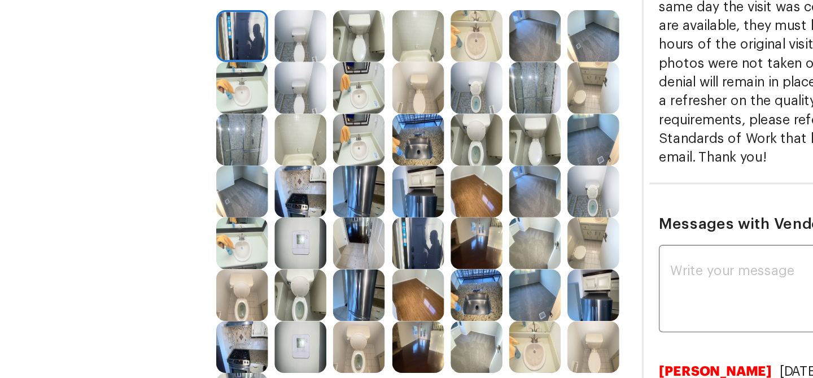
scroll to position [194, 0]
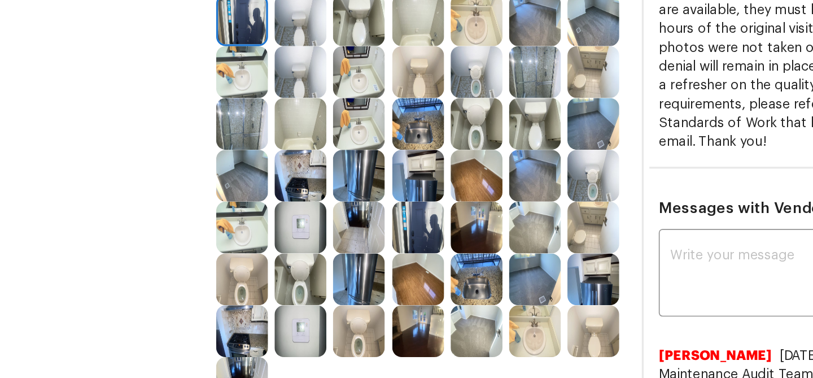
click at [380, 227] on img at bounding box center [385, 227] width 31 height 31
click at [384, 252] on img at bounding box center [385, 258] width 31 height 31
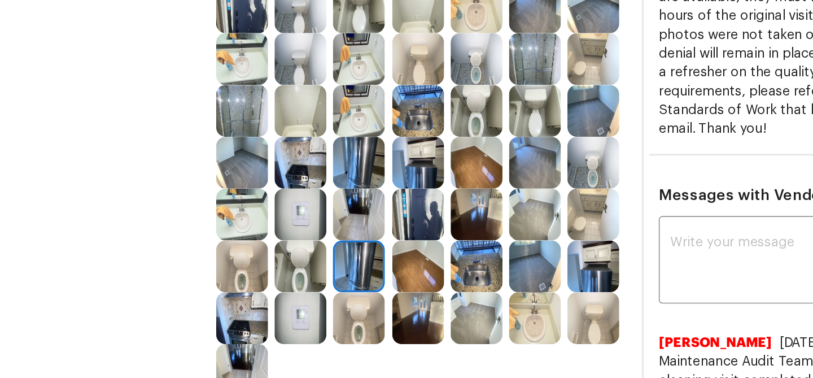
scroll to position [228, 0]
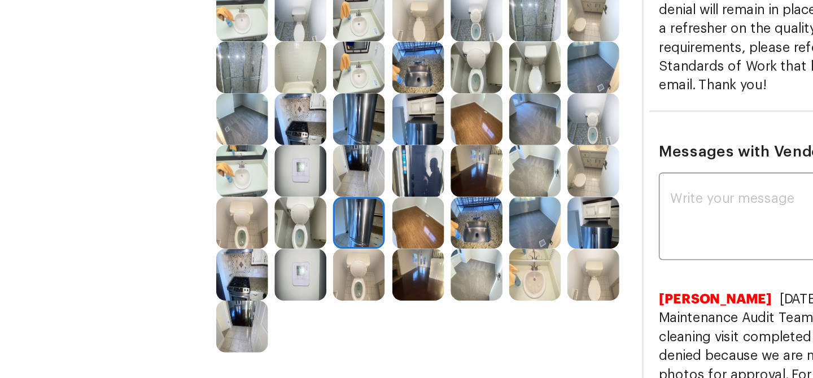
click at [318, 261] on img at bounding box center [315, 255] width 31 height 31
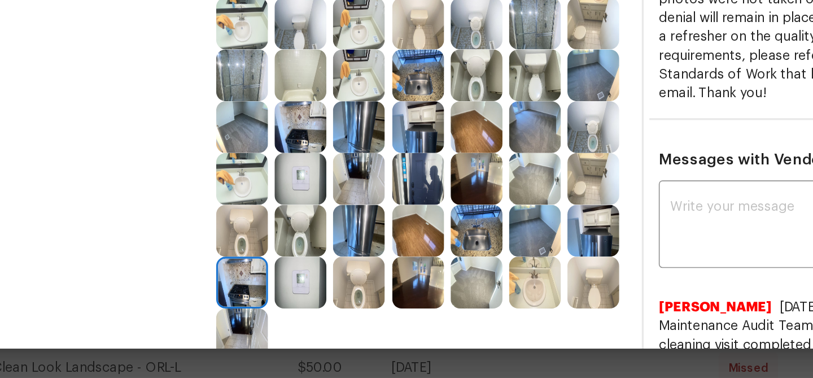
scroll to position [165, 0]
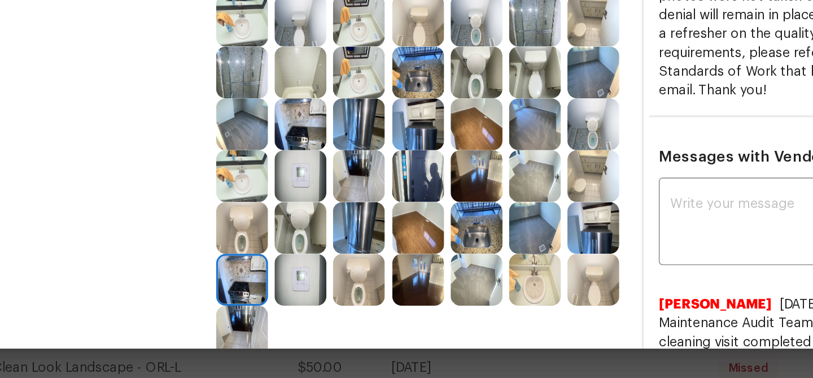
click at [384, 251] on img at bounding box center [385, 256] width 31 height 31
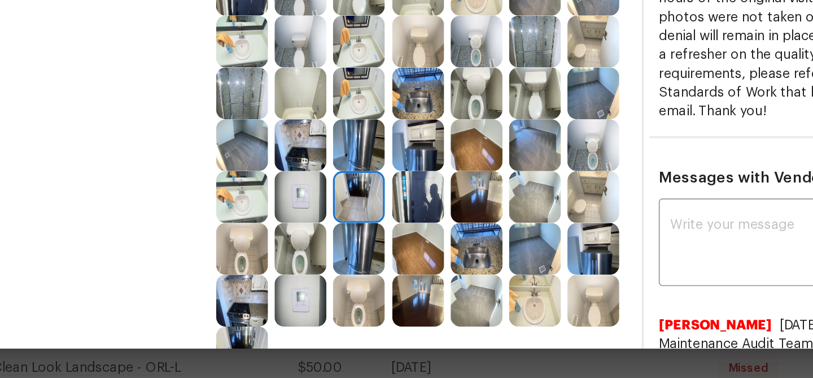
scroll to position [167, 0]
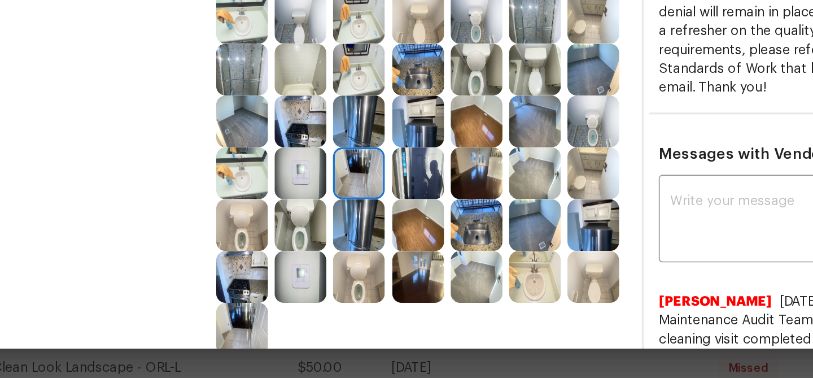
click at [384, 284] on img at bounding box center [385, 285] width 31 height 31
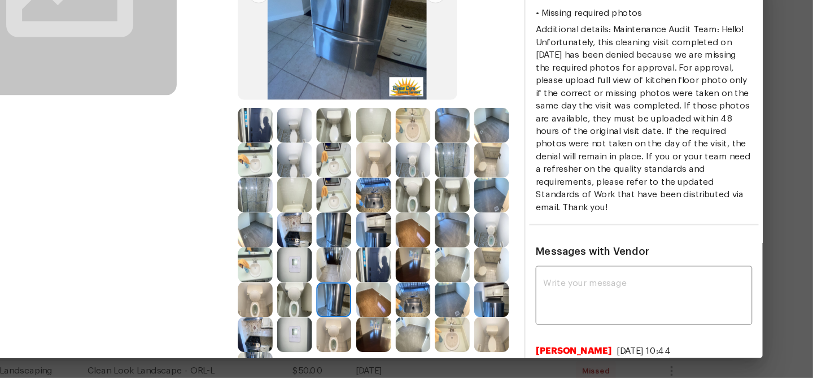
scroll to position [0, 0]
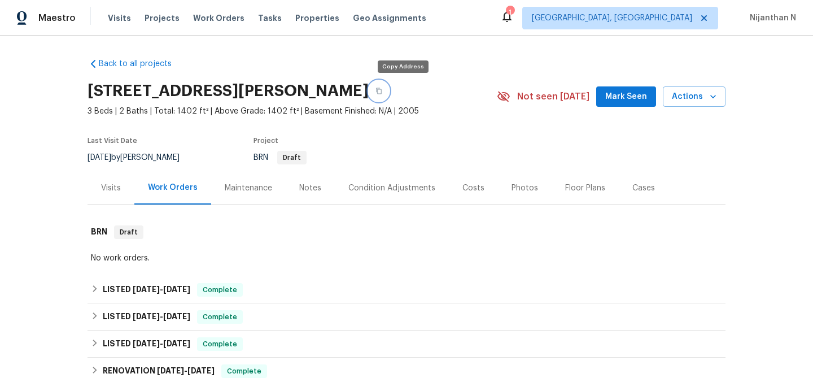
click at [382, 92] on icon "button" at bounding box center [378, 90] width 7 height 7
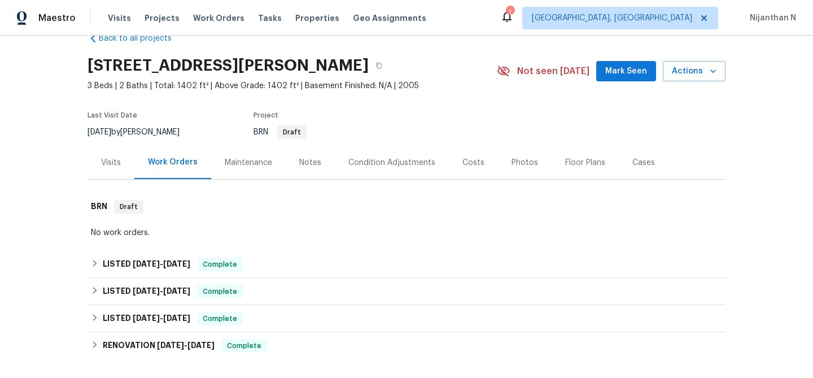
click at [246, 167] on div "Maintenance" at bounding box center [248, 162] width 47 height 11
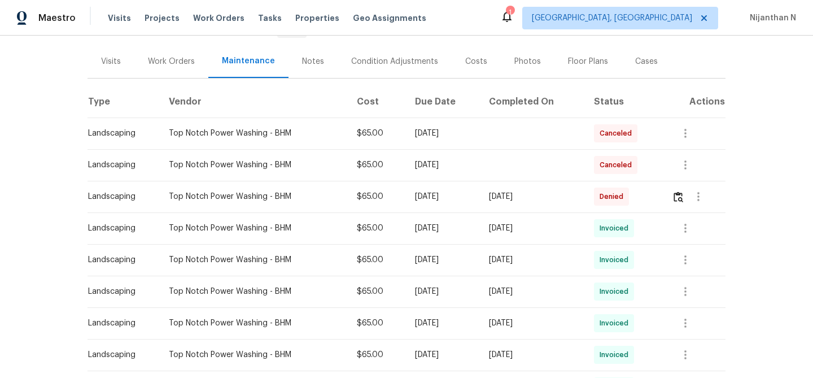
scroll to position [135, 0]
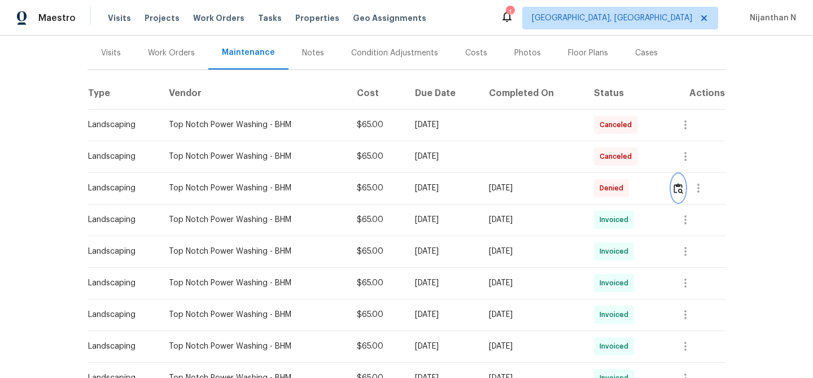
click at [678, 183] on img "button" at bounding box center [678, 188] width 10 height 11
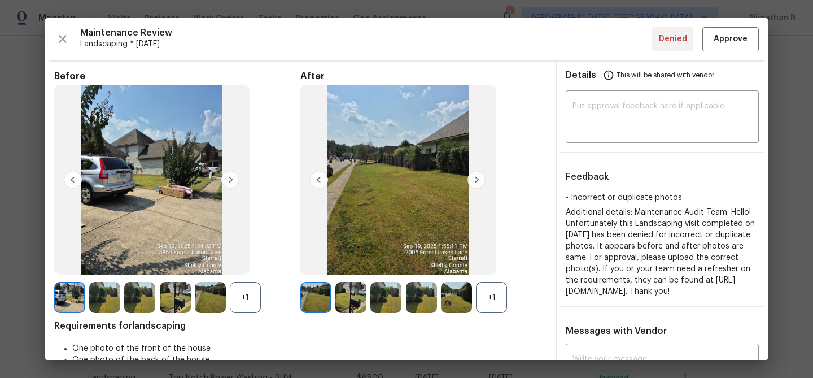
click at [505, 291] on div "+1" at bounding box center [491, 297] width 31 height 31
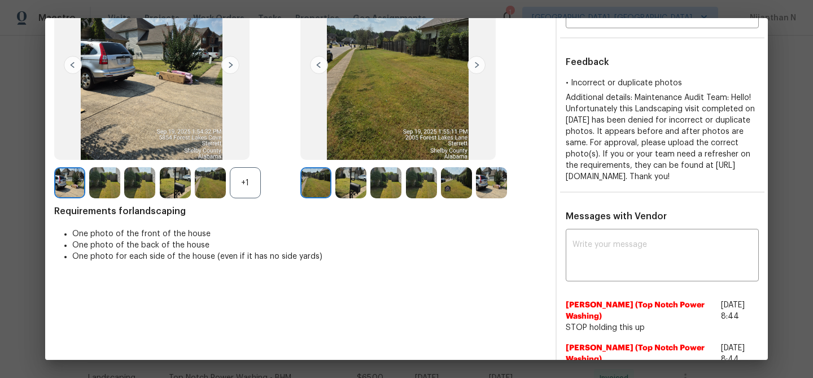
scroll to position [123, 0]
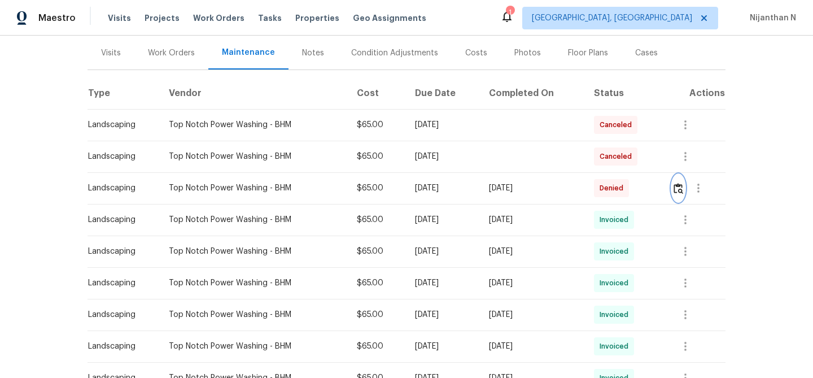
click at [678, 190] on img "button" at bounding box center [678, 188] width 10 height 11
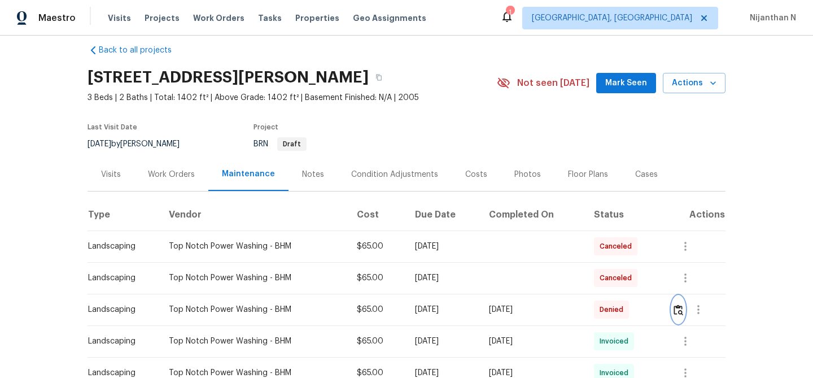
scroll to position [7, 0]
